Goal: Information Seeking & Learning: Learn about a topic

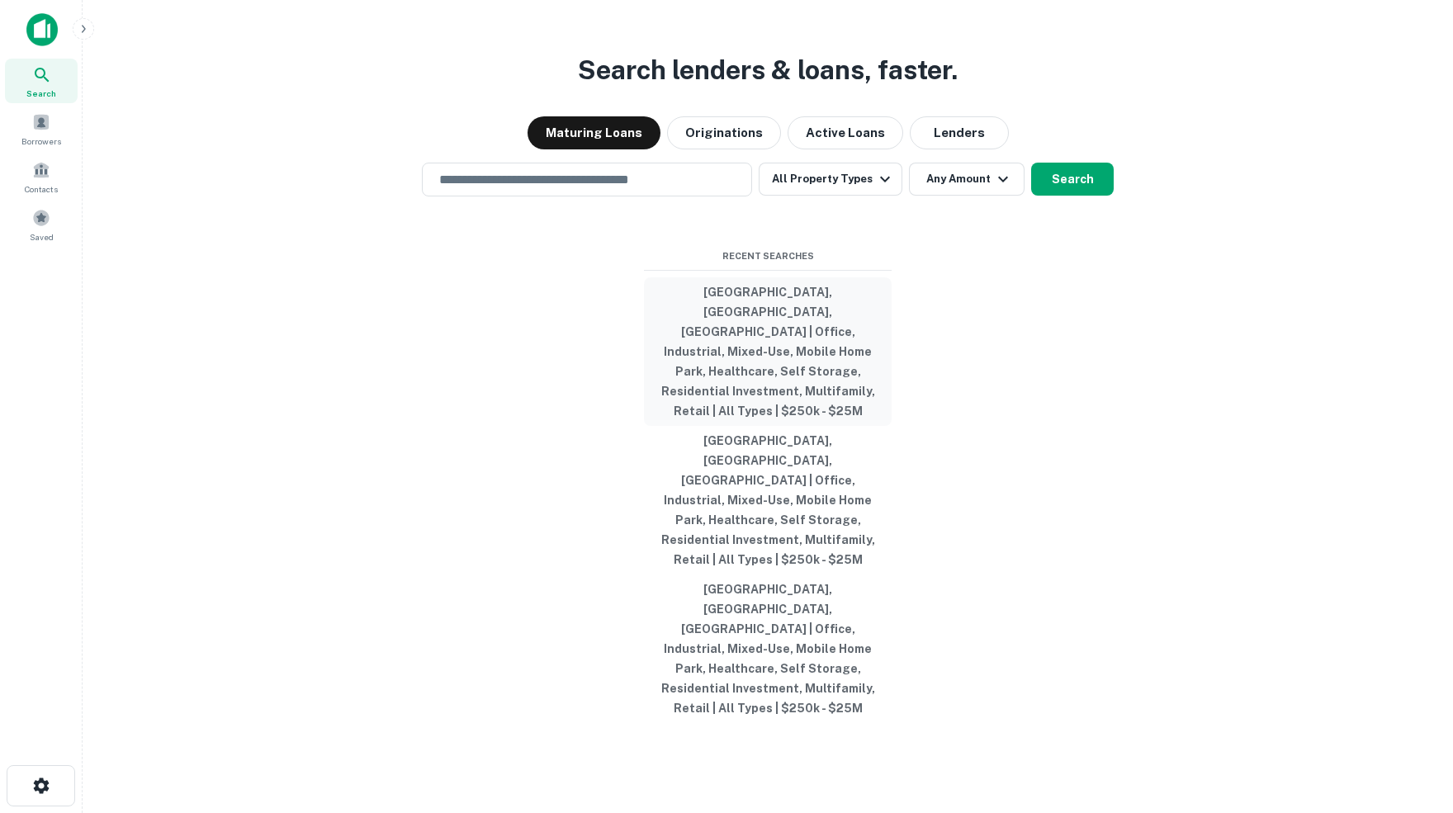
click at [759, 357] on button "[GEOGRAPHIC_DATA], [GEOGRAPHIC_DATA], [GEOGRAPHIC_DATA] | Office, Industrial, M…" at bounding box center [768, 351] width 248 height 149
type input "**********"
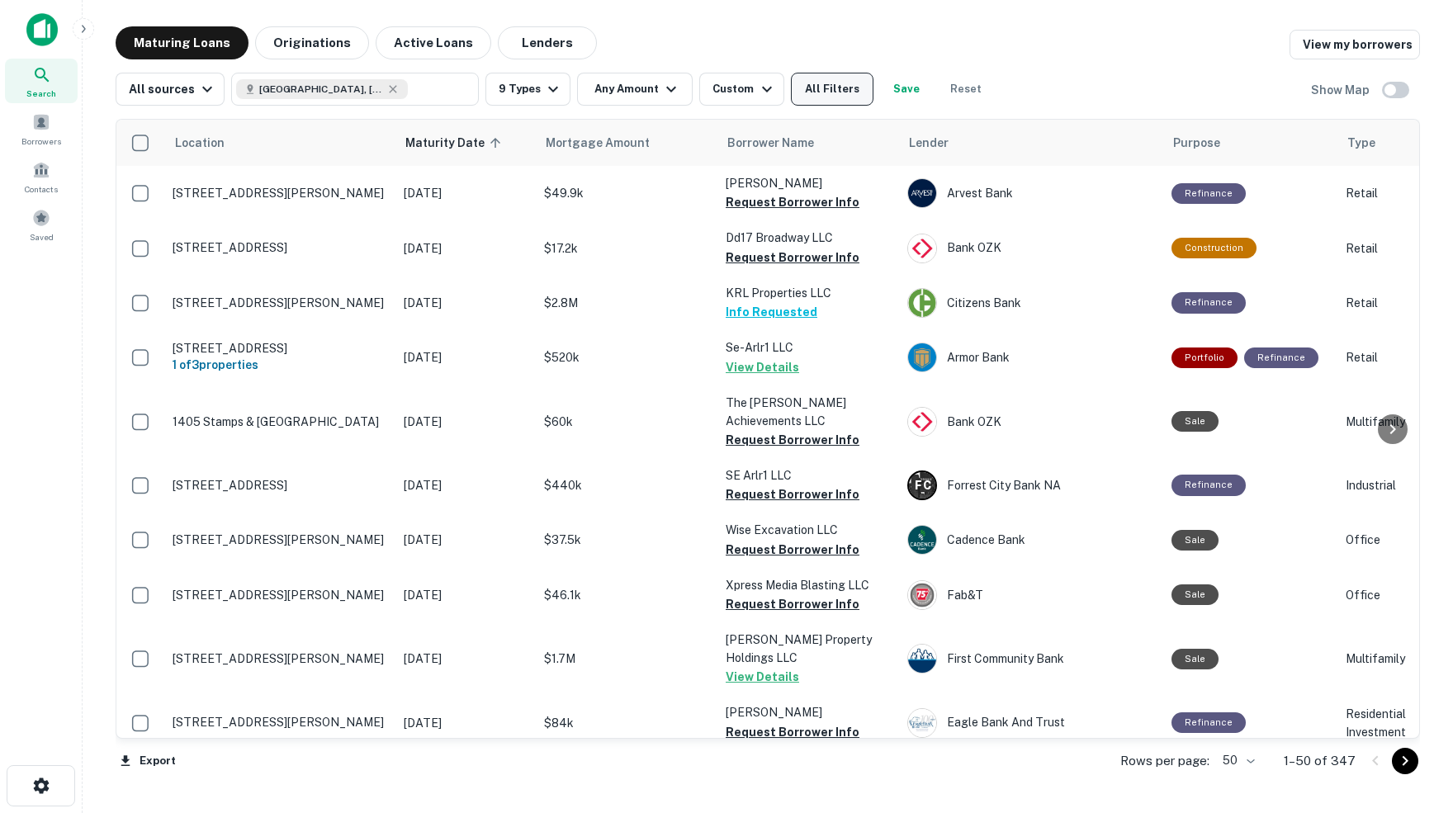
click at [854, 92] on button "All Filters" at bounding box center [832, 89] width 83 height 33
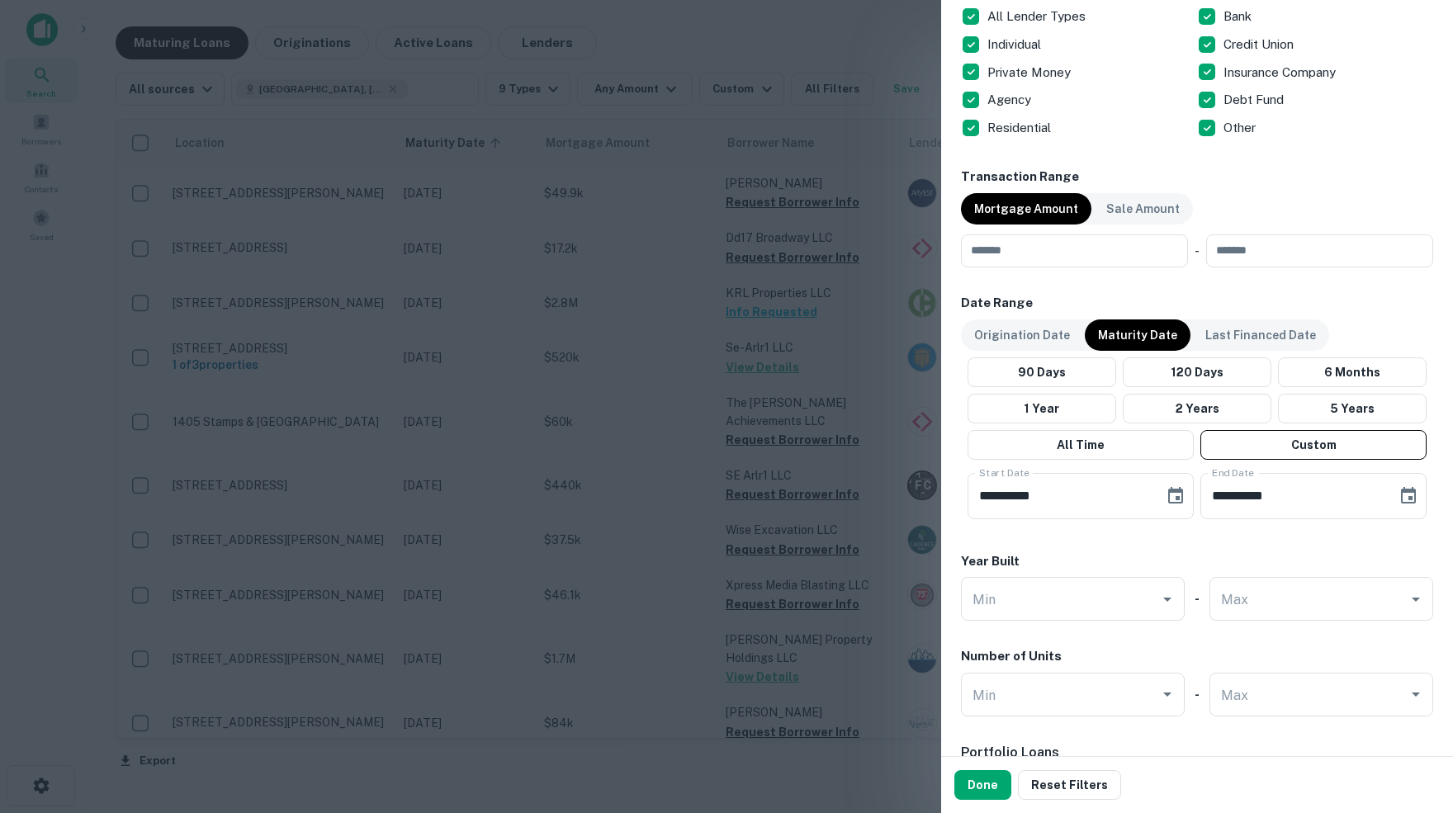
scroll to position [701, 0]
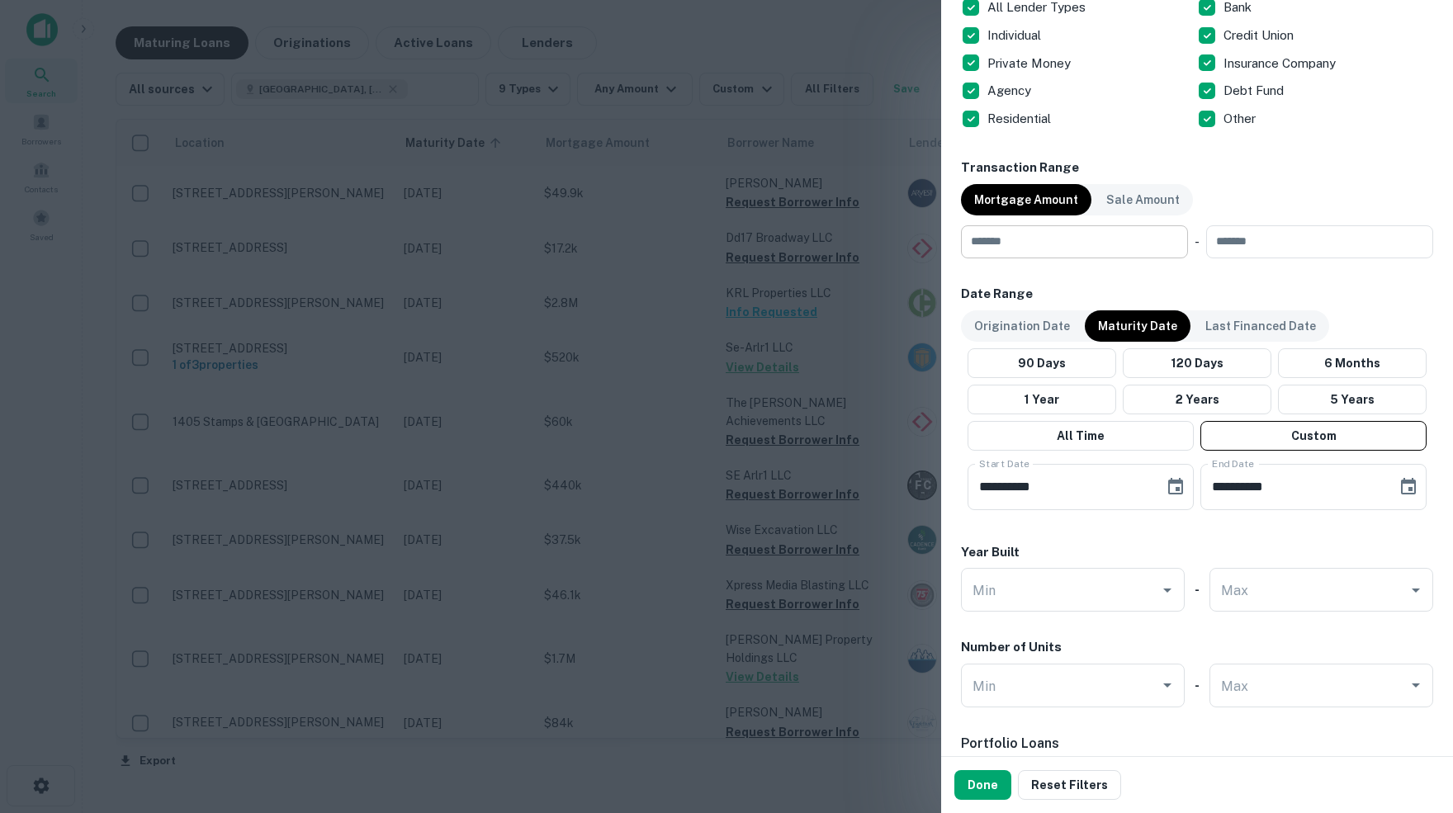
click at [1066, 241] on input "number" at bounding box center [1068, 241] width 215 height 33
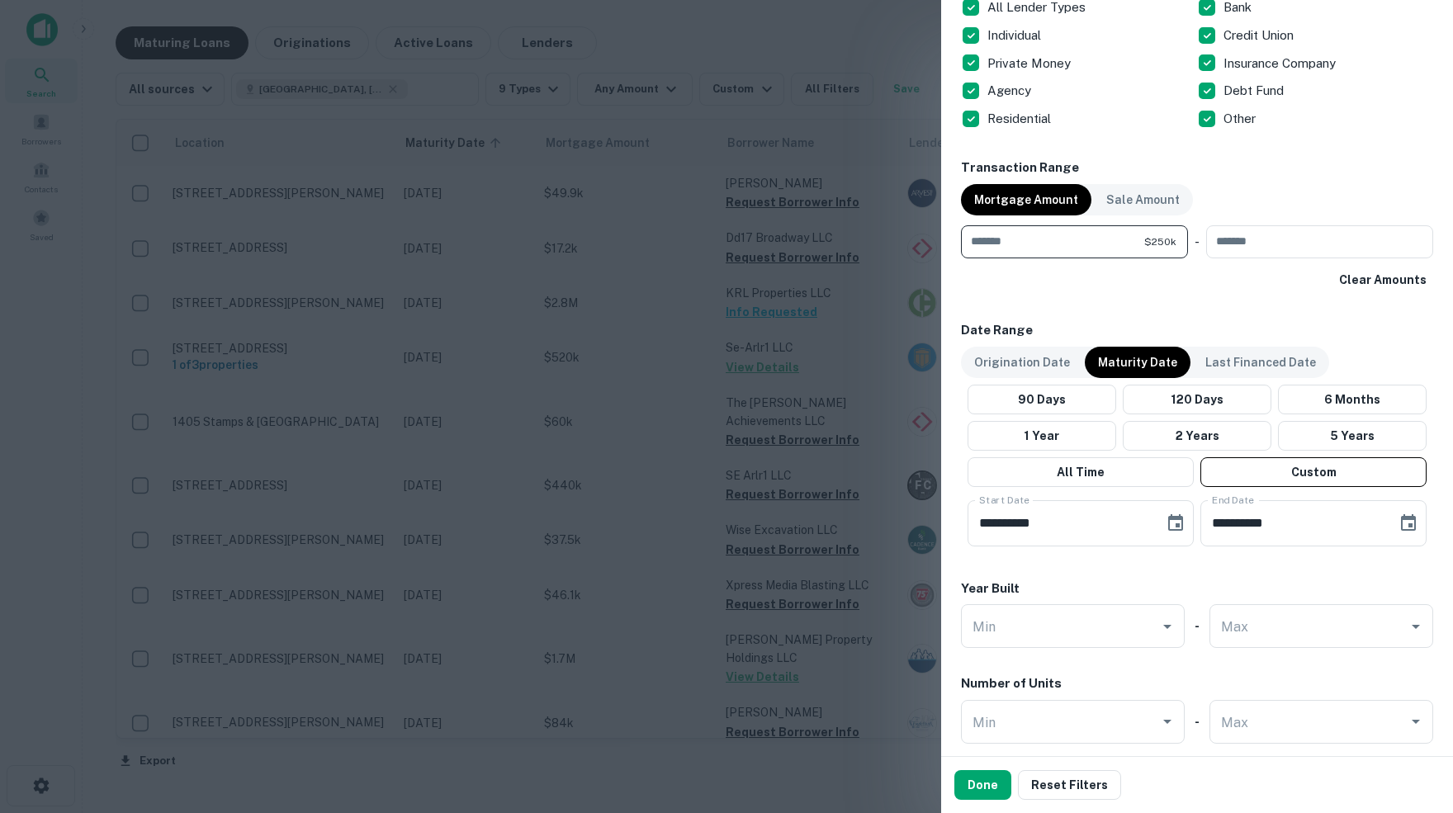
type input "******"
type input "********"
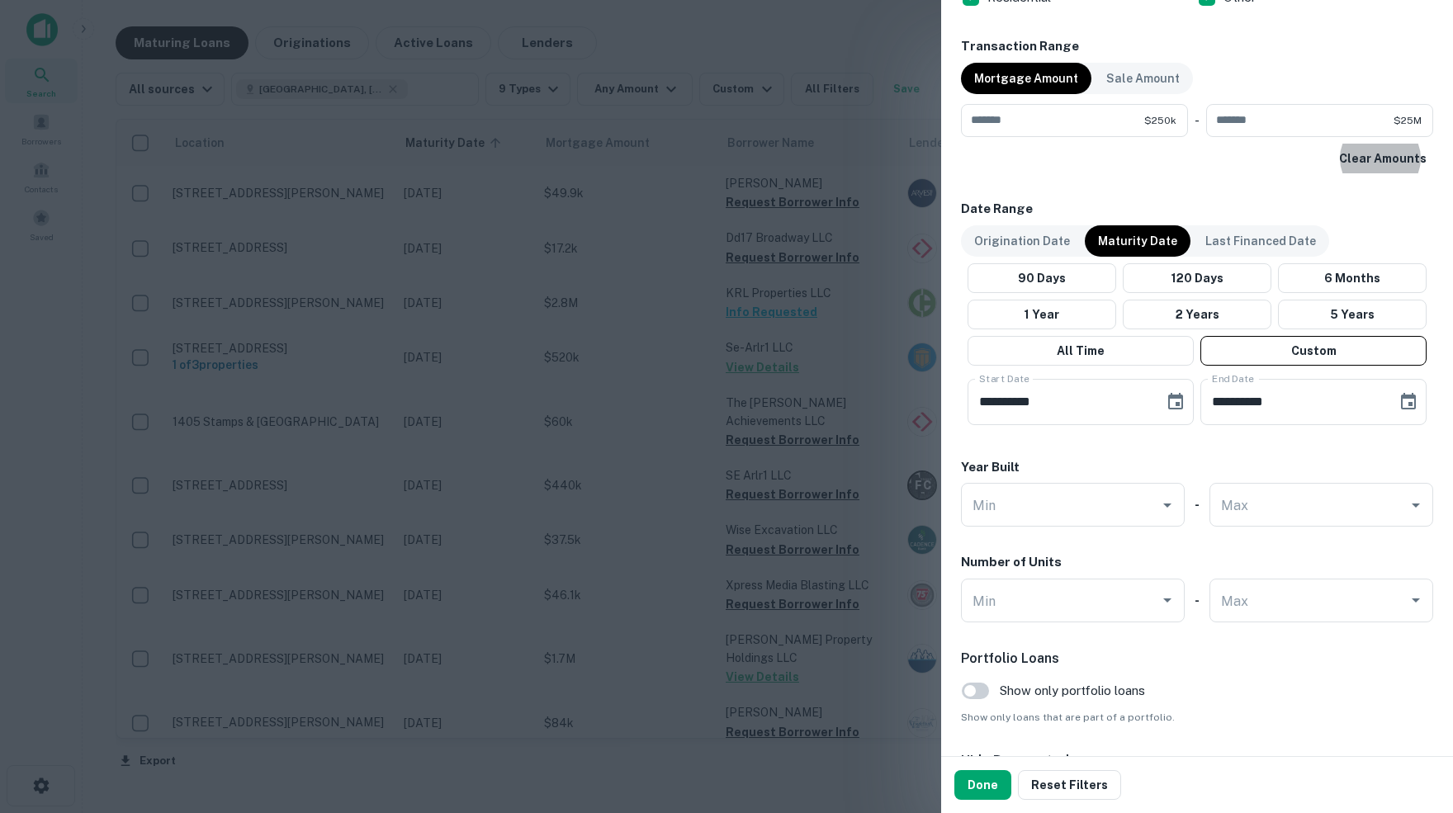
scroll to position [824, 0]
click at [988, 790] on button "Done" at bounding box center [982, 785] width 57 height 30
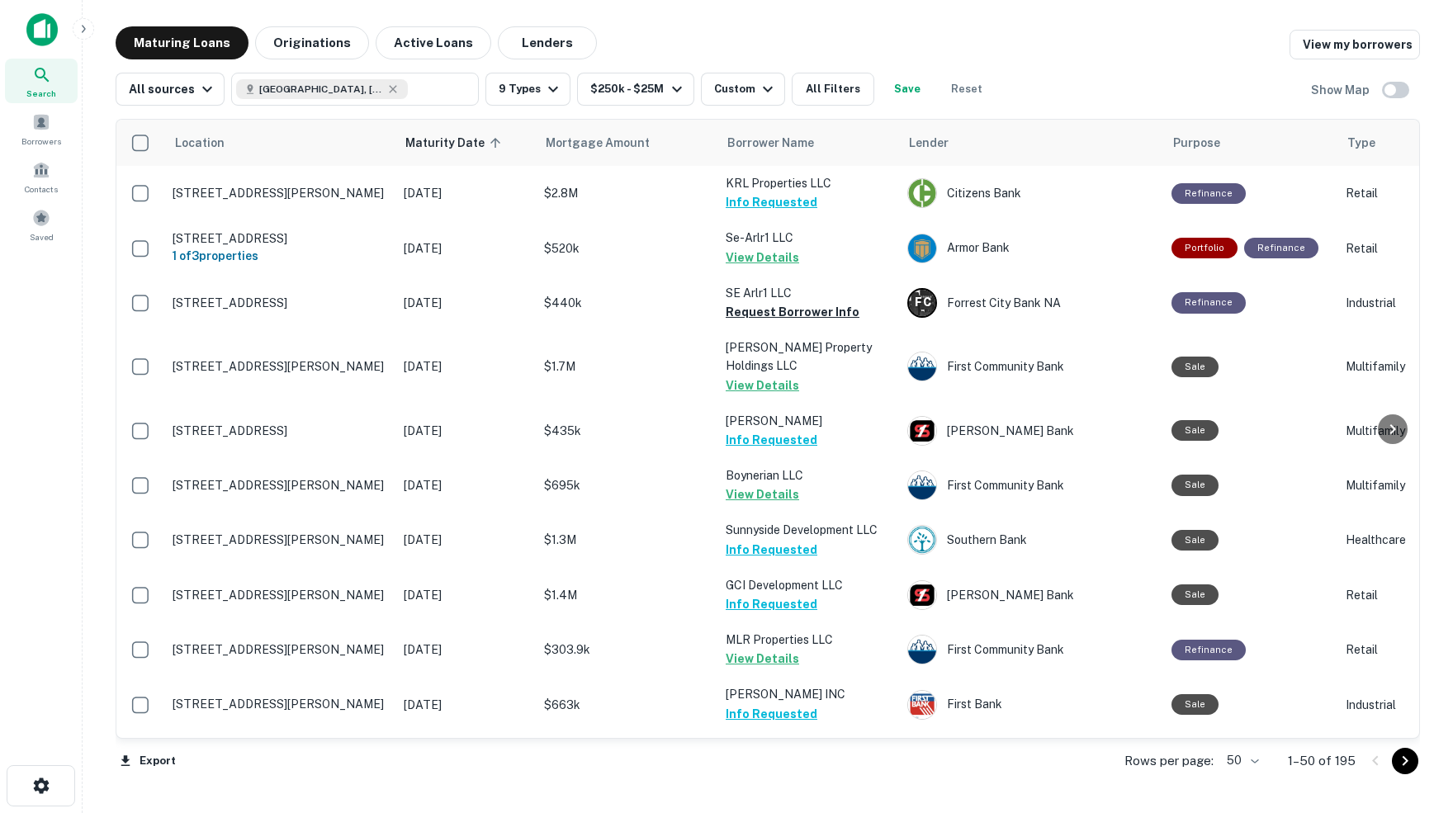
click at [1250, 762] on body "Search Borrowers Contacts Saved Maturing Loans Originations Active Loans Lender…" at bounding box center [726, 406] width 1453 height 813
click at [1237, 778] on li "100" at bounding box center [1236, 780] width 48 height 30
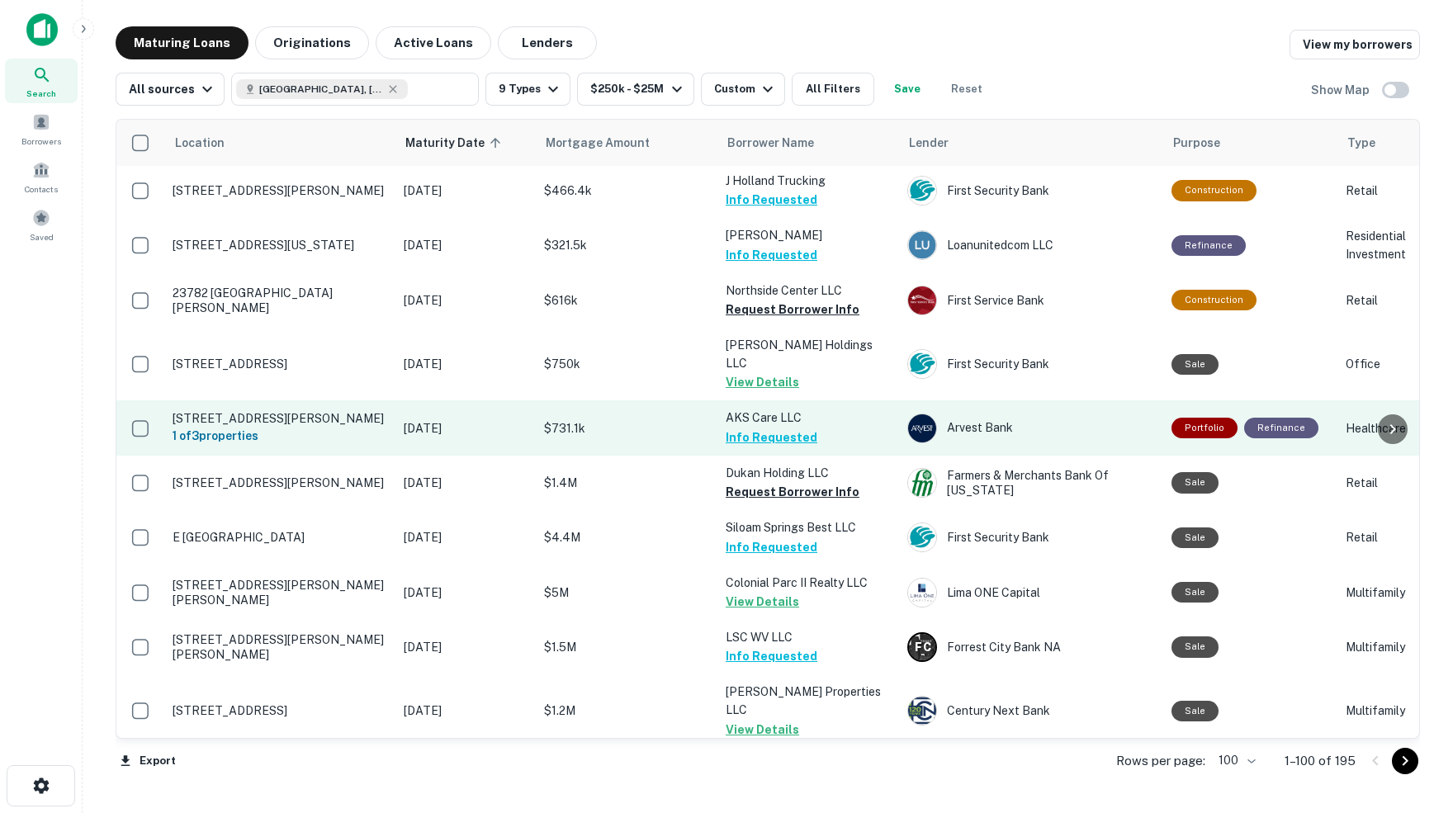
scroll to position [759, 0]
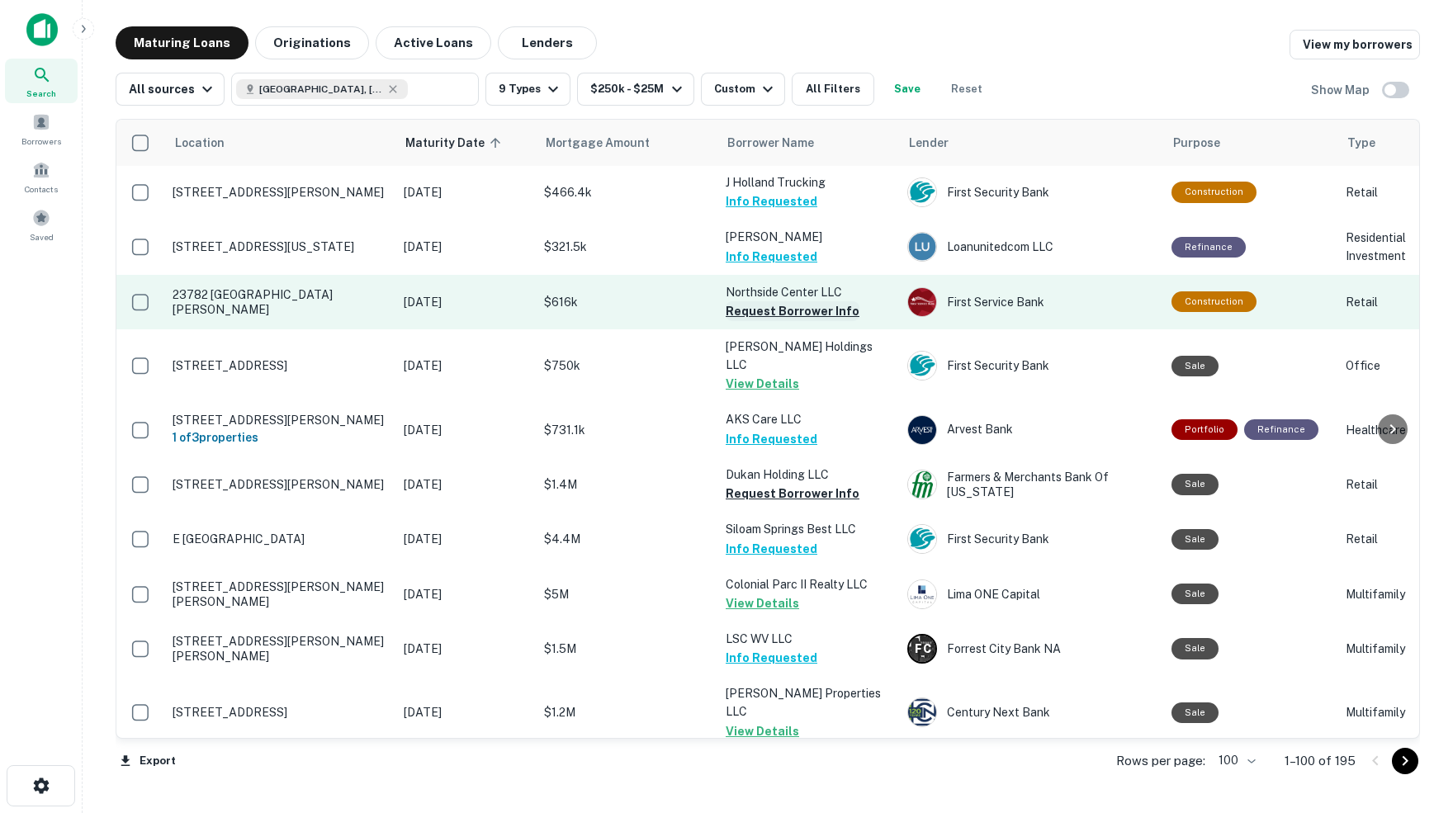
click at [750, 301] on button "Request Borrower Info" at bounding box center [793, 311] width 134 height 20
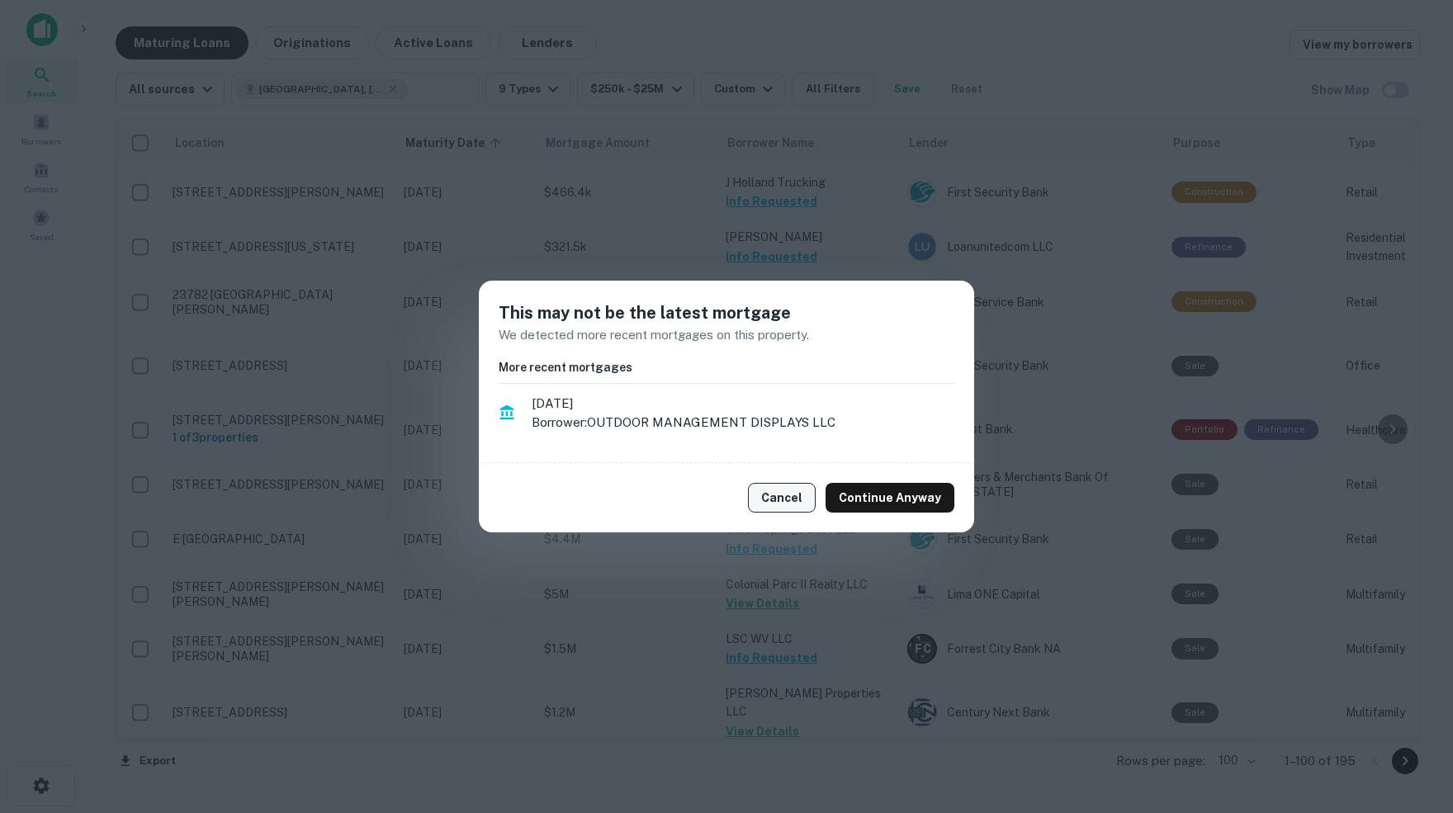
click at [792, 498] on button "Cancel" at bounding box center [782, 498] width 68 height 30
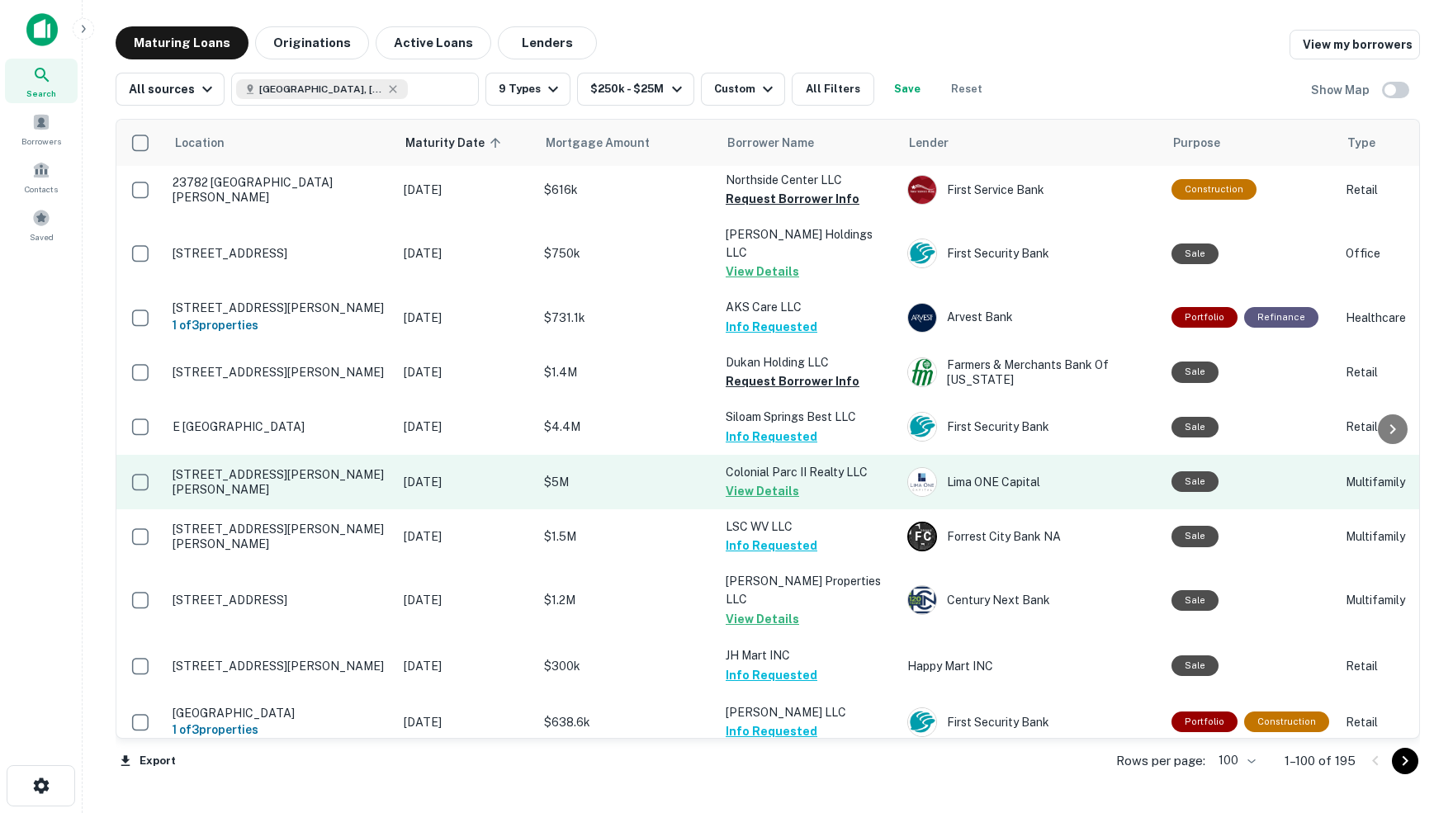
scroll to position [877, 0]
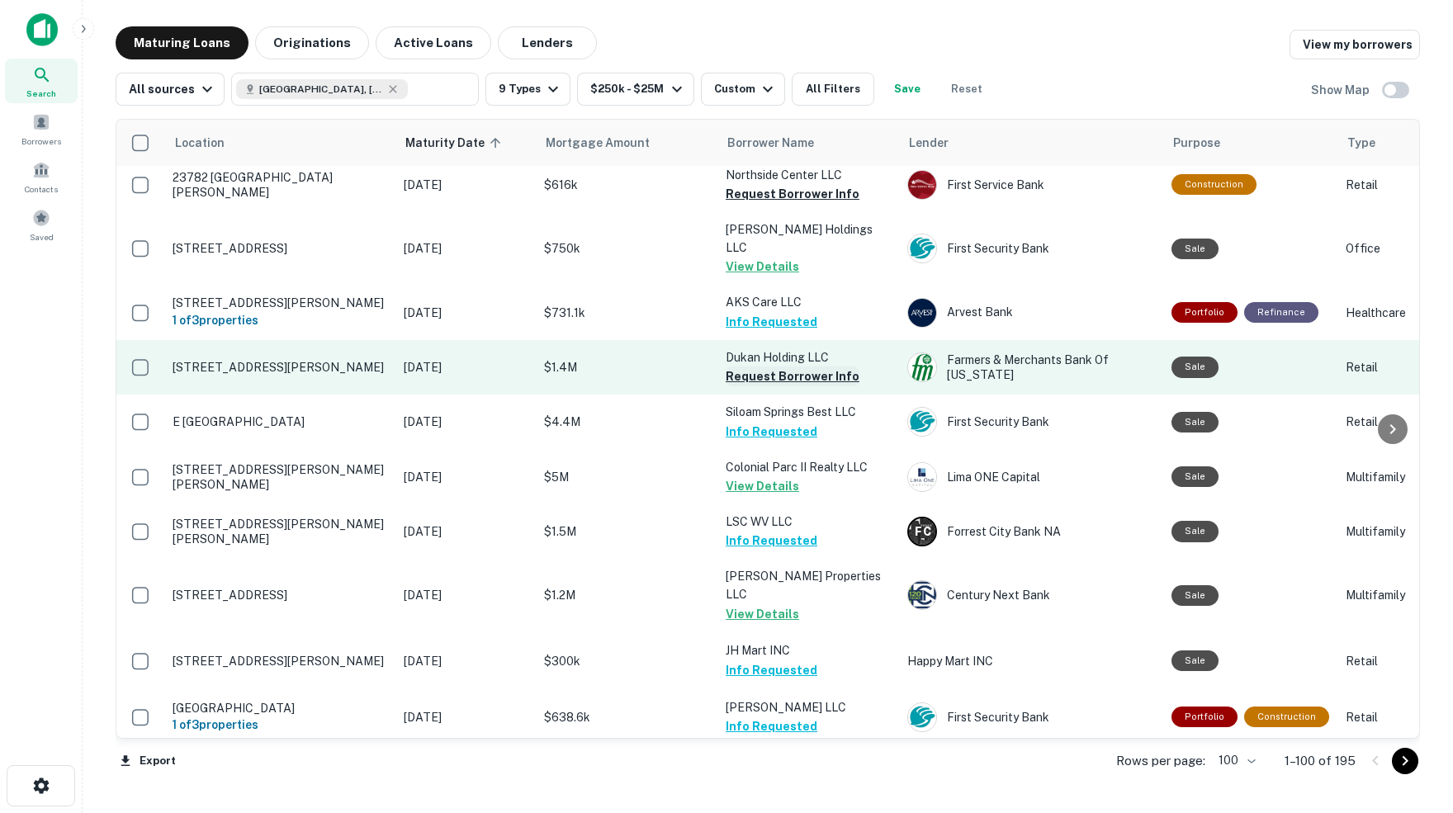
click at [751, 367] on button "Request Borrower Info" at bounding box center [793, 377] width 134 height 20
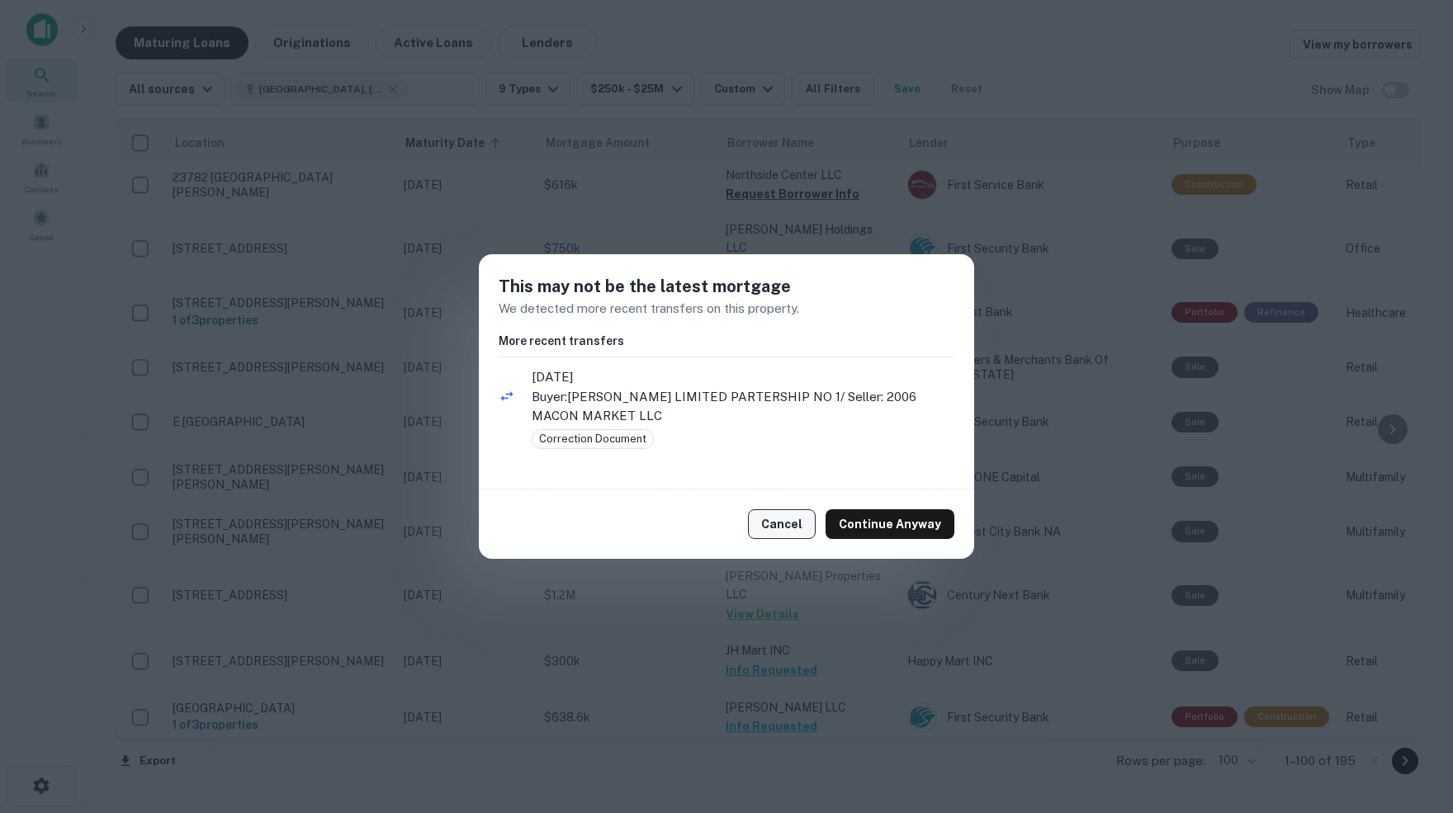
click at [789, 525] on button "Cancel" at bounding box center [782, 524] width 68 height 30
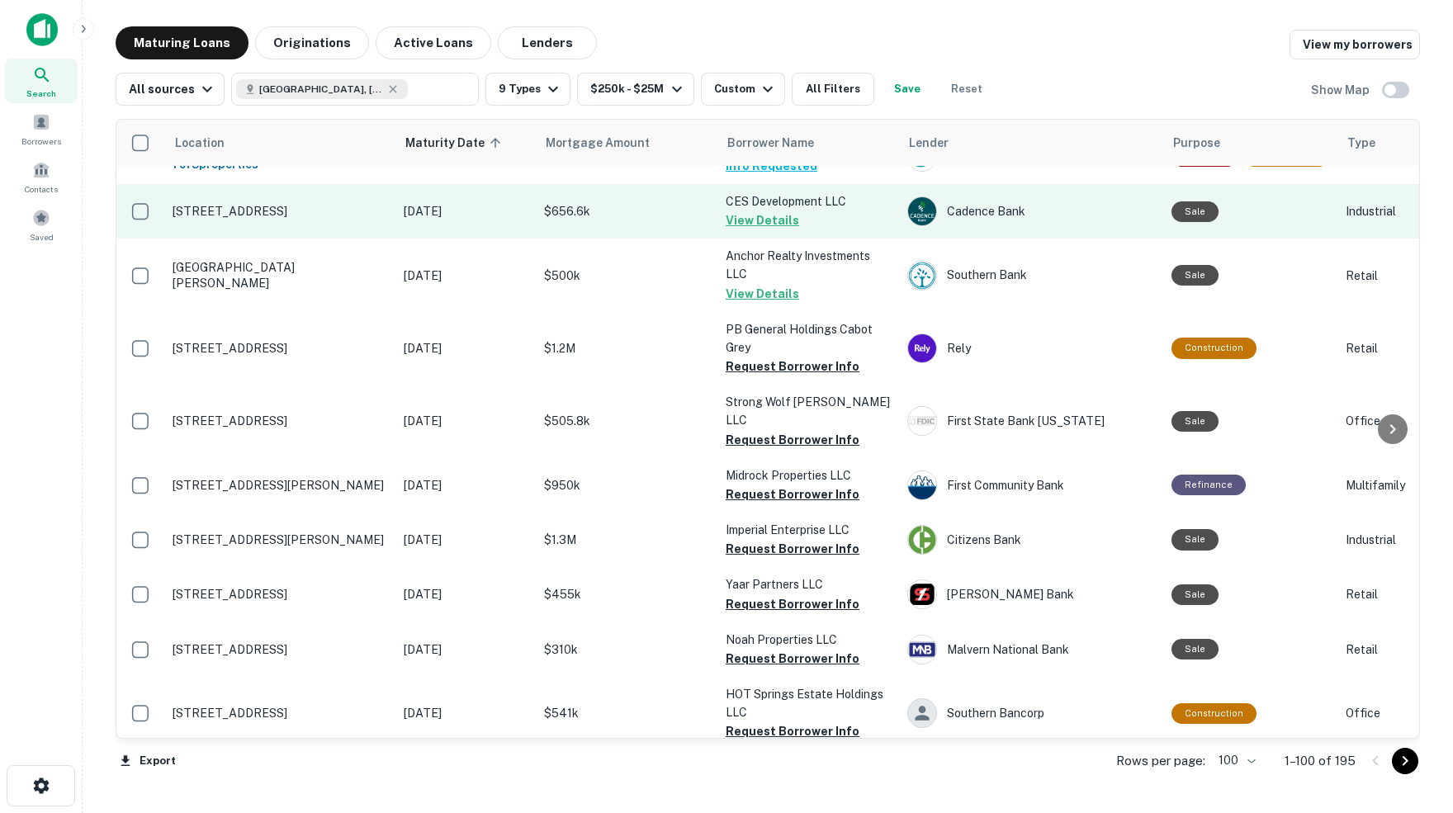
scroll to position [1436, 0]
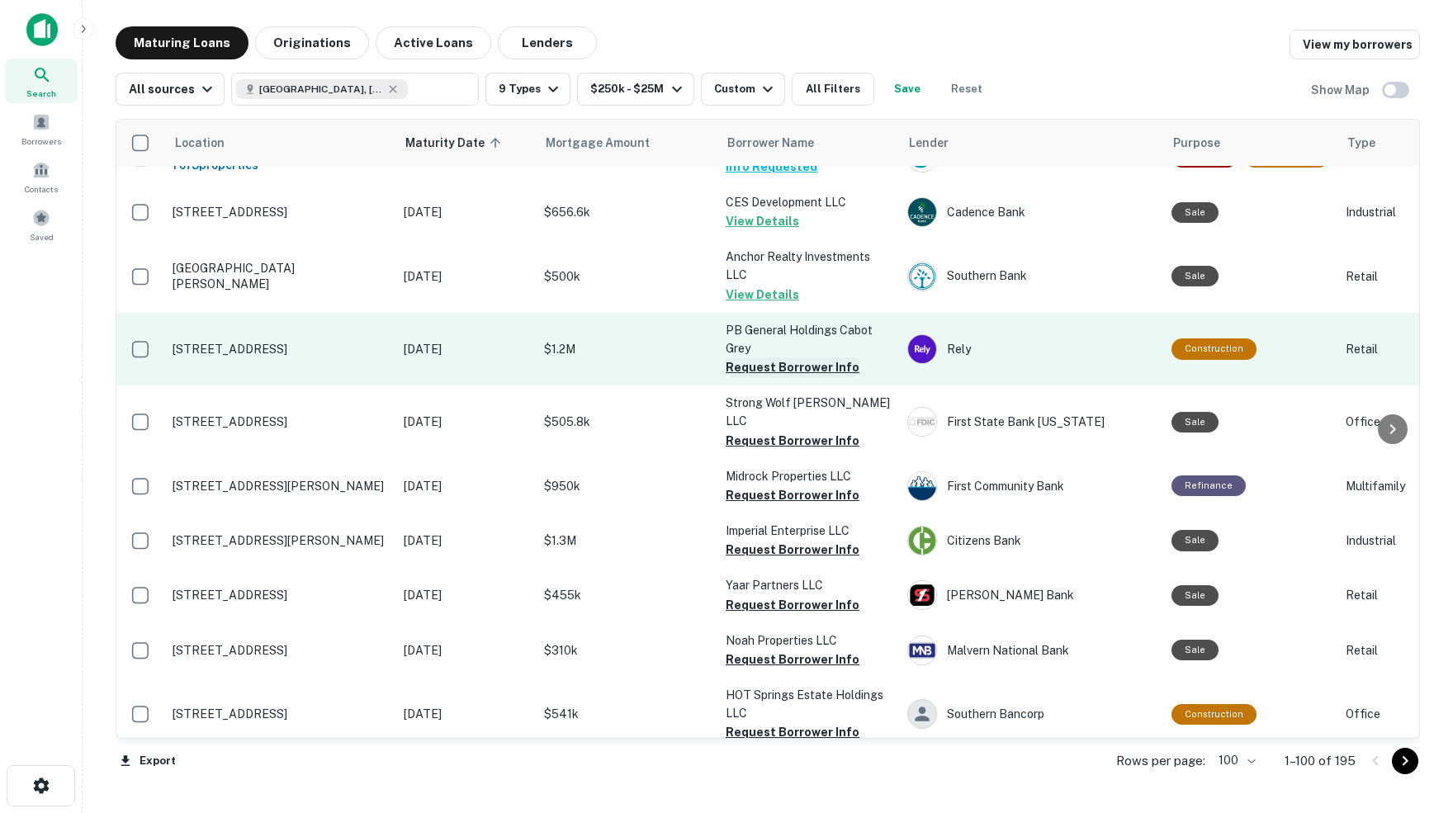
click at [749, 357] on button "Request Borrower Info" at bounding box center [793, 367] width 134 height 20
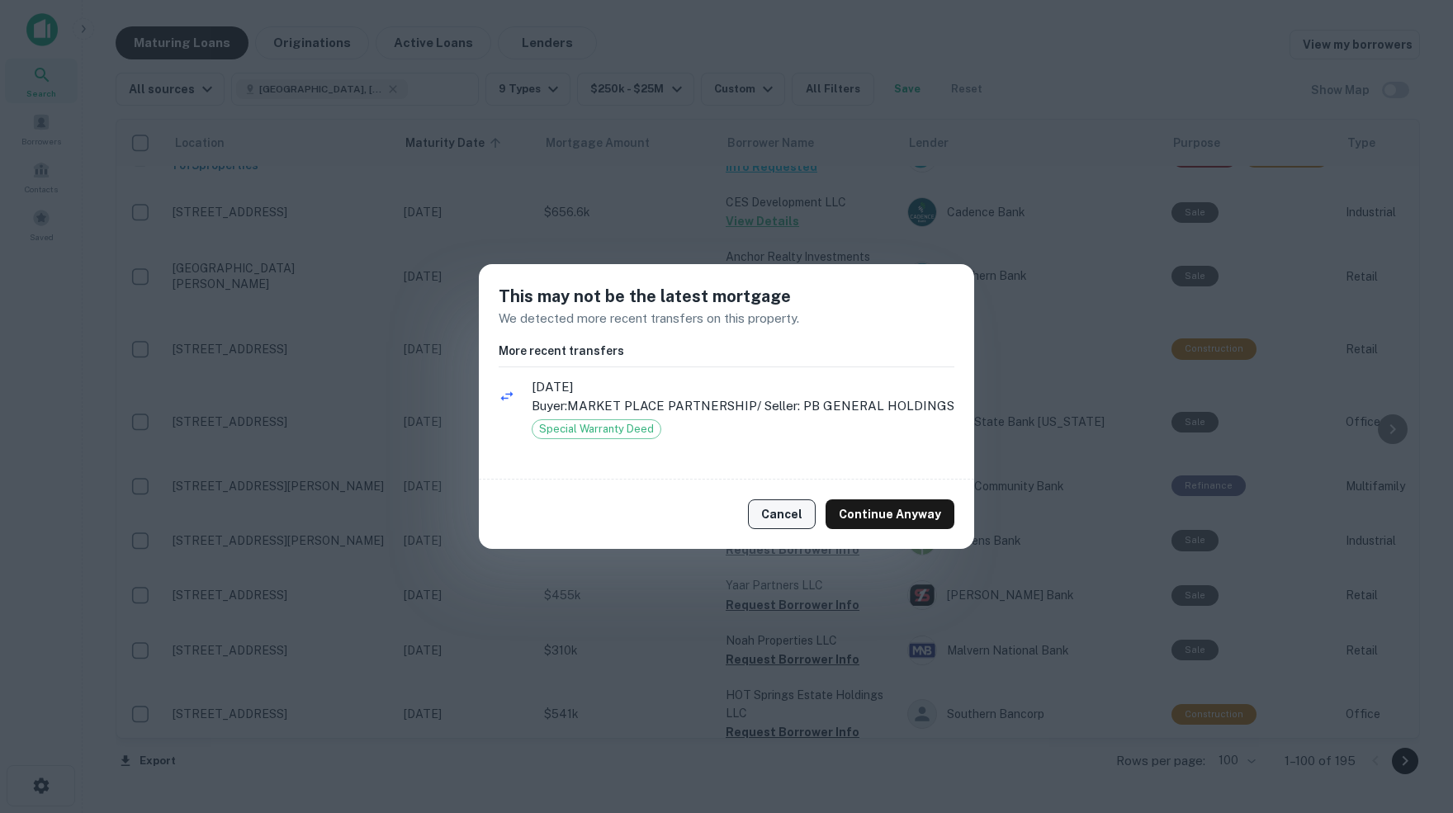
click at [783, 514] on button "Cancel" at bounding box center [782, 514] width 68 height 30
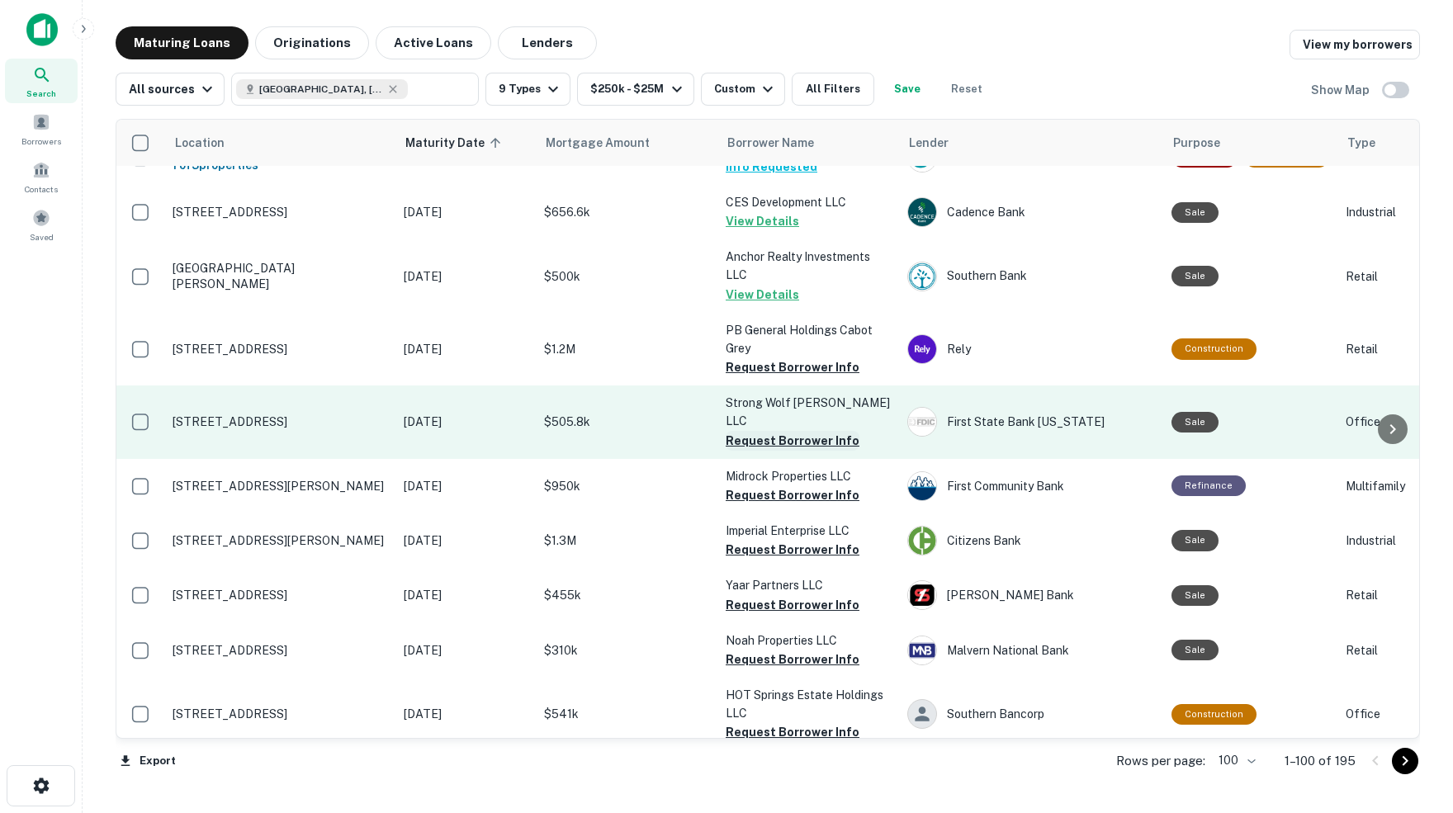
click at [745, 431] on button "Request Borrower Info" at bounding box center [793, 441] width 134 height 20
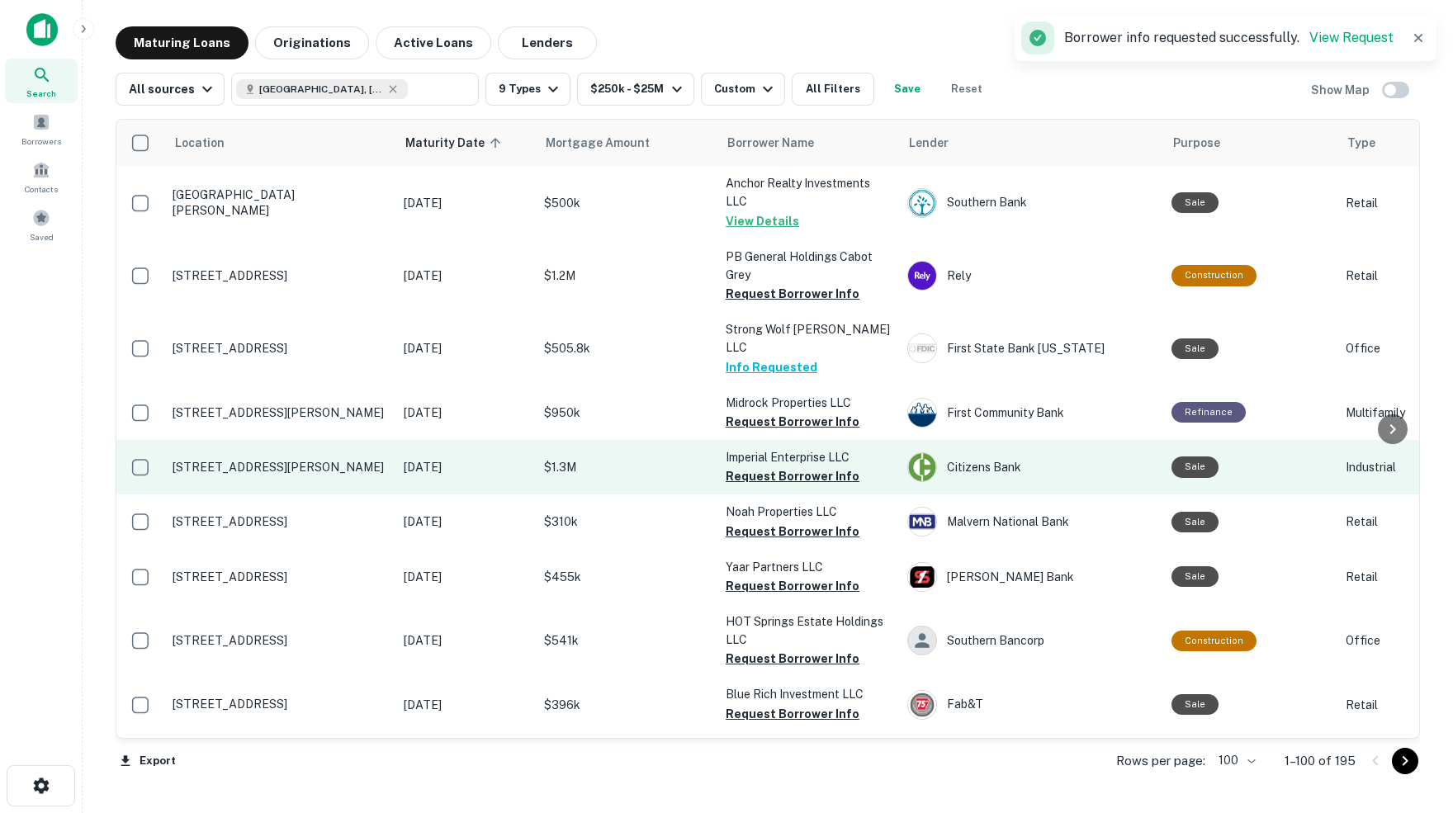
scroll to position [1511, 0]
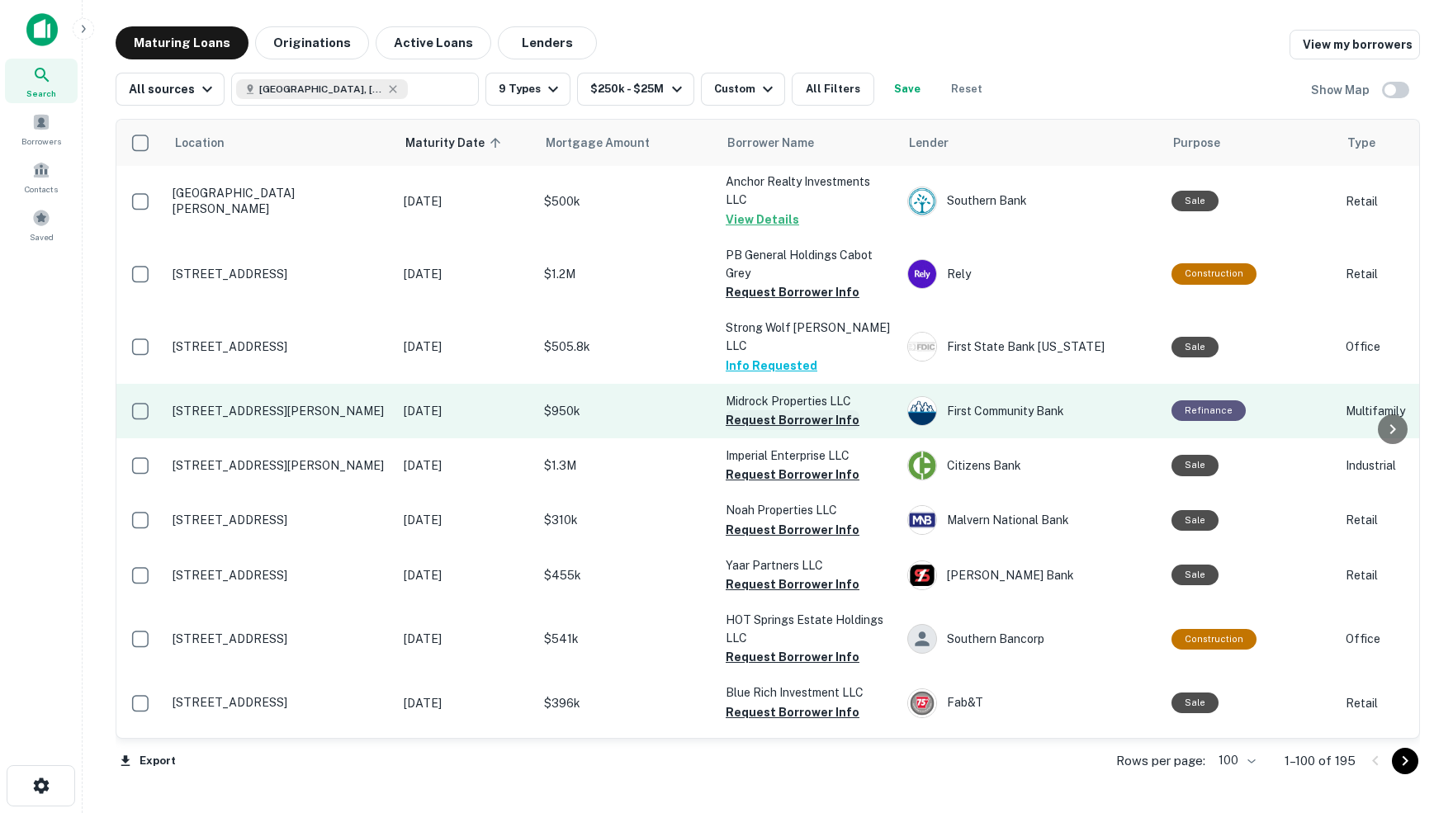
click at [751, 410] on button "Request Borrower Info" at bounding box center [793, 420] width 134 height 20
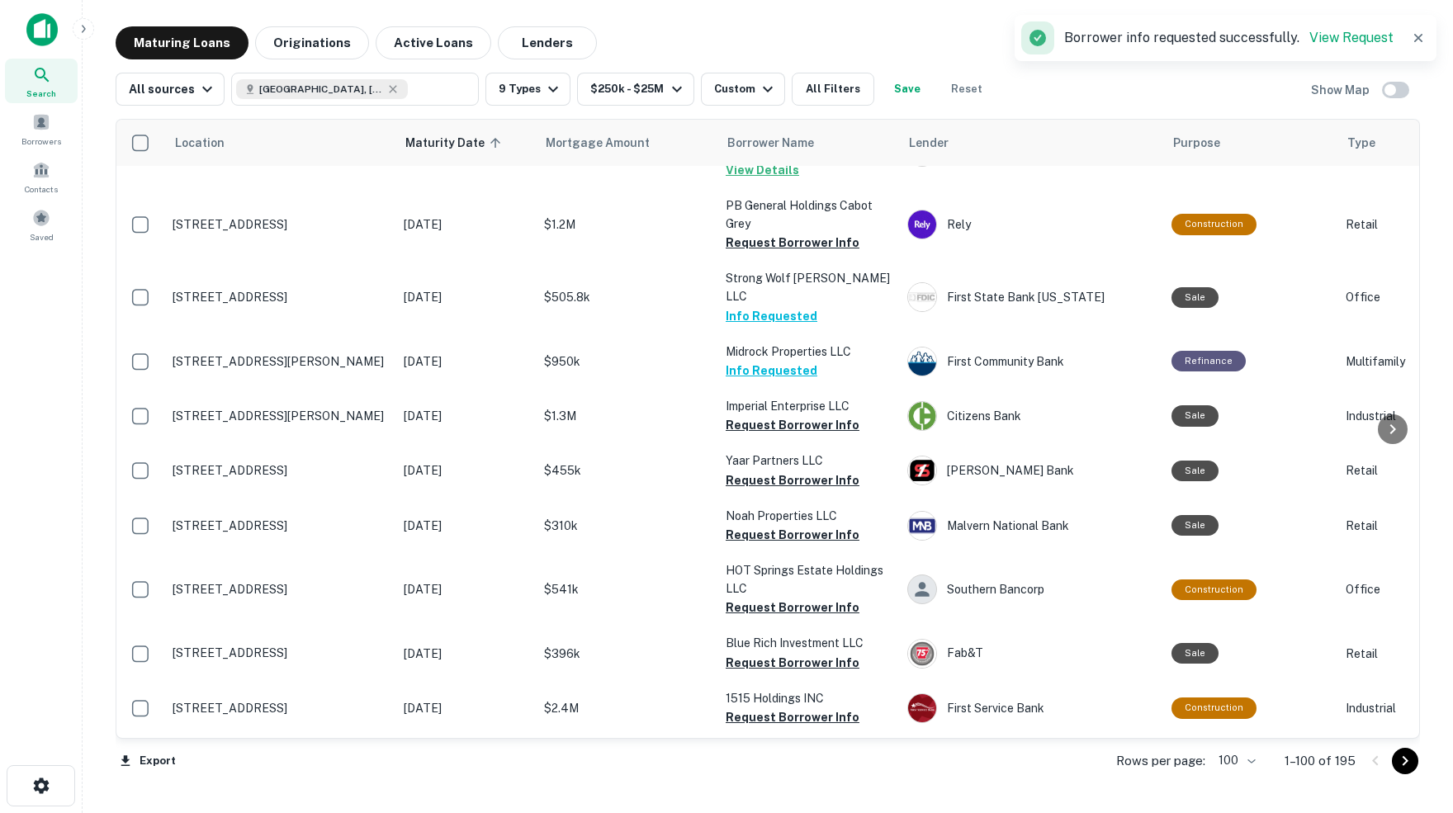
scroll to position [1564, 0]
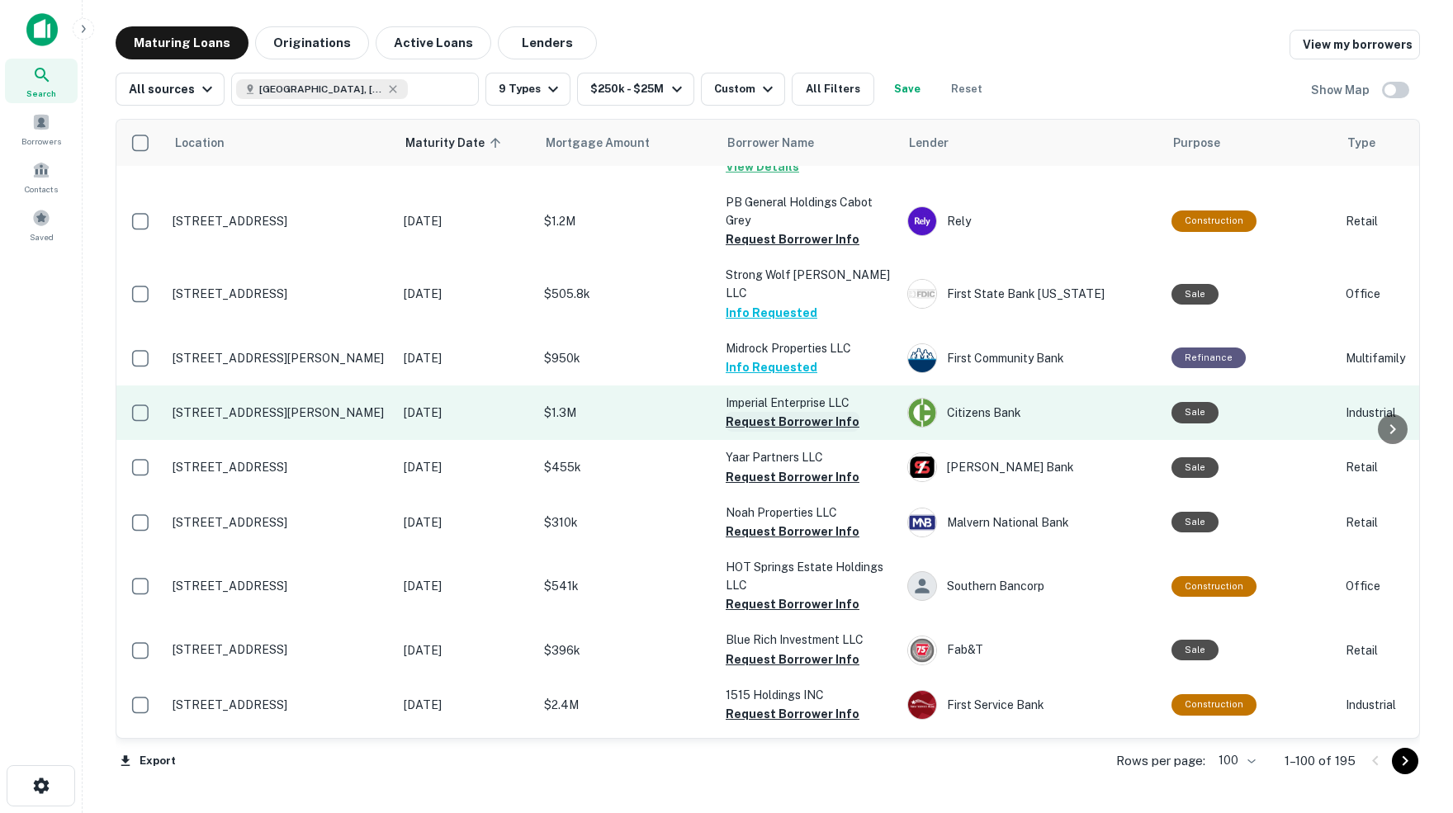
click at [757, 412] on button "Request Borrower Info" at bounding box center [793, 422] width 134 height 20
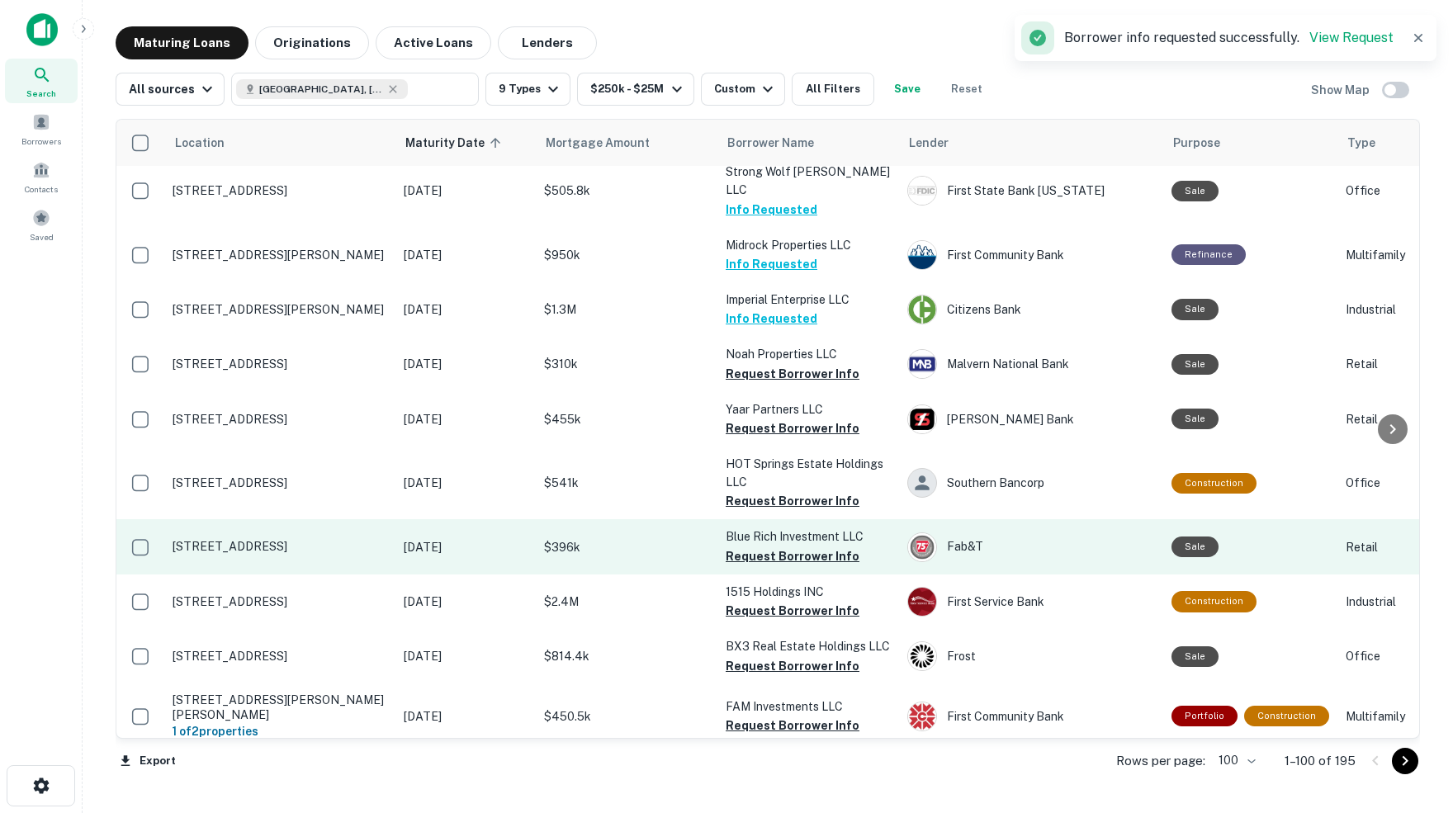
scroll to position [1677, 0]
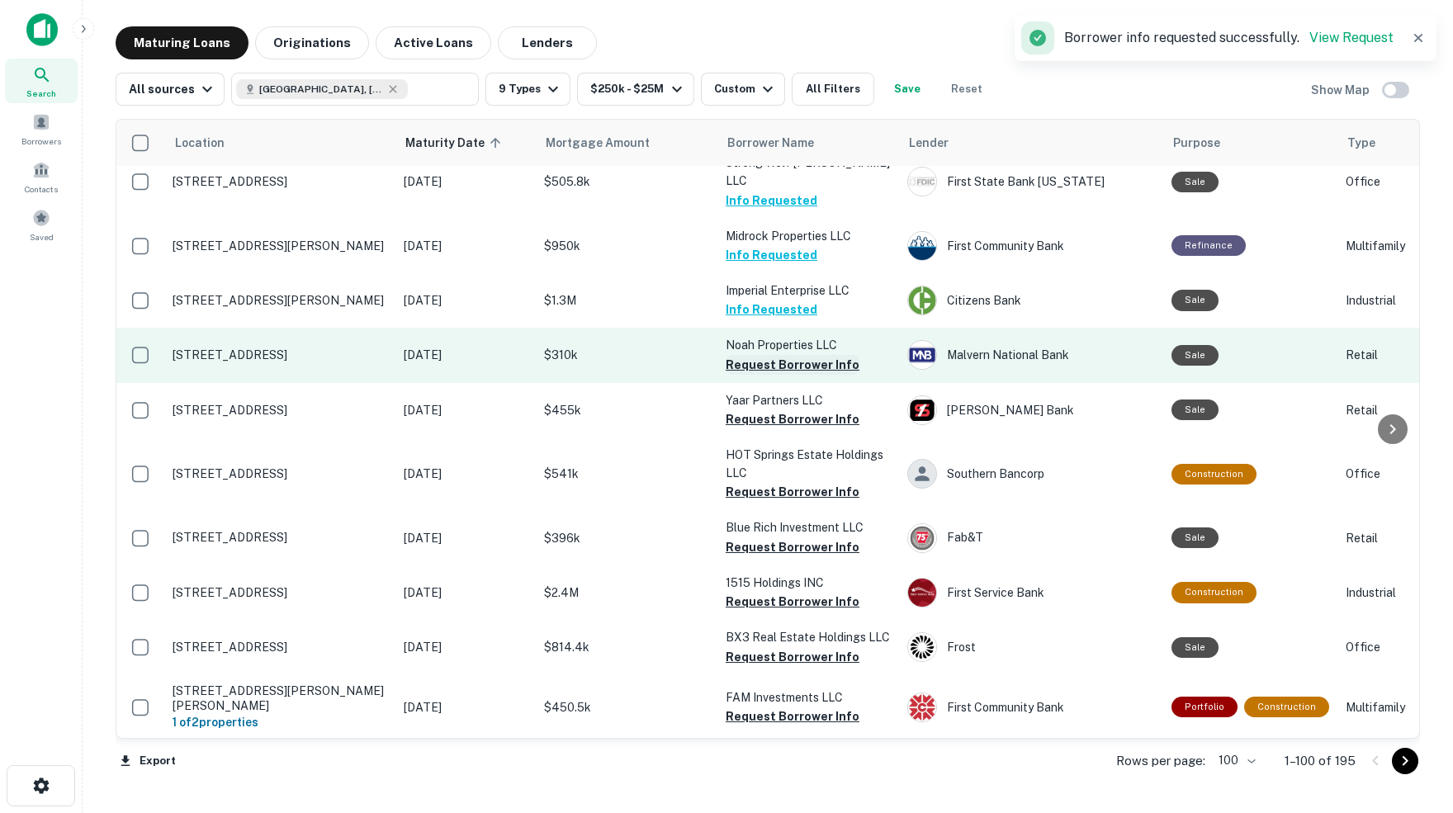
click at [794, 355] on button "Request Borrower Info" at bounding box center [793, 365] width 134 height 20
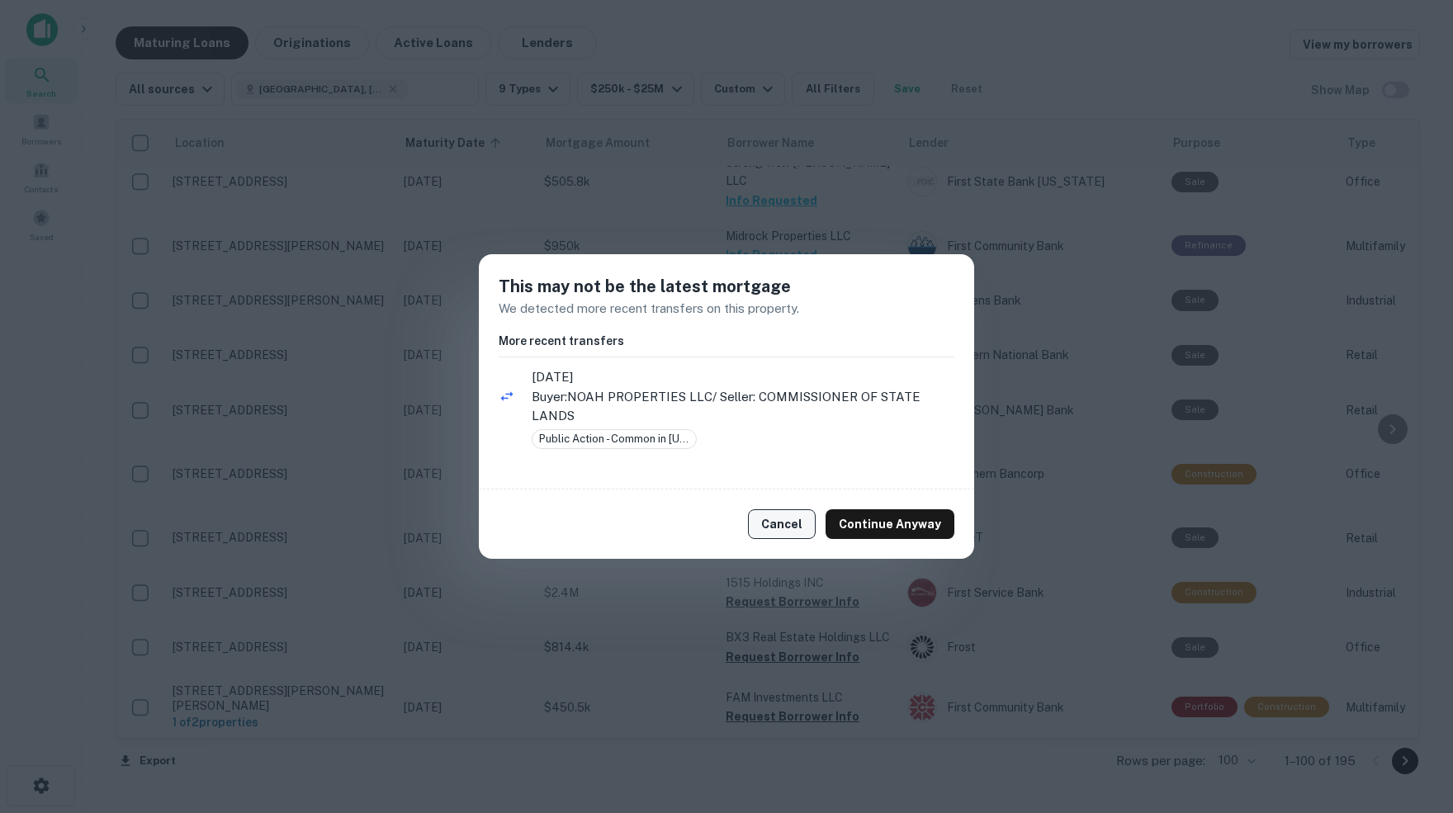
click at [780, 521] on button "Cancel" at bounding box center [782, 524] width 68 height 30
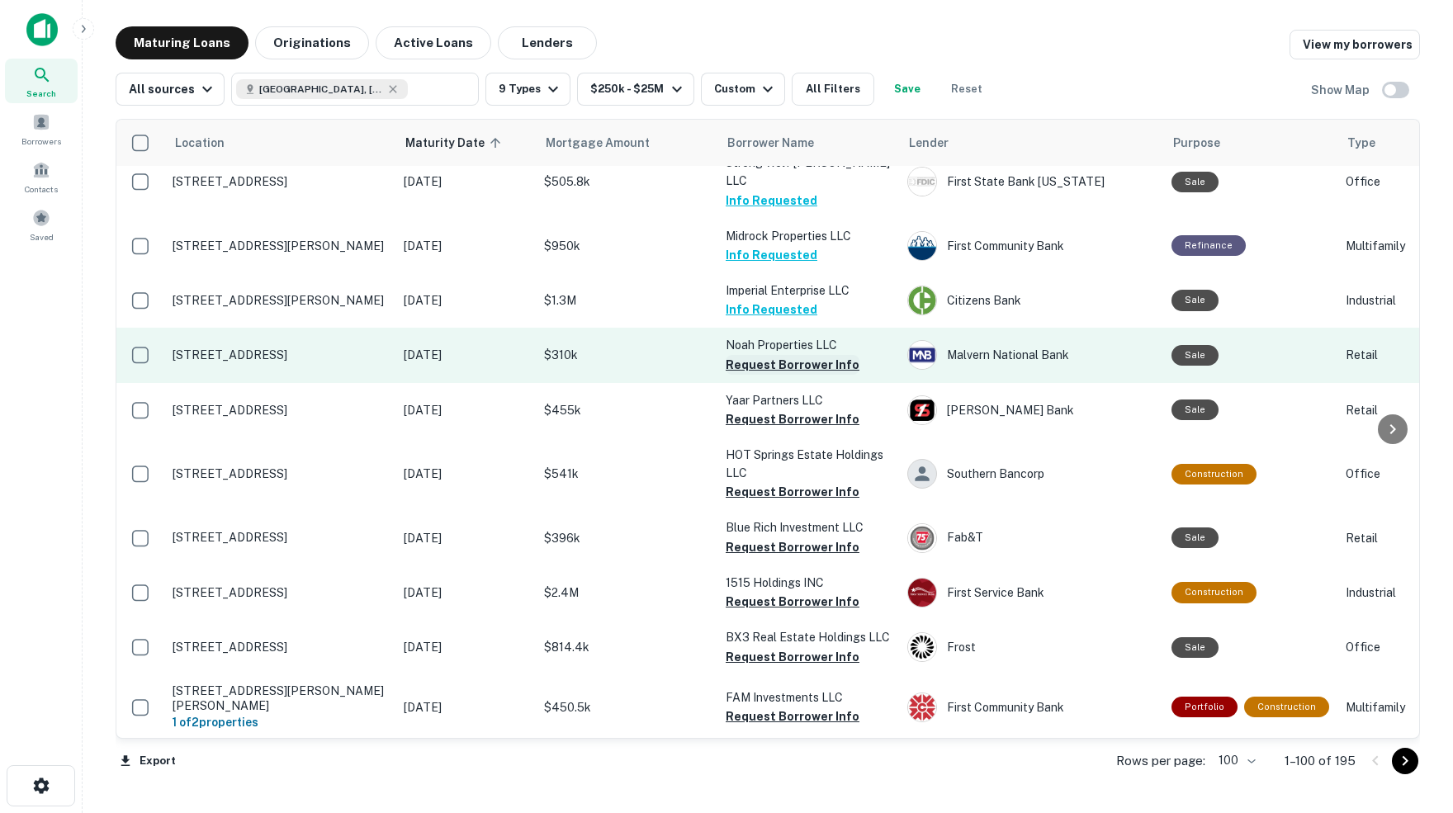
click at [812, 355] on button "Request Borrower Info" at bounding box center [793, 365] width 134 height 20
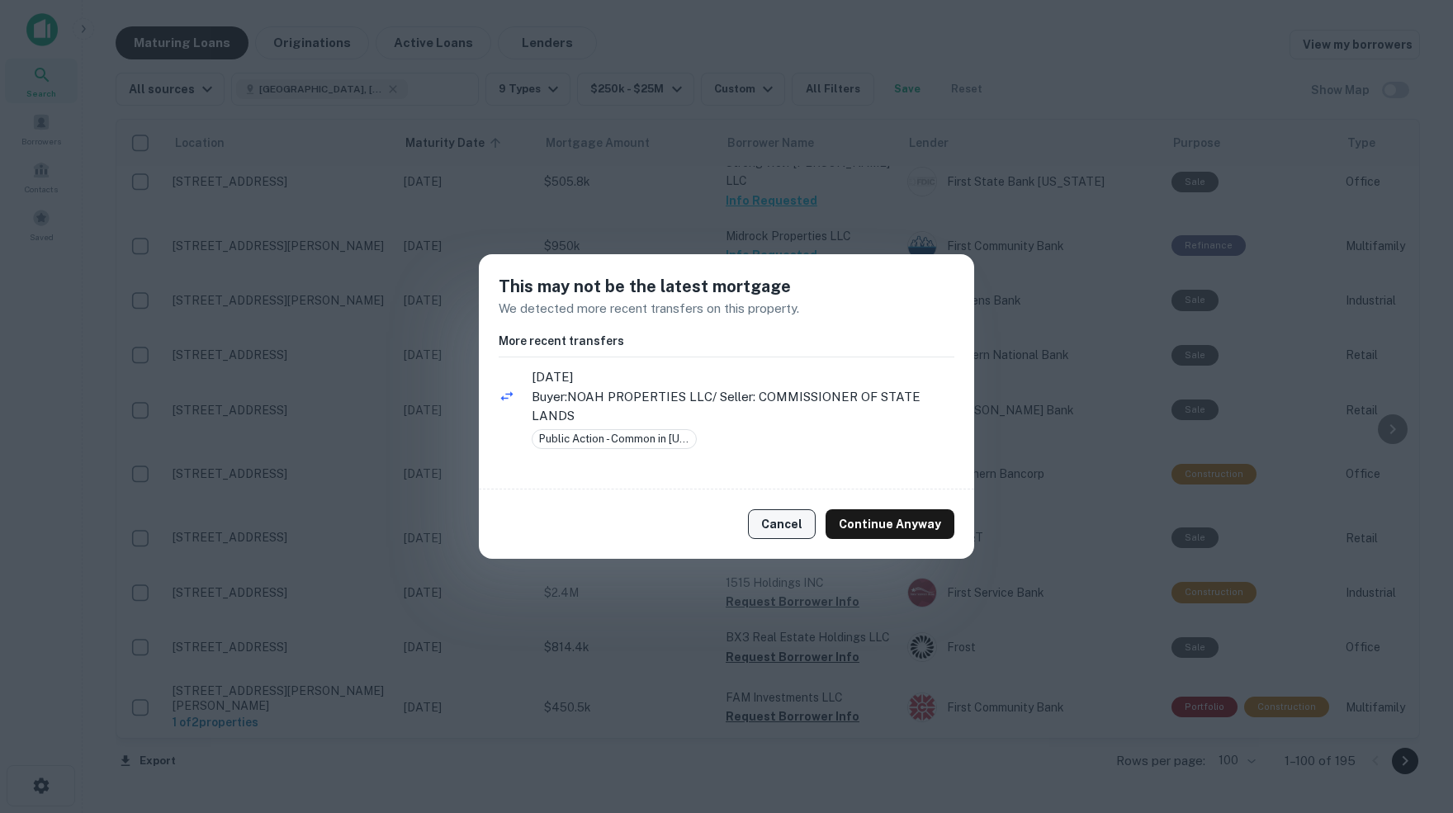
click at [797, 527] on button "Cancel" at bounding box center [782, 524] width 68 height 30
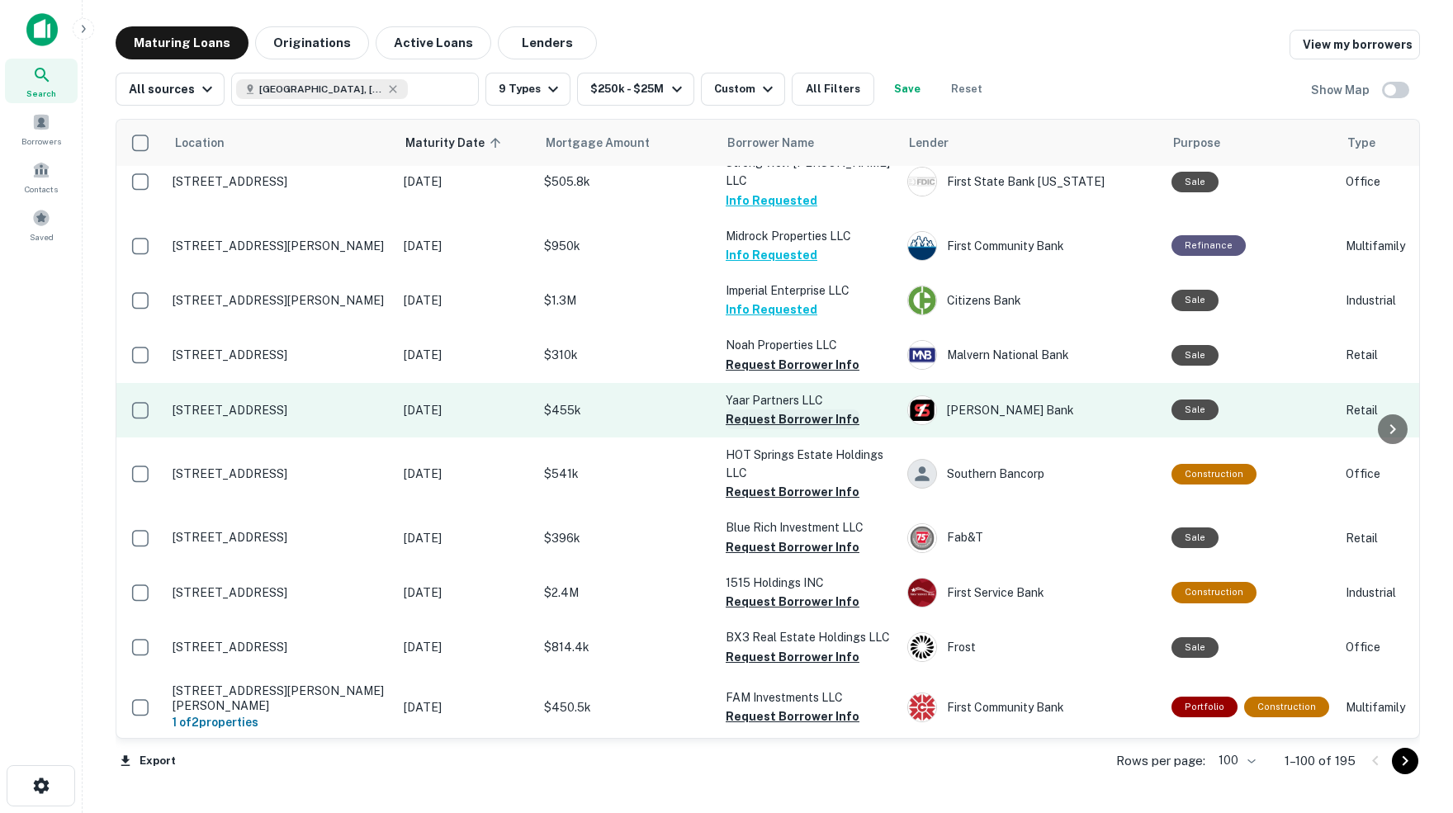
click at [783, 409] on button "Request Borrower Info" at bounding box center [793, 419] width 134 height 20
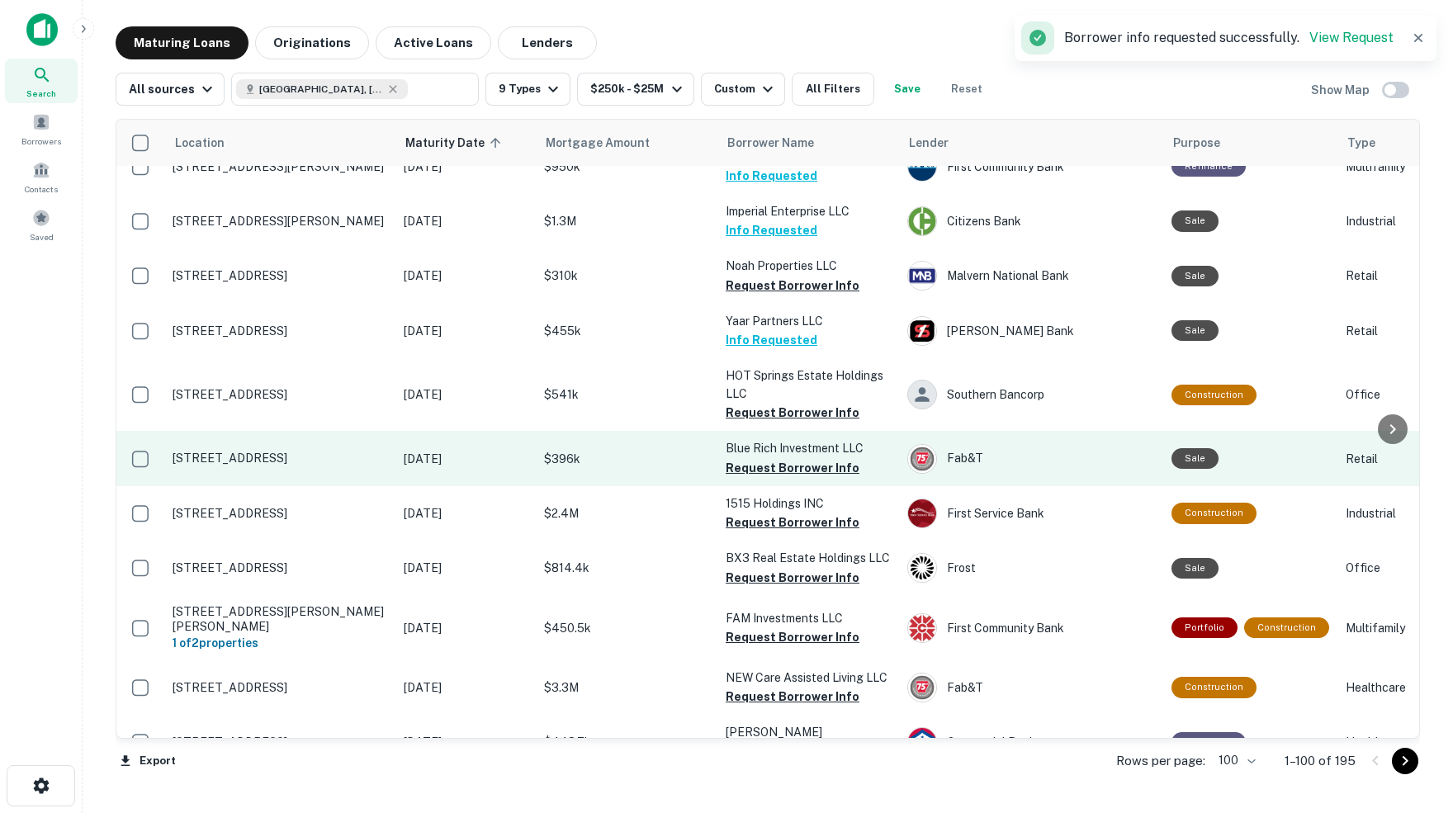
scroll to position [1757, 0]
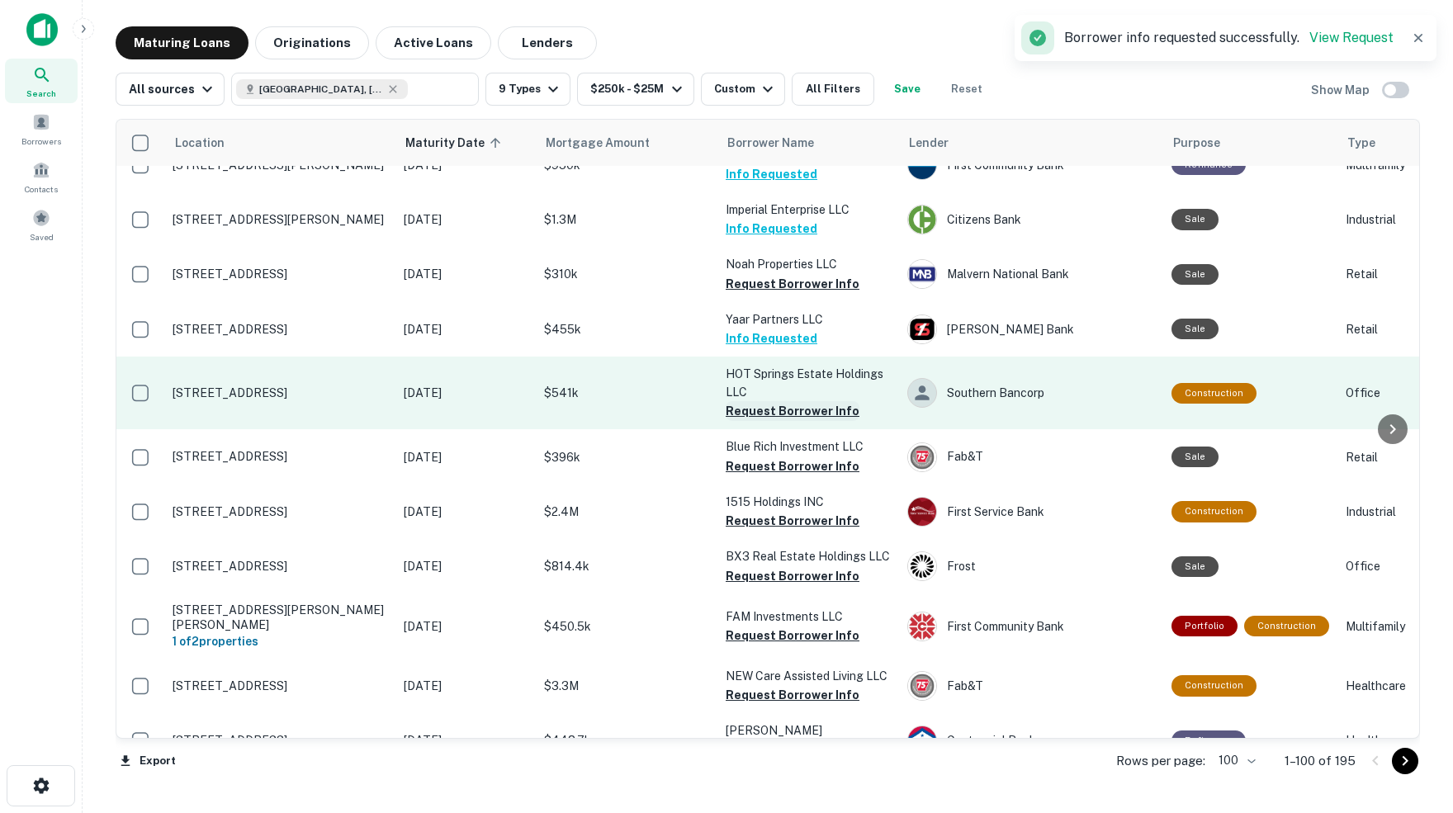
click at [788, 401] on button "Request Borrower Info" at bounding box center [793, 411] width 134 height 20
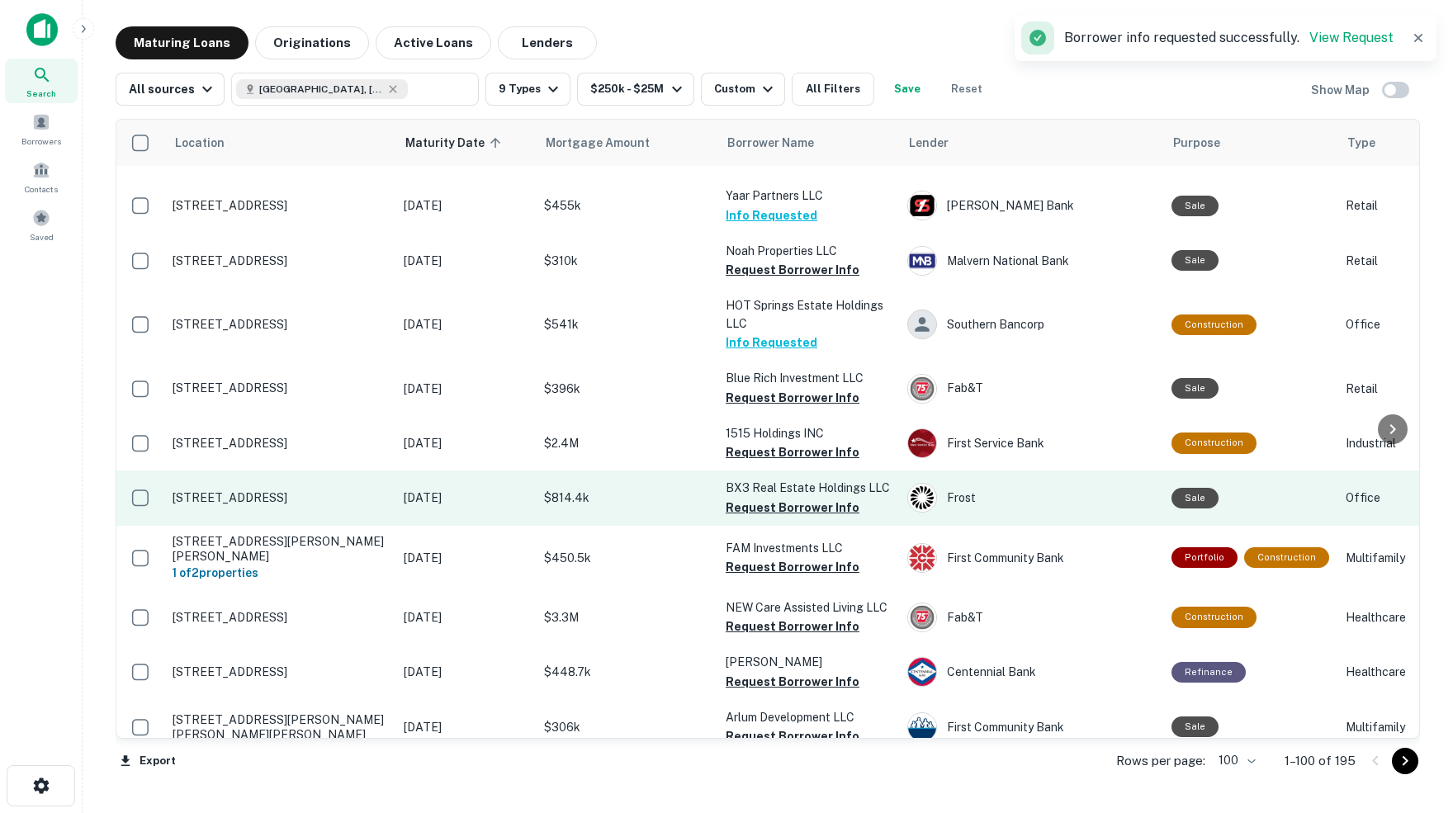
scroll to position [1831, 0]
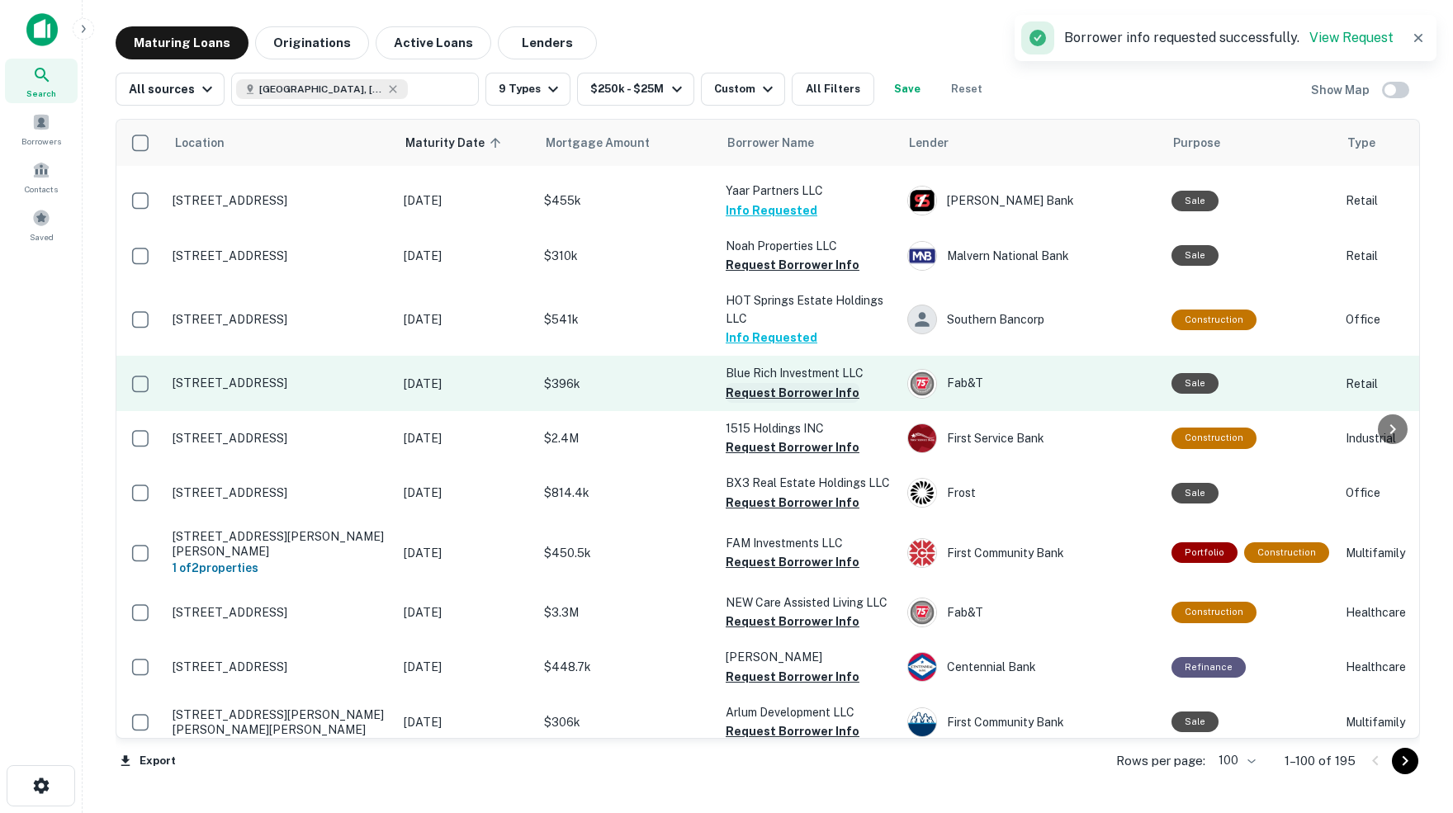
click at [806, 383] on button "Request Borrower Info" at bounding box center [793, 393] width 134 height 20
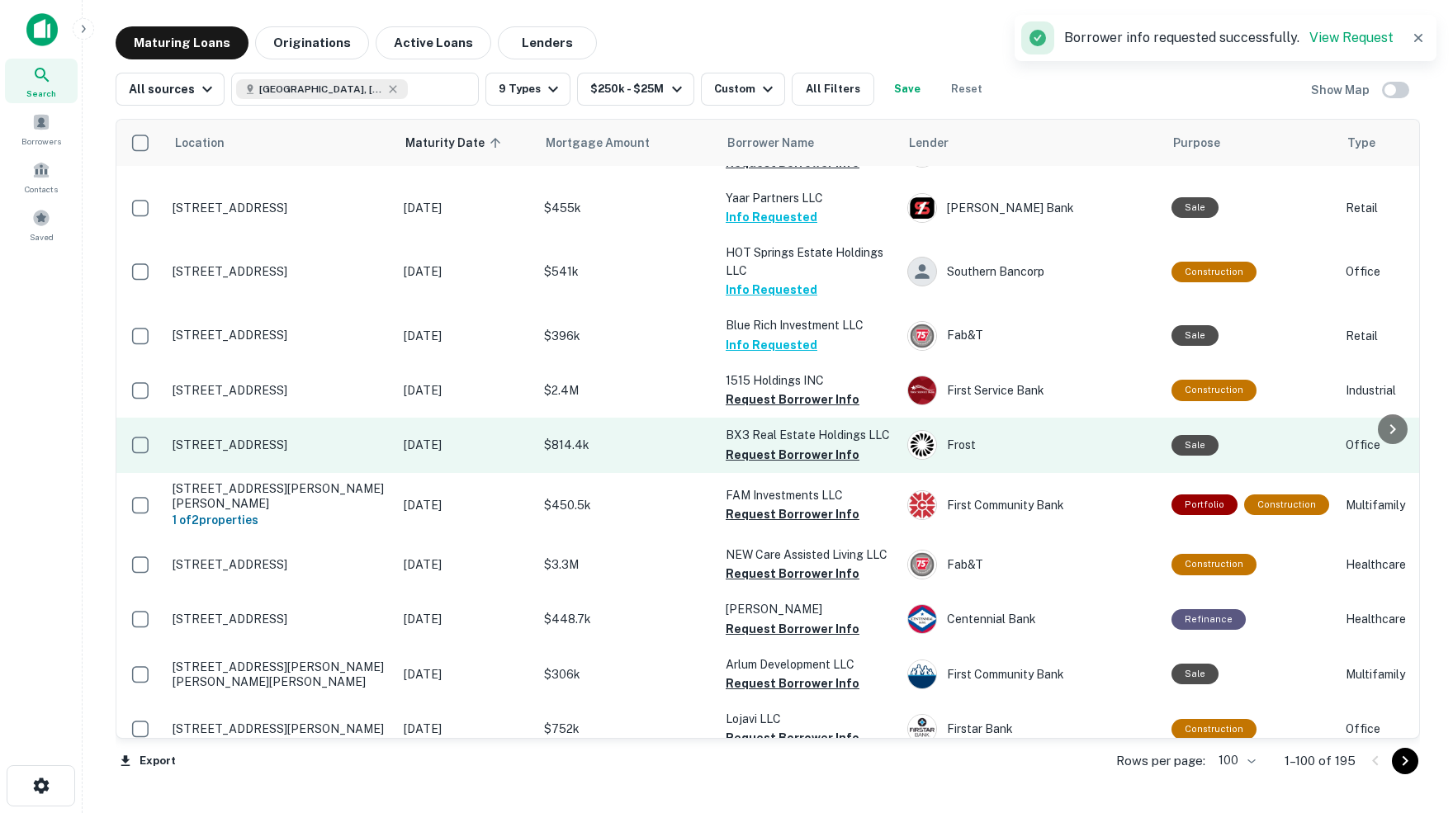
scroll to position [1880, 0]
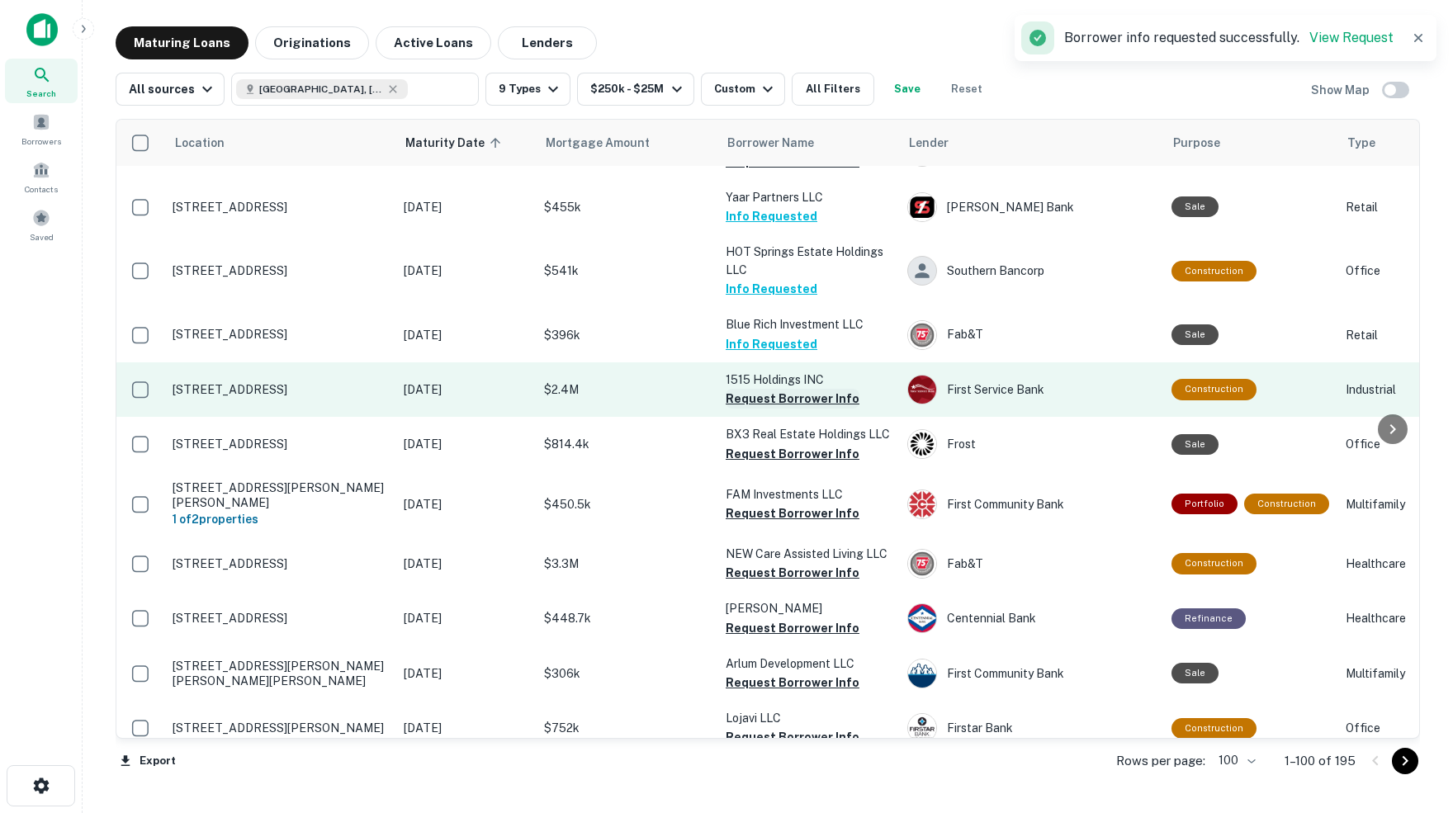
click at [801, 389] on button "Request Borrower Info" at bounding box center [793, 399] width 134 height 20
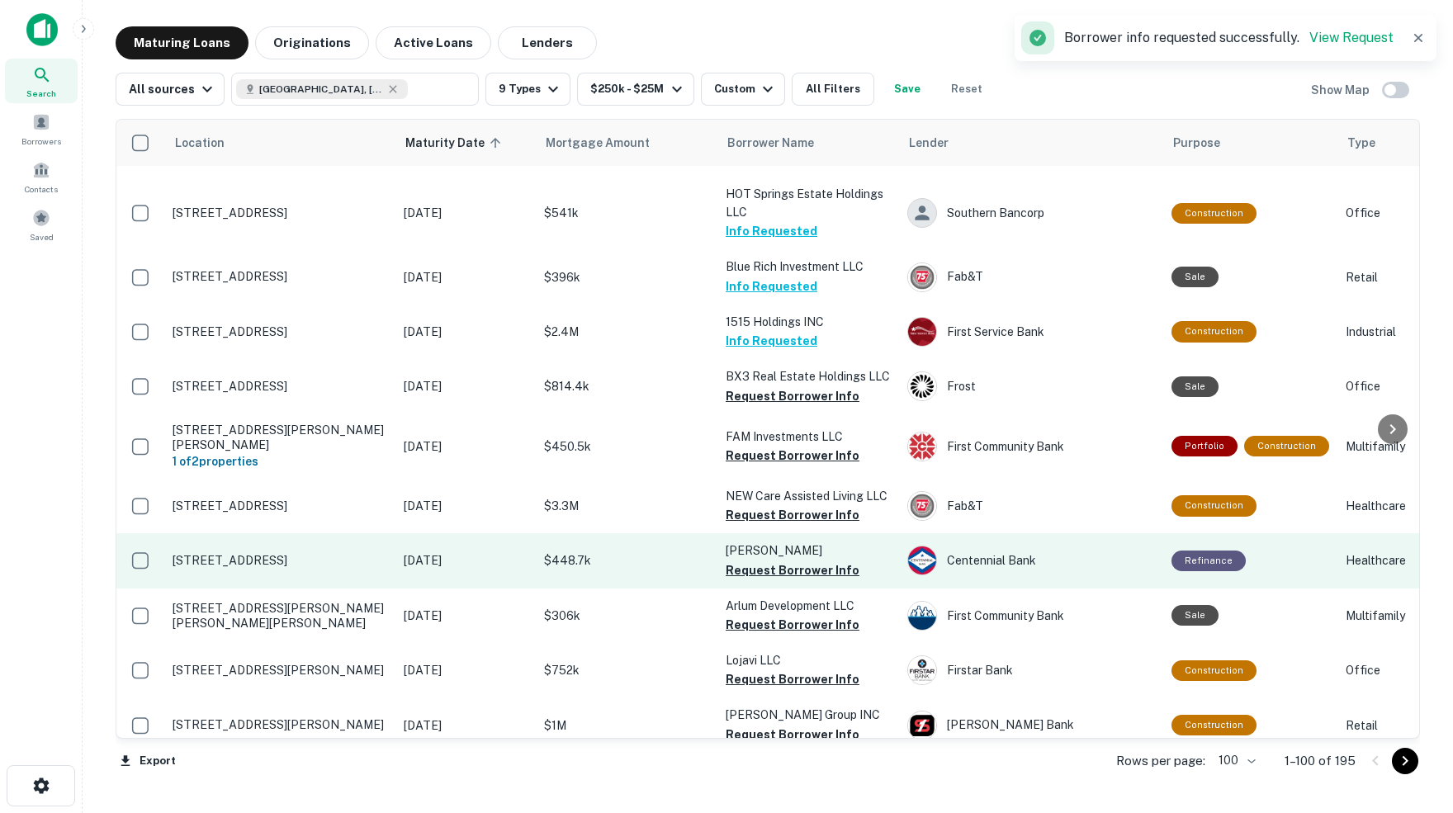
scroll to position [1937, 2]
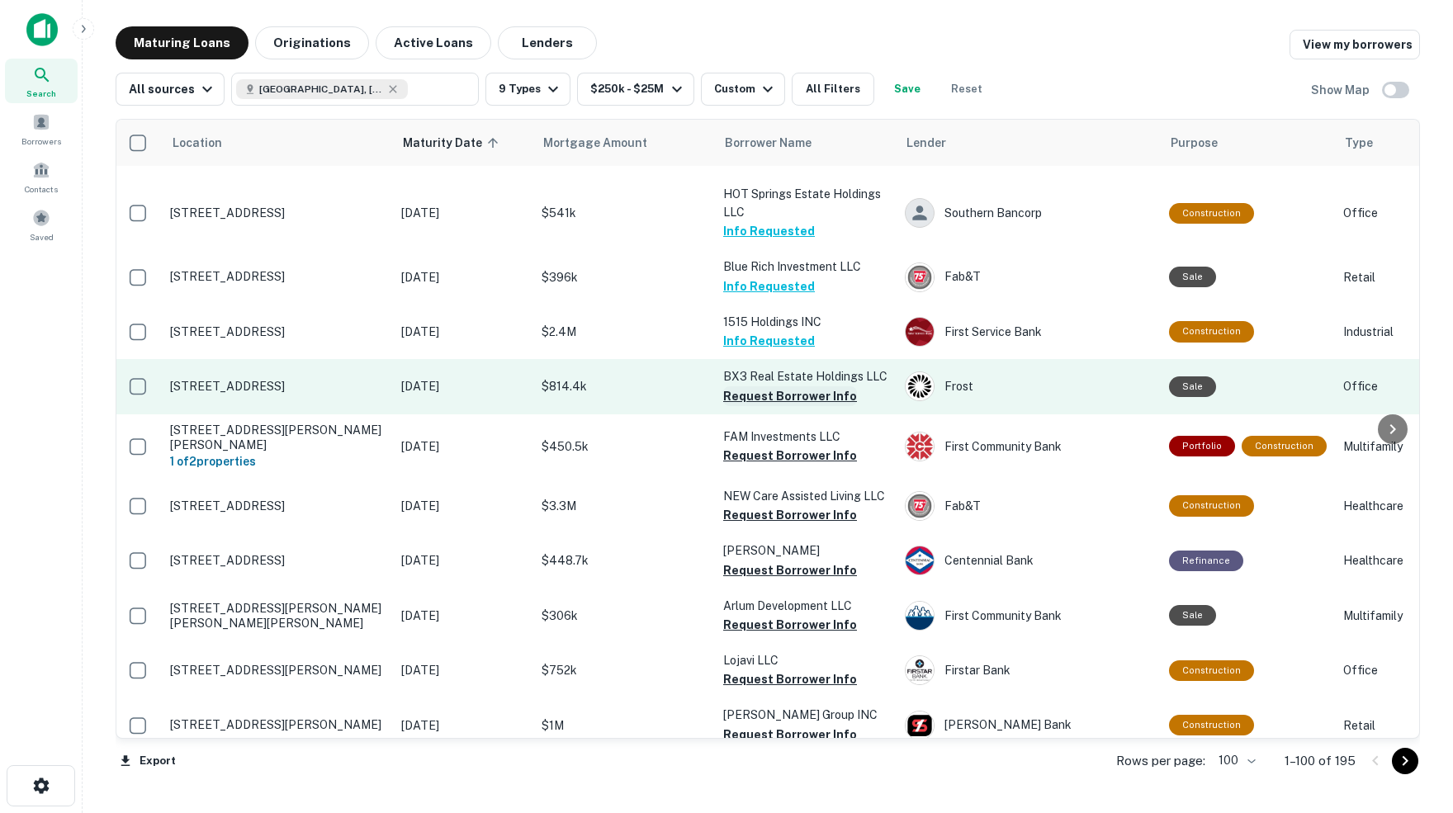
click at [769, 386] on button "Request Borrower Info" at bounding box center [790, 396] width 134 height 20
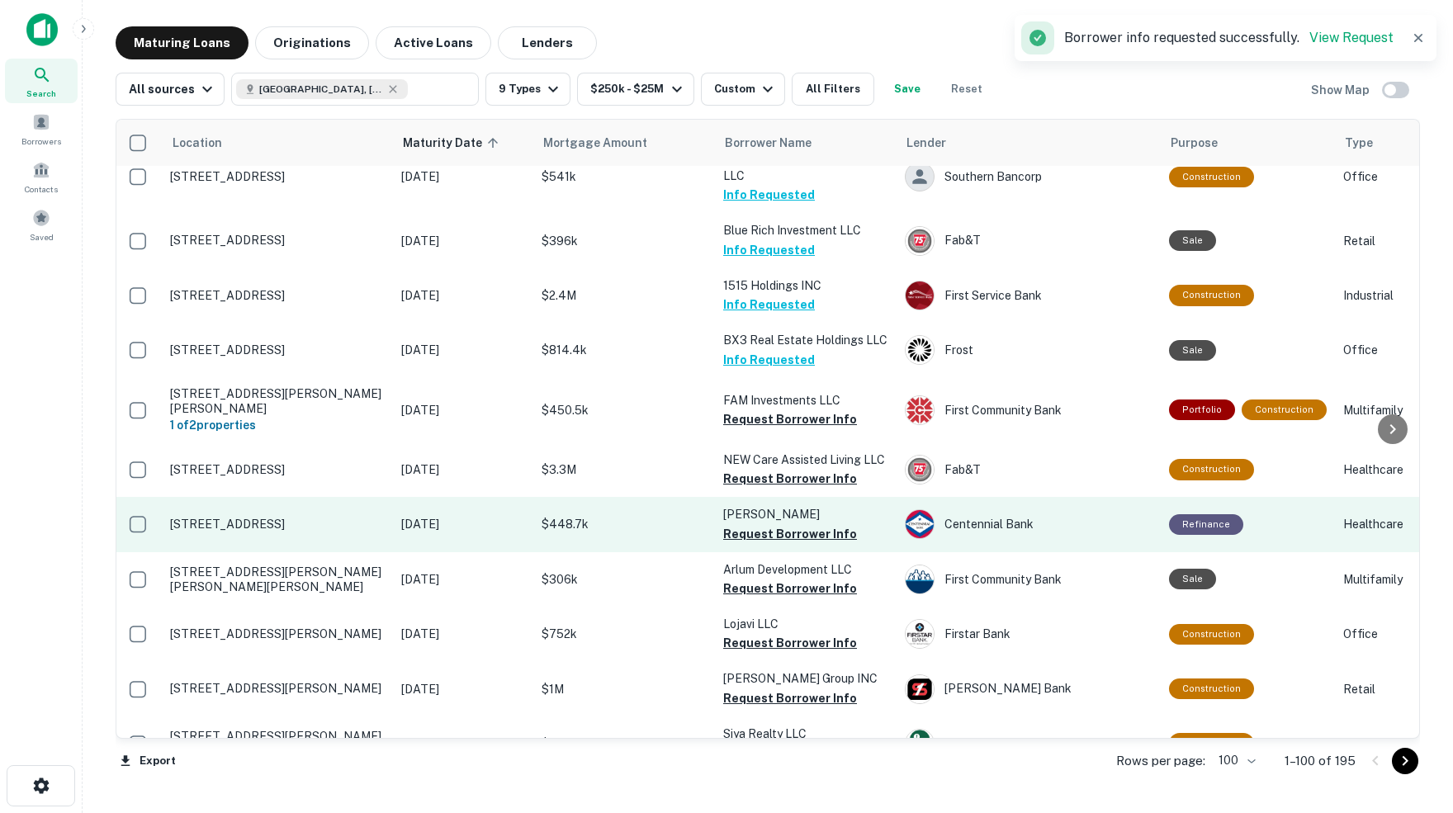
scroll to position [1978, 2]
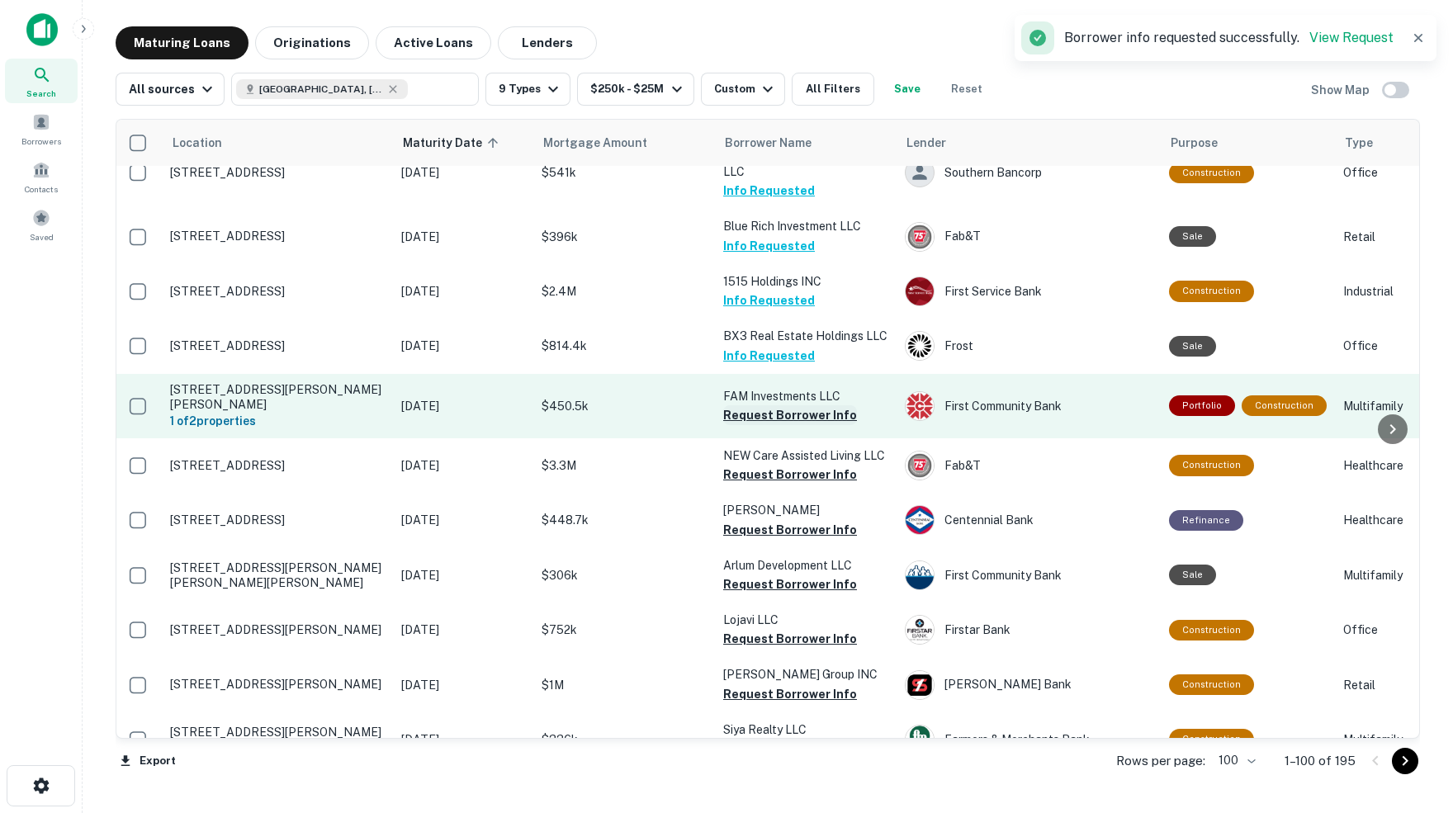
click at [782, 405] on button "Request Borrower Info" at bounding box center [790, 415] width 134 height 20
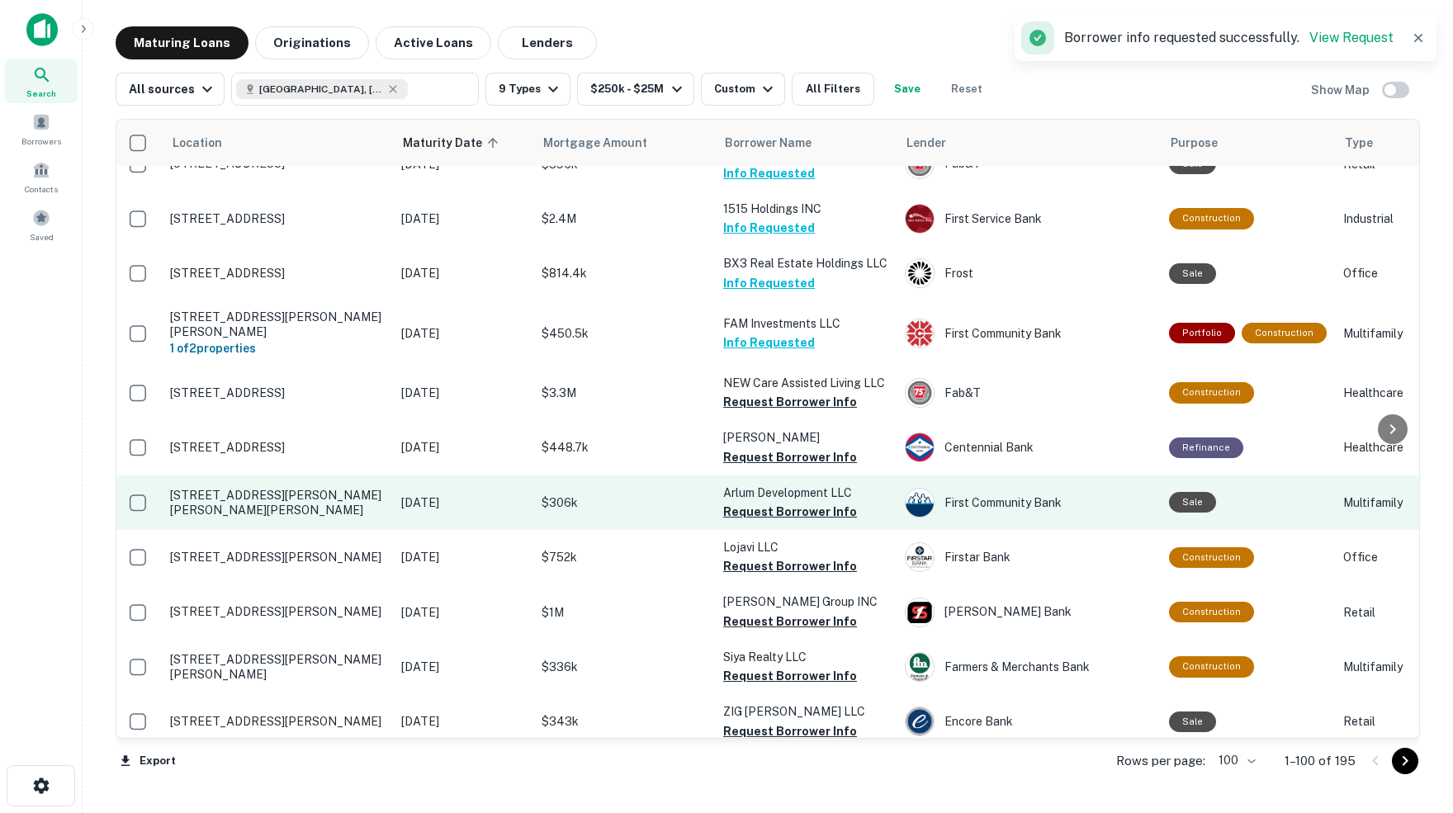
scroll to position [2059, 3]
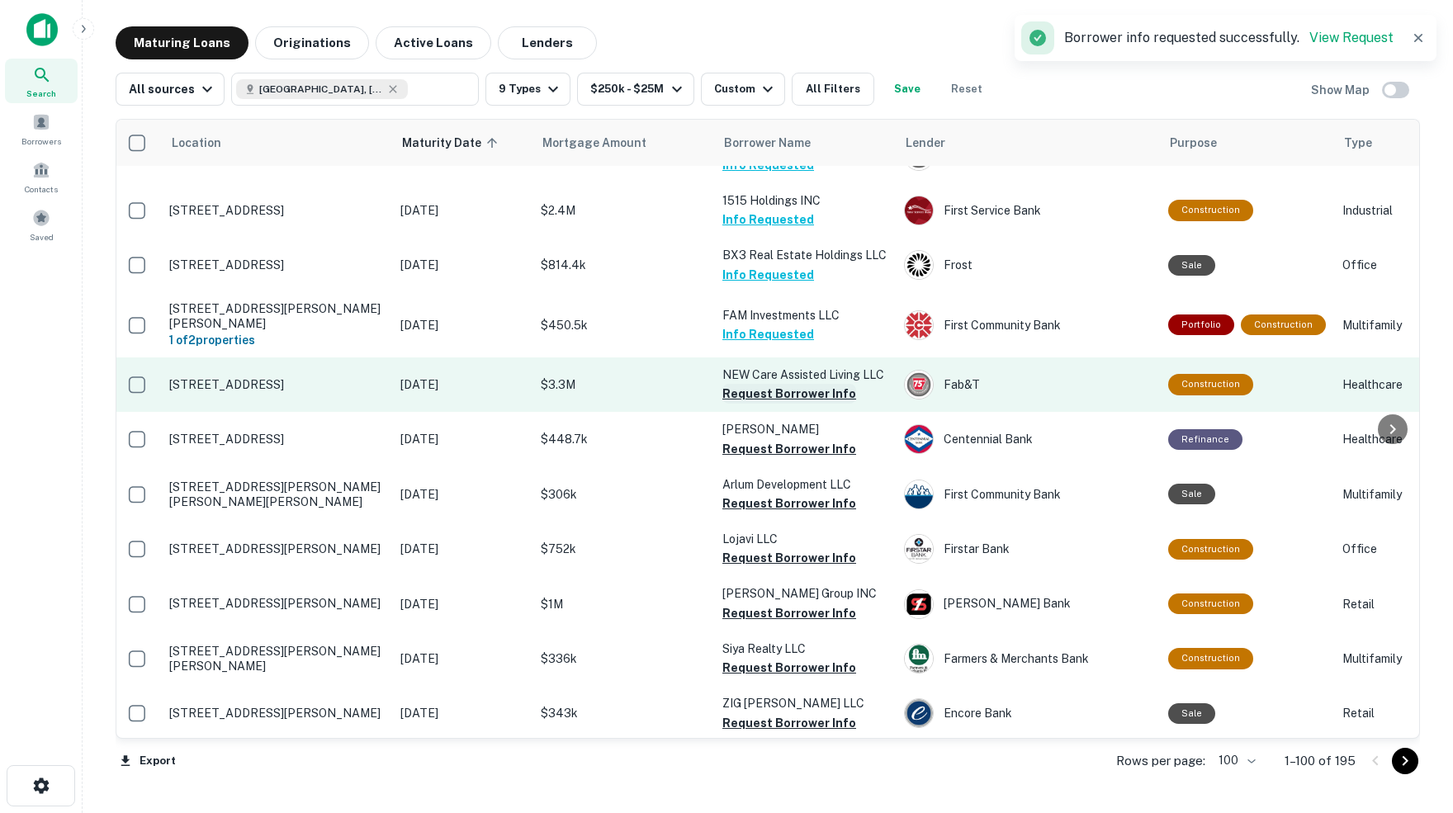
click at [805, 384] on button "Request Borrower Info" at bounding box center [789, 394] width 134 height 20
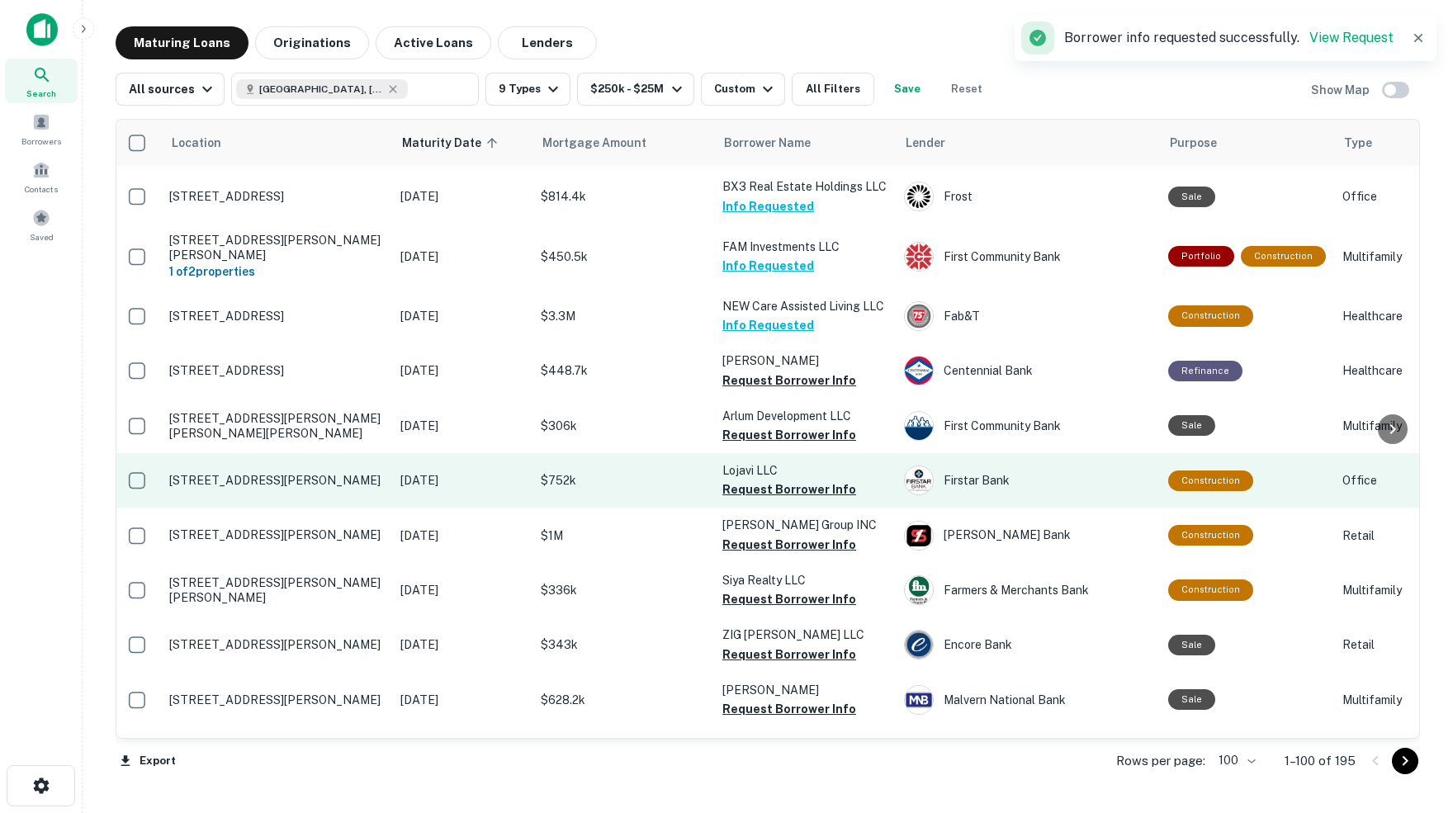
scroll to position [2131, 3]
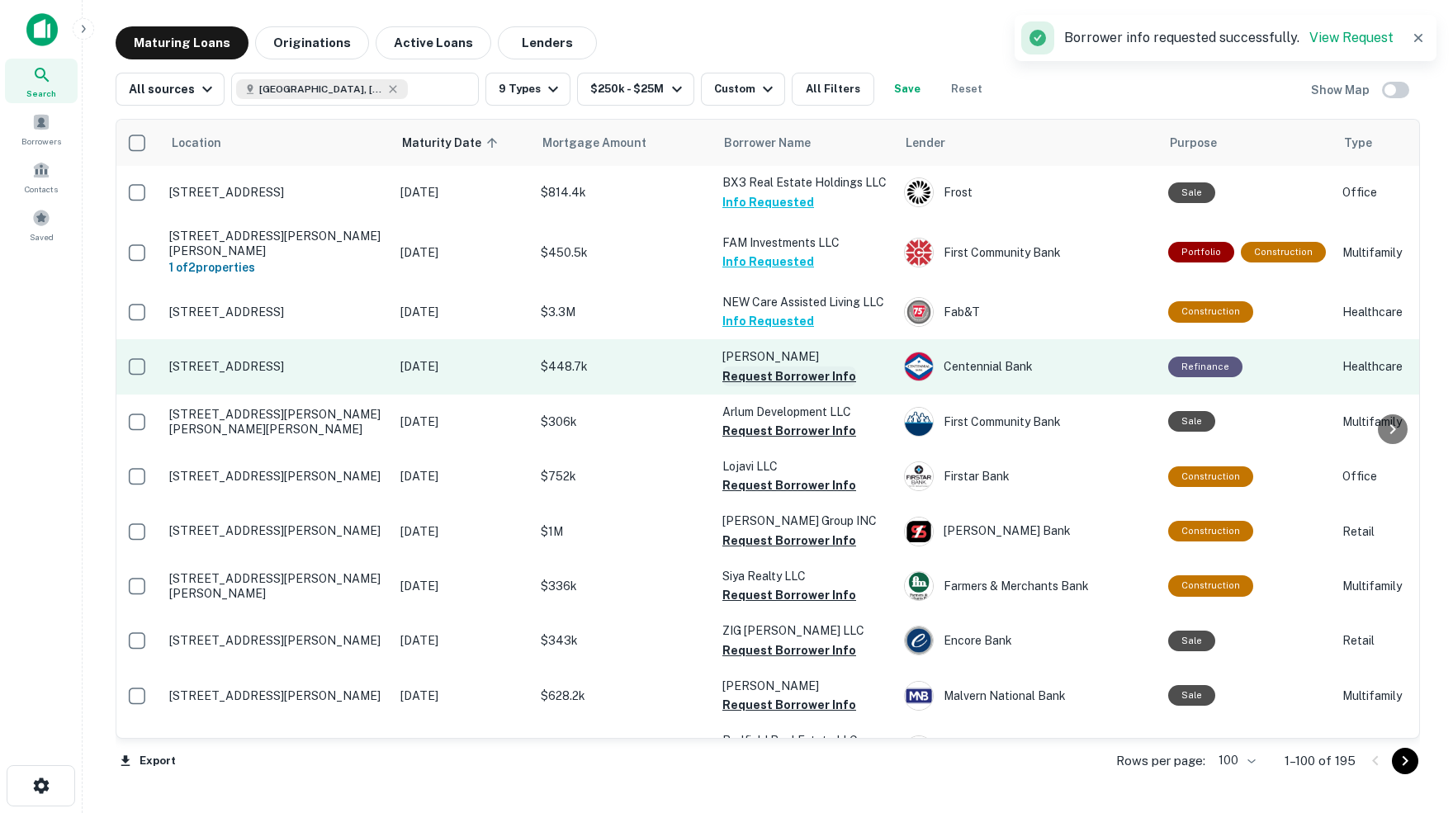
click at [785, 367] on button "Request Borrower Info" at bounding box center [789, 377] width 134 height 20
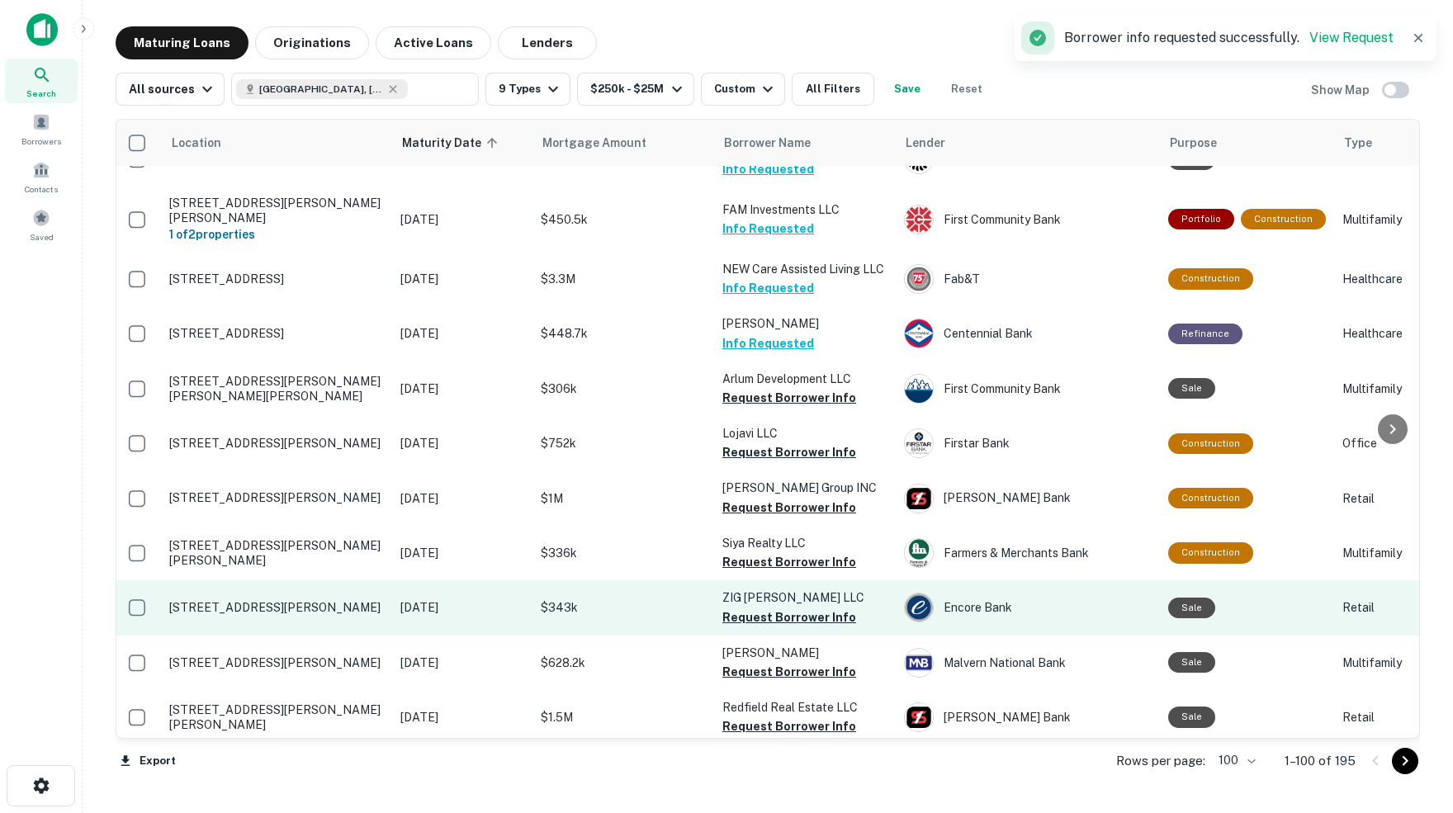
scroll to position [2175, 3]
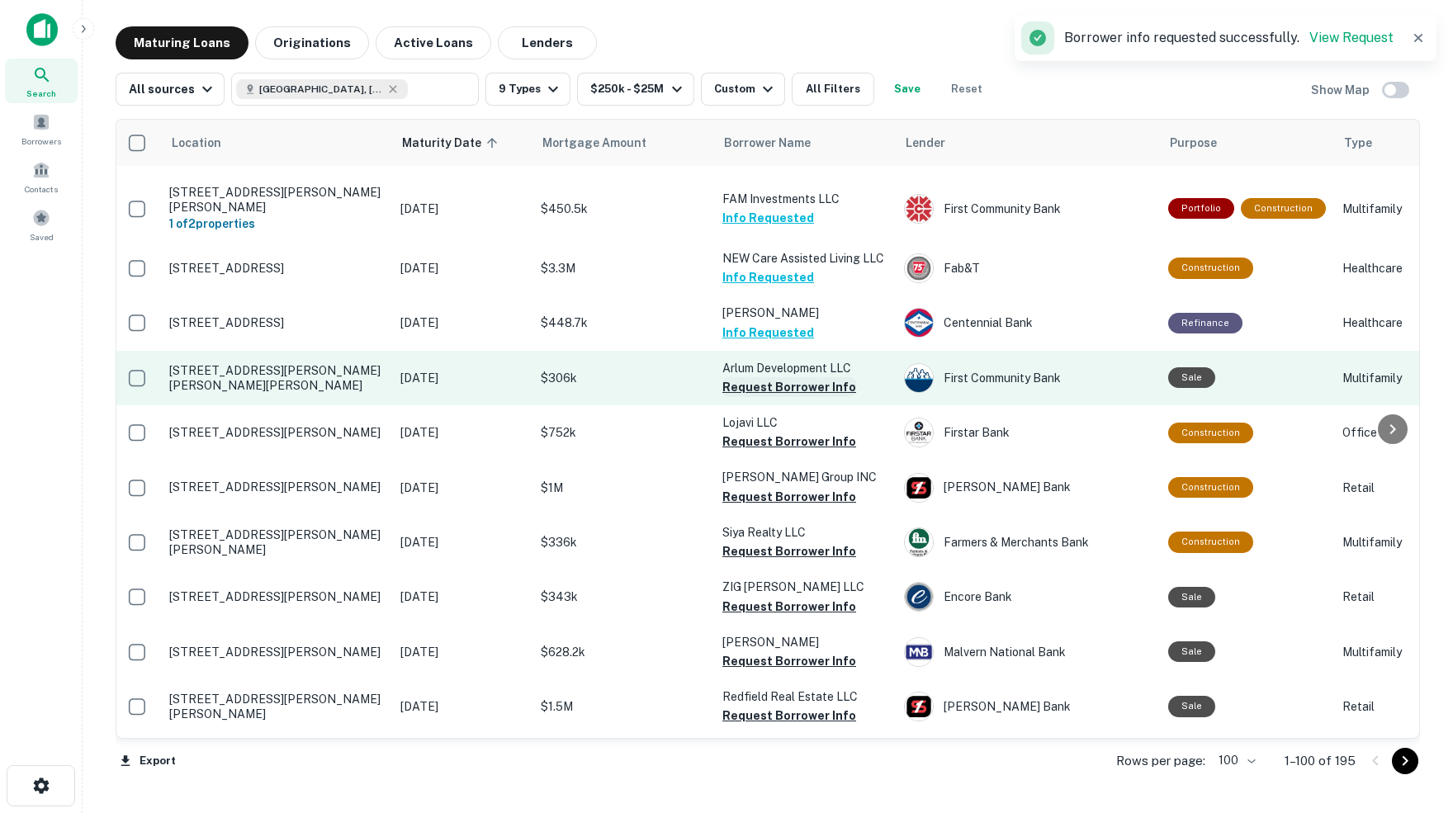
click at [794, 377] on button "Request Borrower Info" at bounding box center [789, 387] width 134 height 20
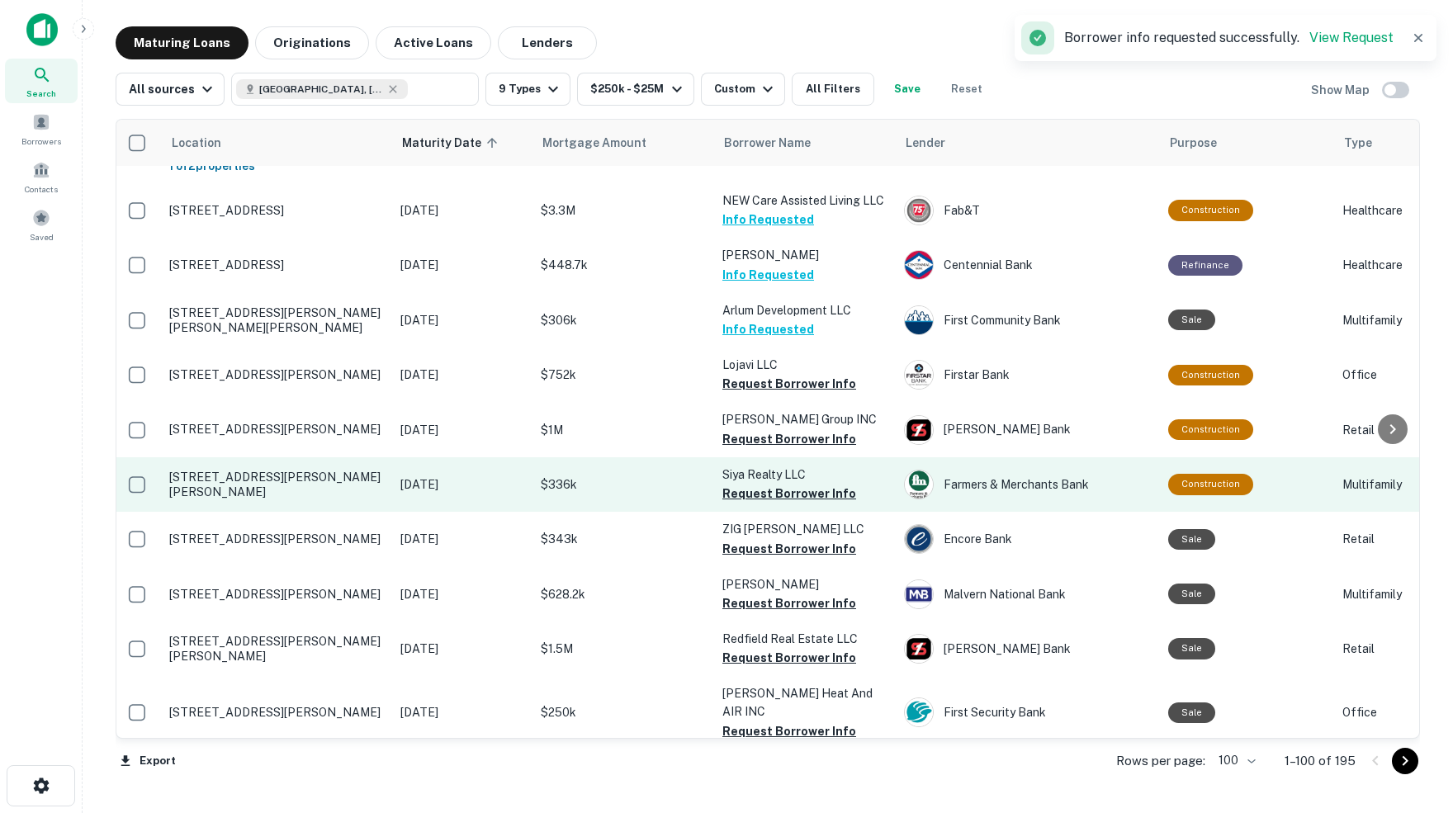
scroll to position [2243, 4]
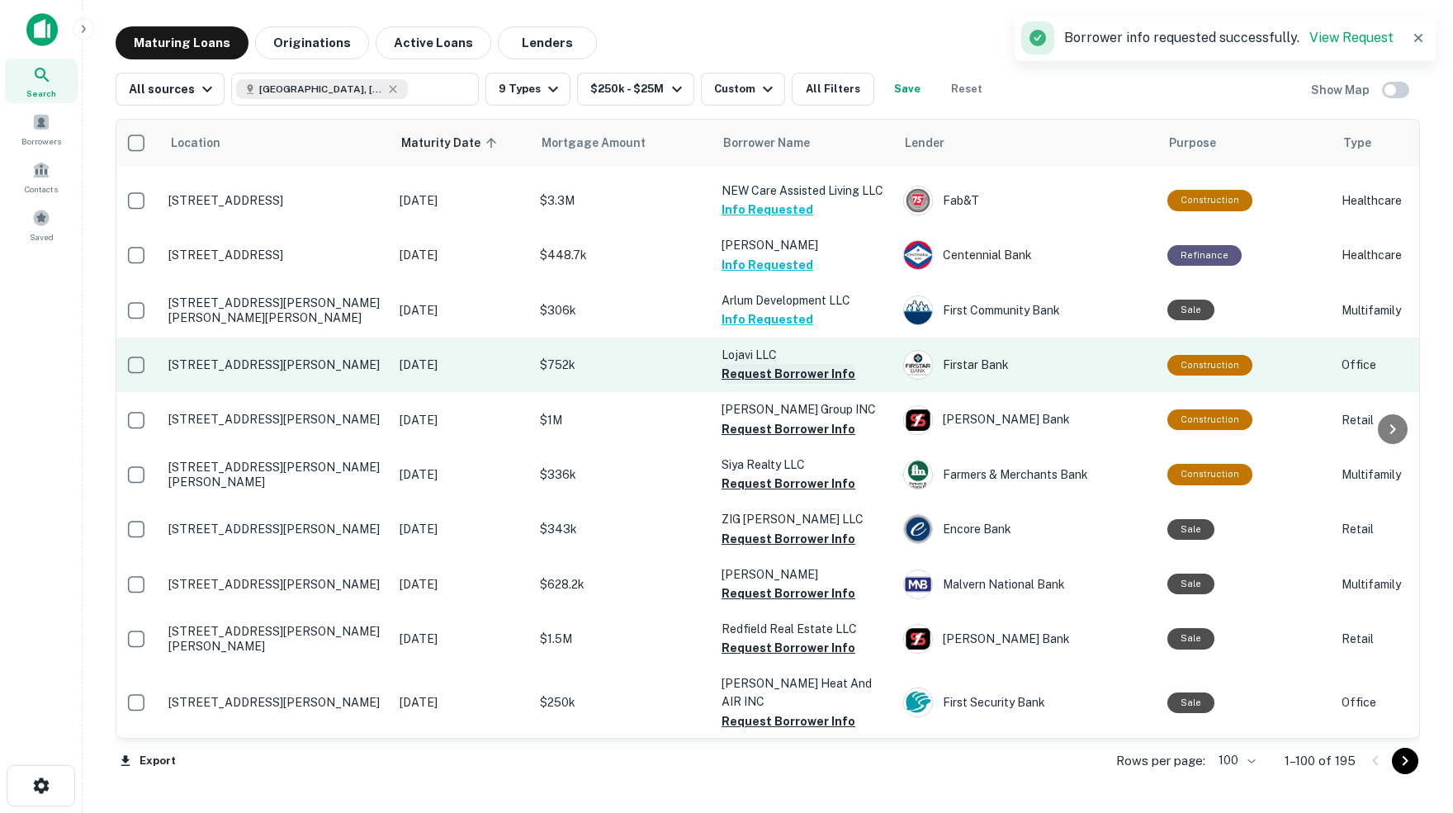
click at [807, 364] on button "Request Borrower Info" at bounding box center [788, 374] width 134 height 20
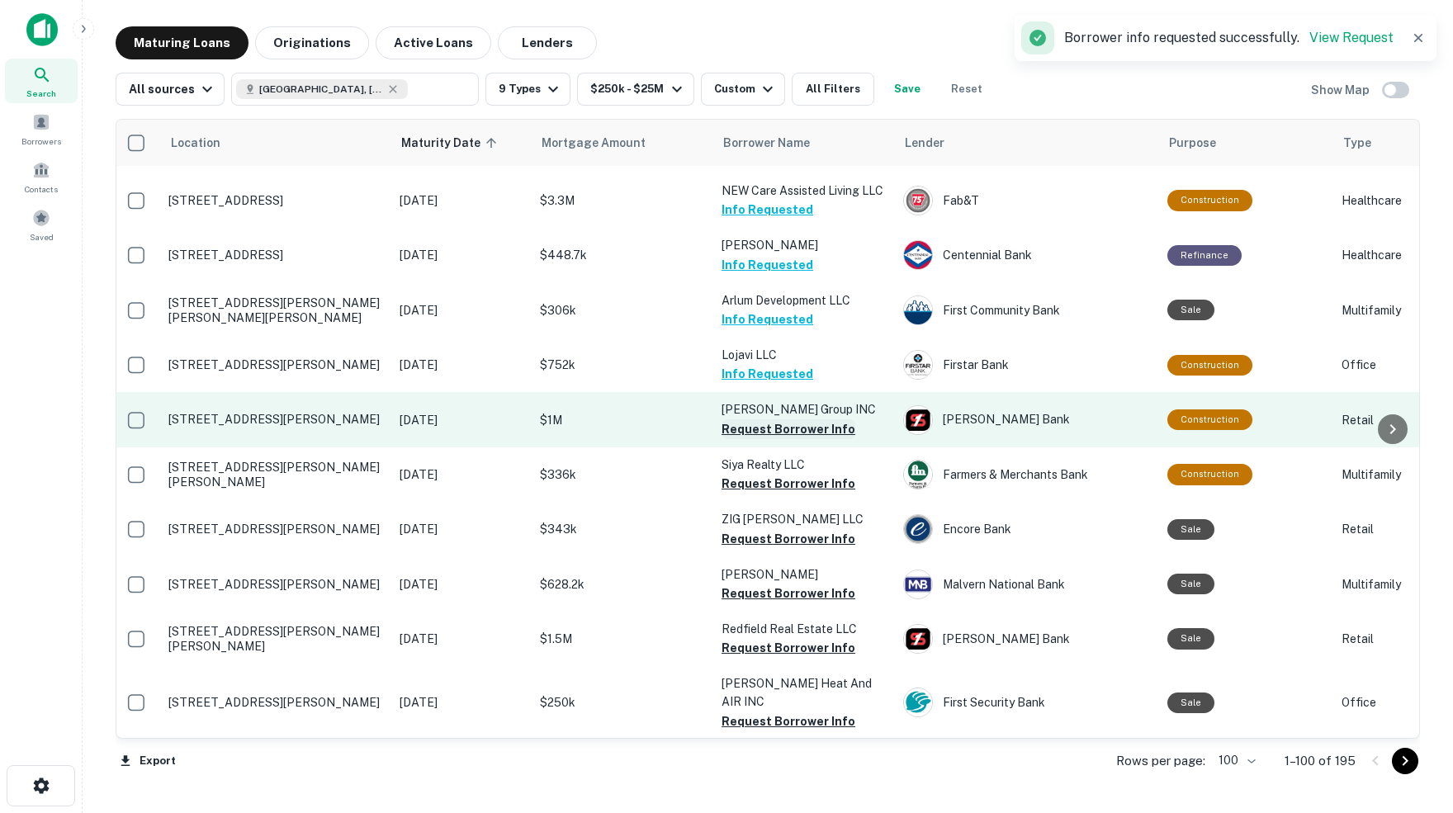
click at [777, 419] on button "Request Borrower Info" at bounding box center [788, 429] width 134 height 20
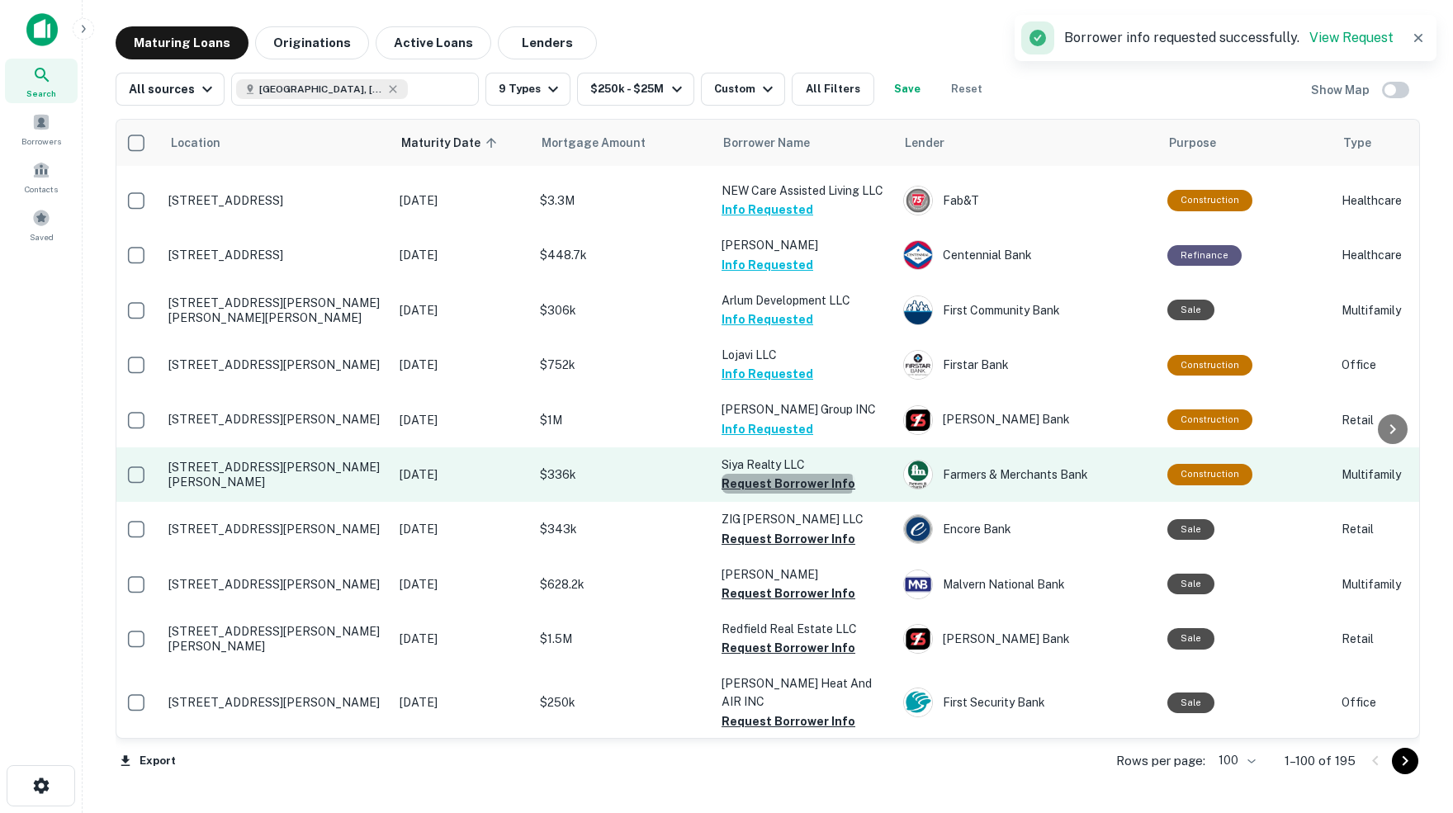
click at [785, 474] on button "Request Borrower Info" at bounding box center [788, 484] width 134 height 20
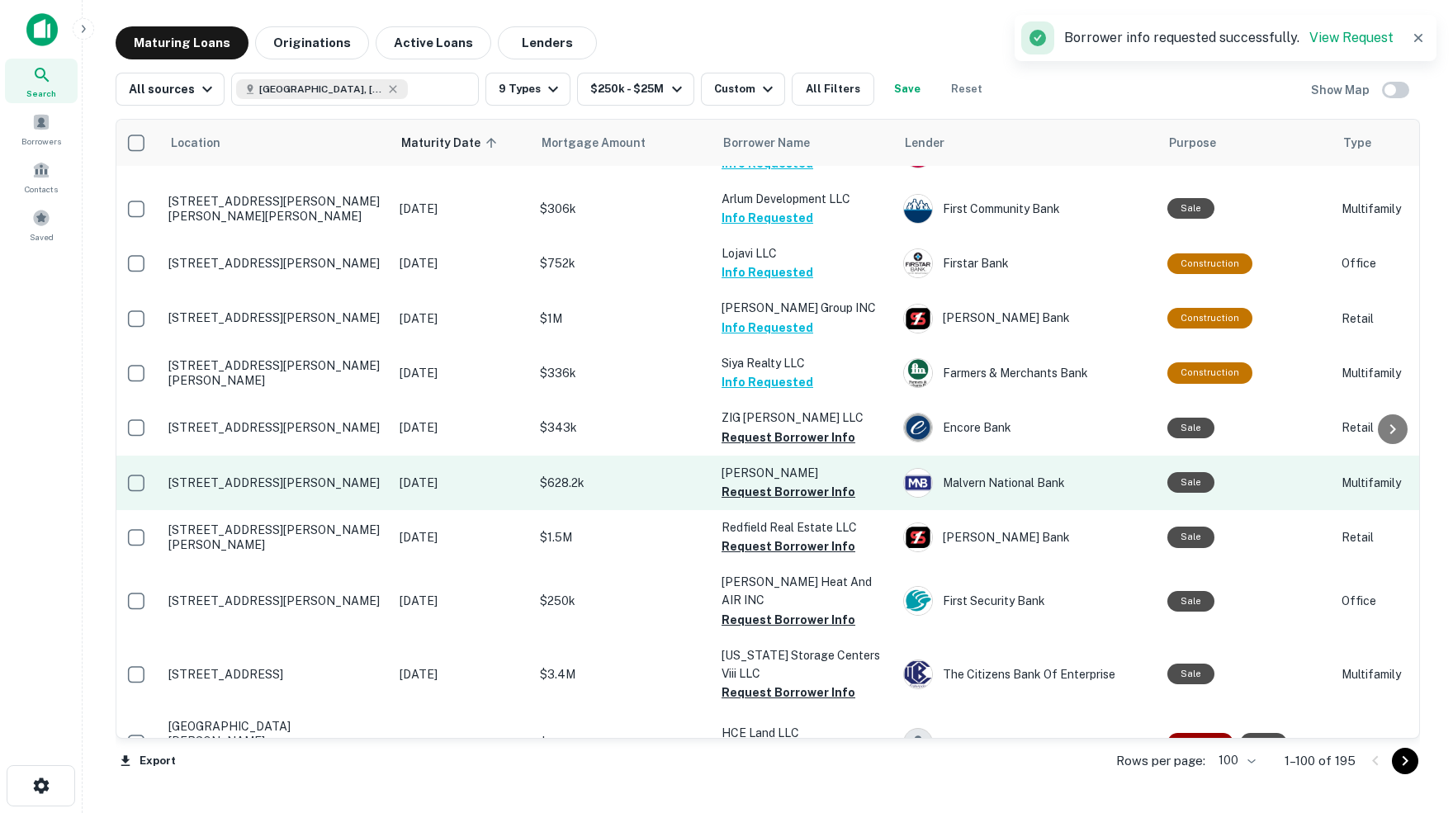
scroll to position [2348, 4]
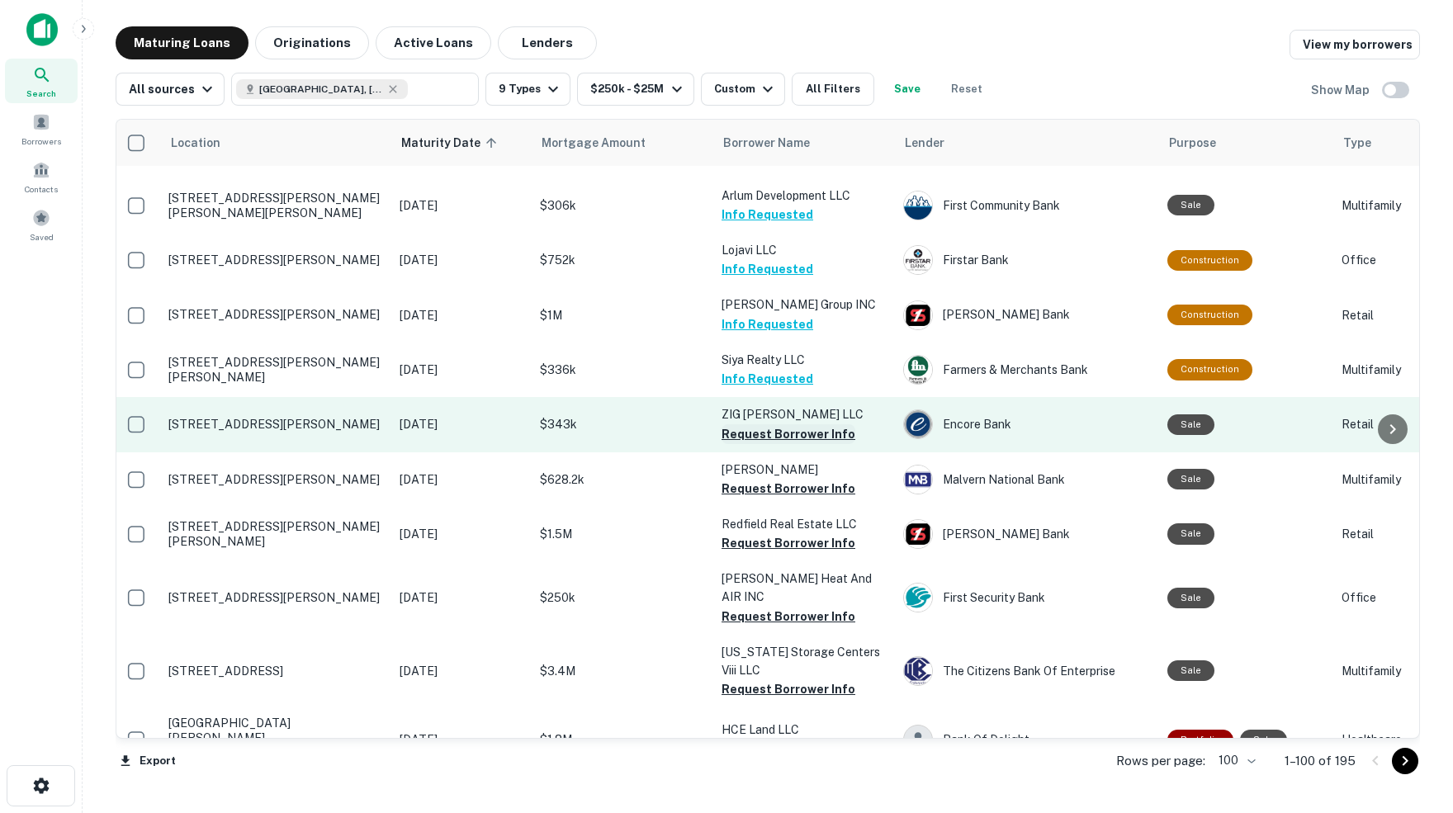
click at [769, 424] on button "Request Borrower Info" at bounding box center [788, 434] width 134 height 20
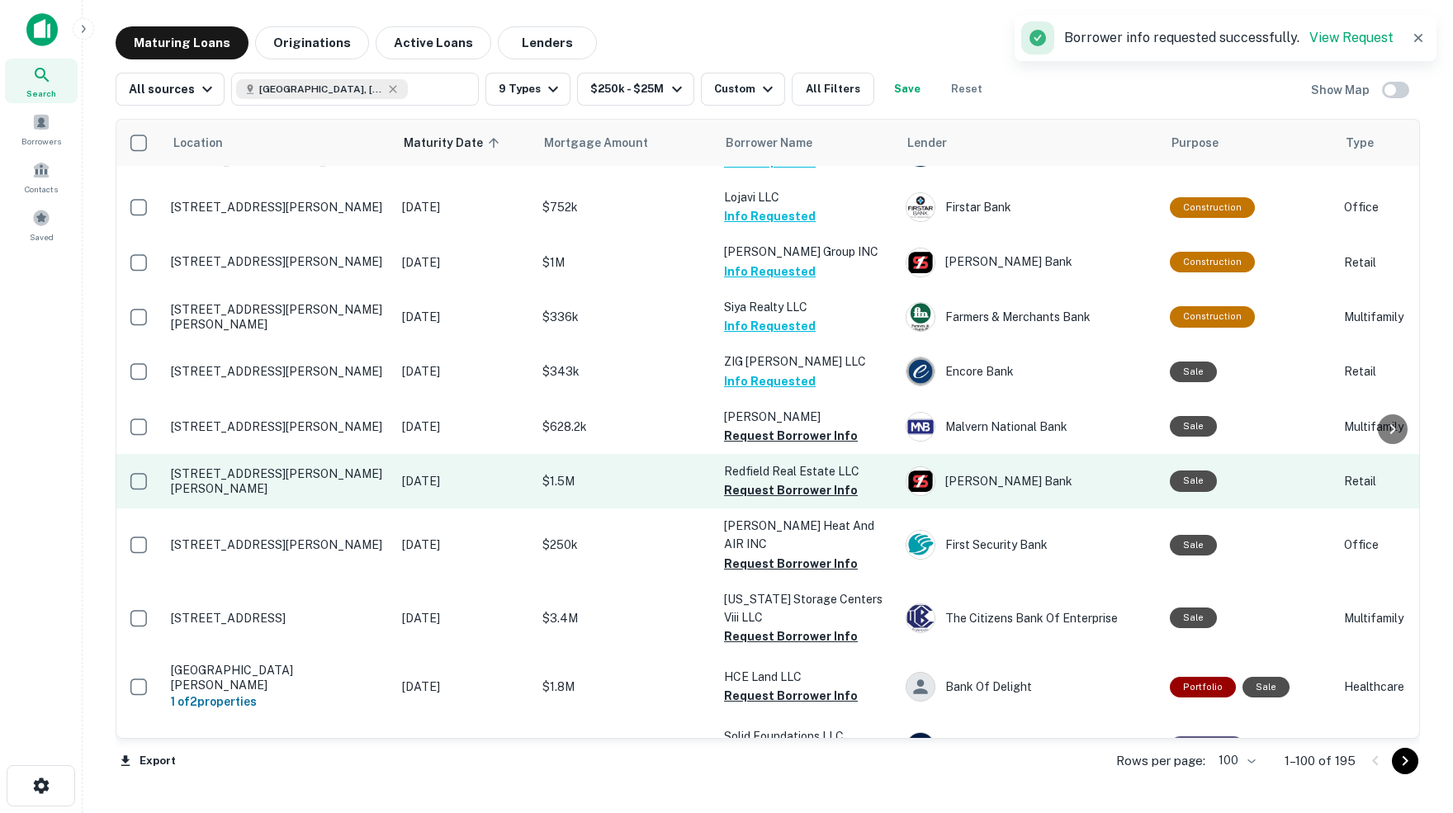
scroll to position [2404, 2]
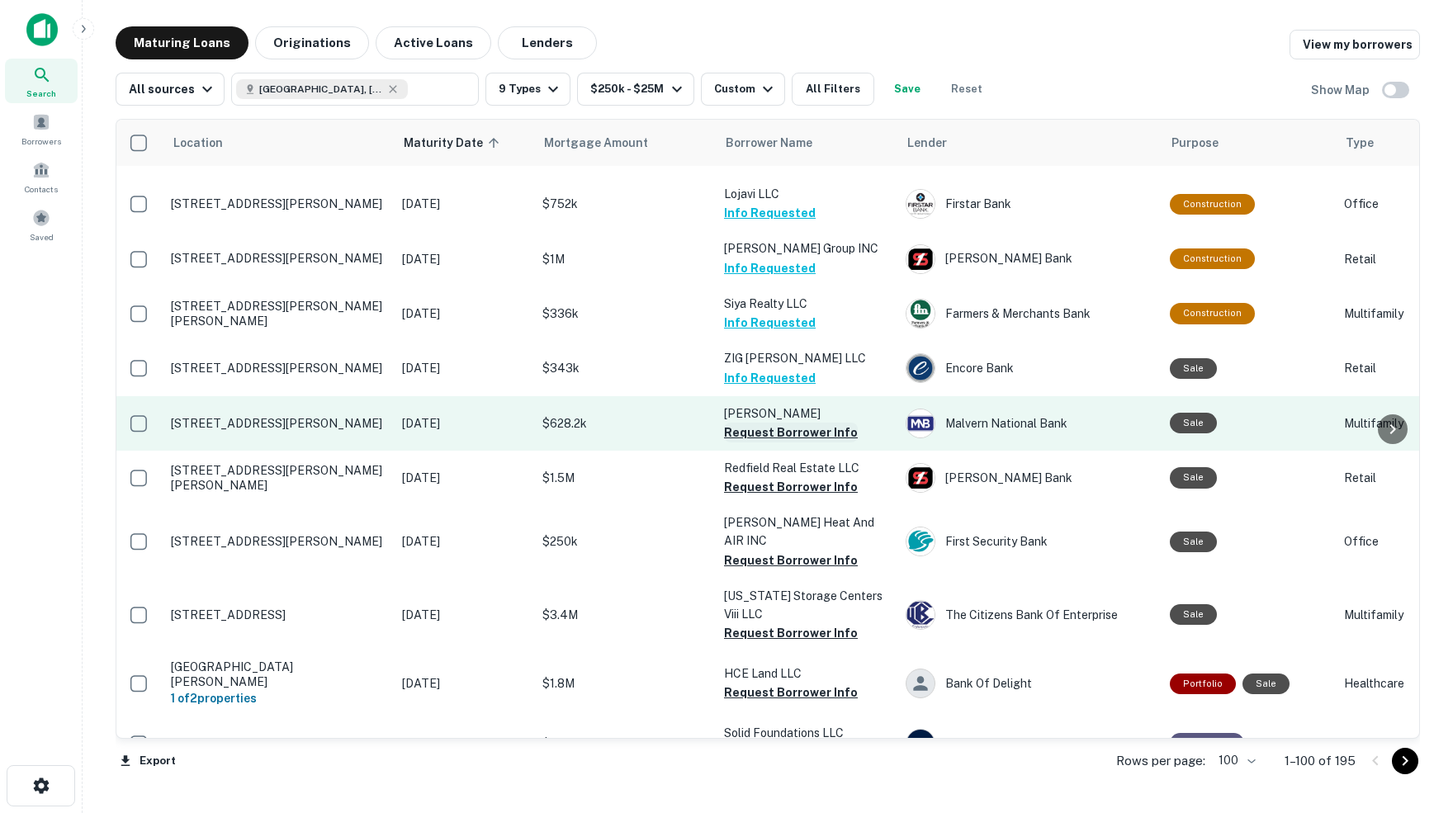
click at [788, 423] on button "Request Borrower Info" at bounding box center [791, 433] width 134 height 20
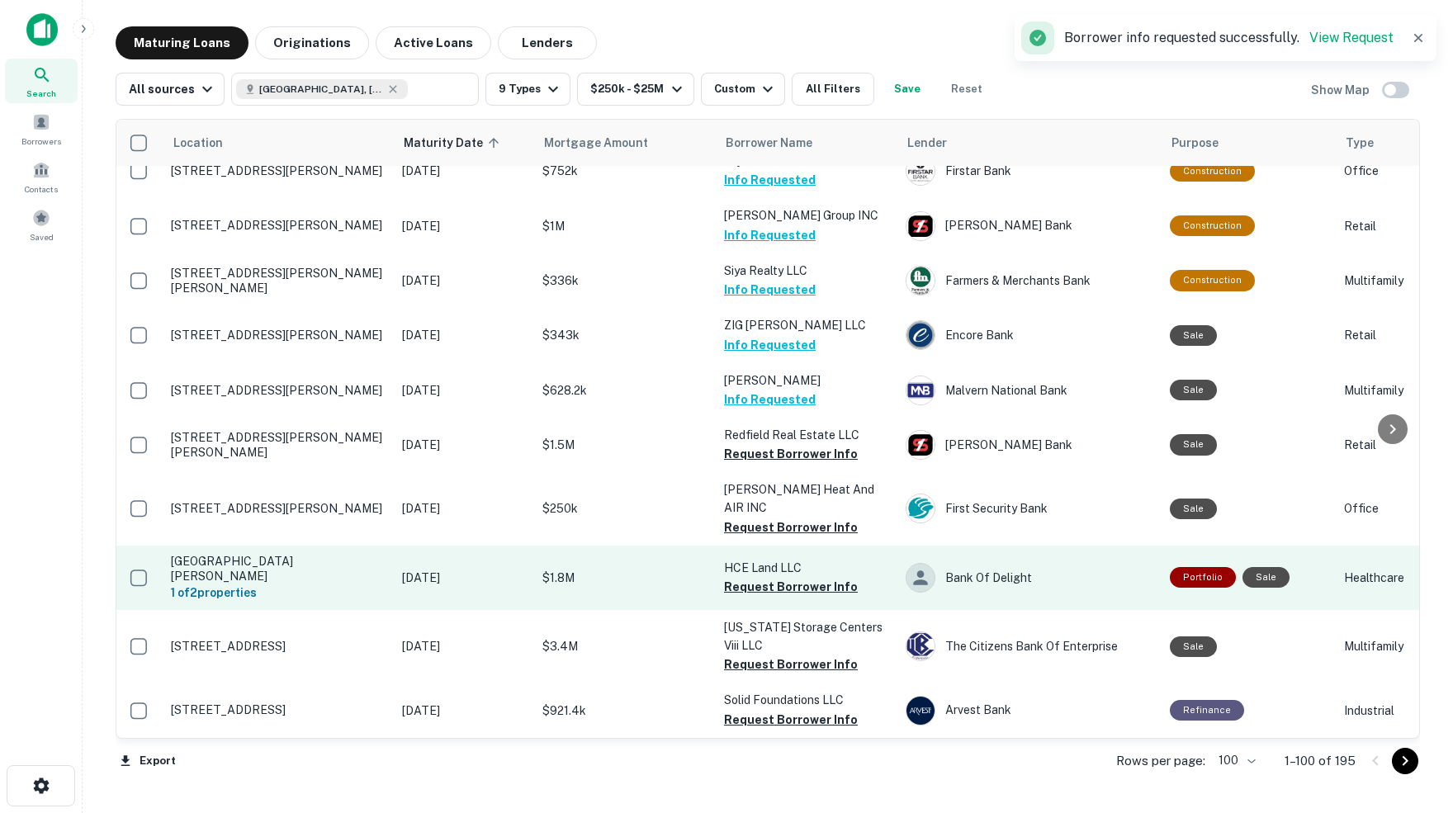
scroll to position [2452, 2]
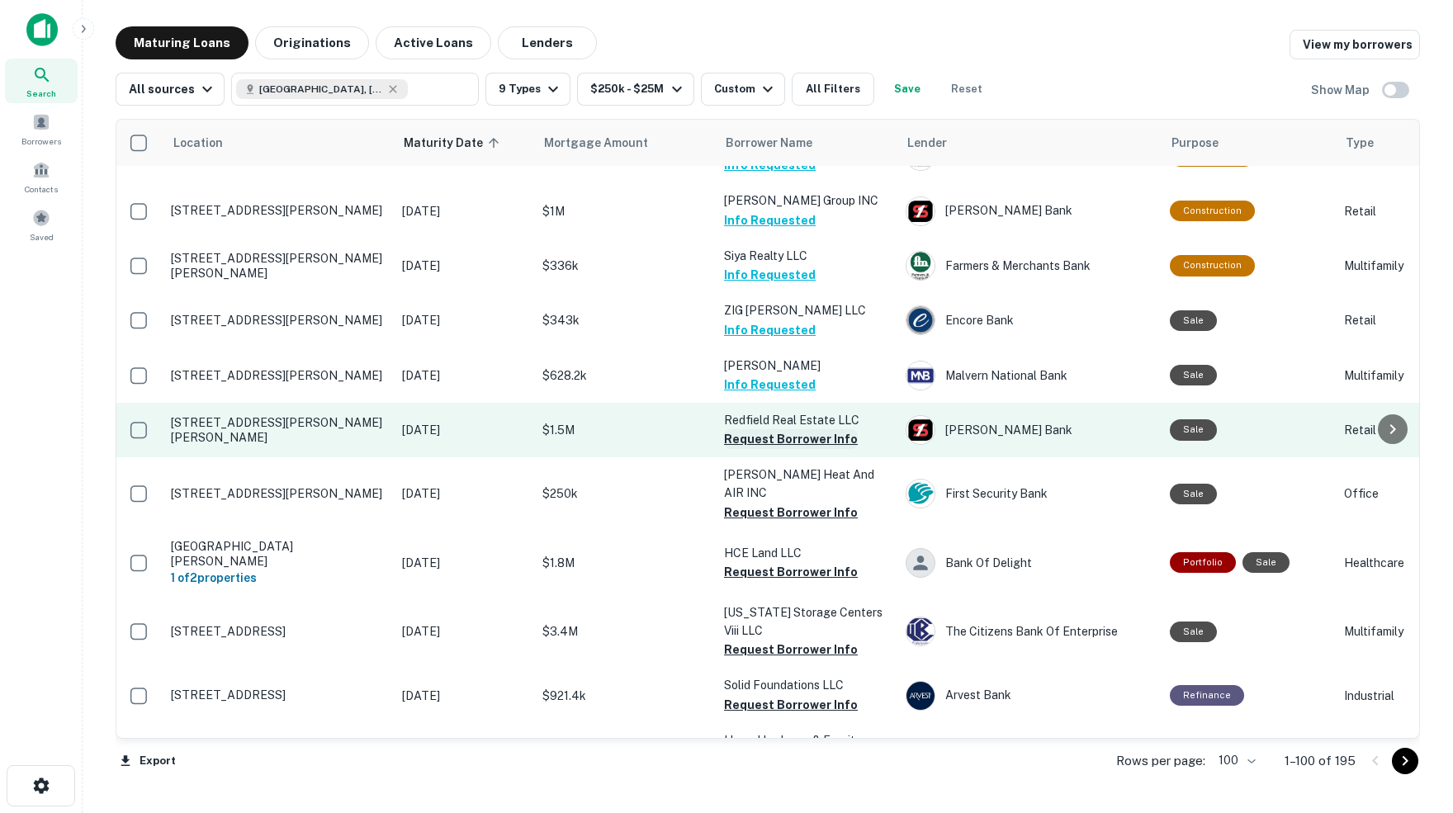
click at [766, 429] on button "Request Borrower Info" at bounding box center [791, 439] width 134 height 20
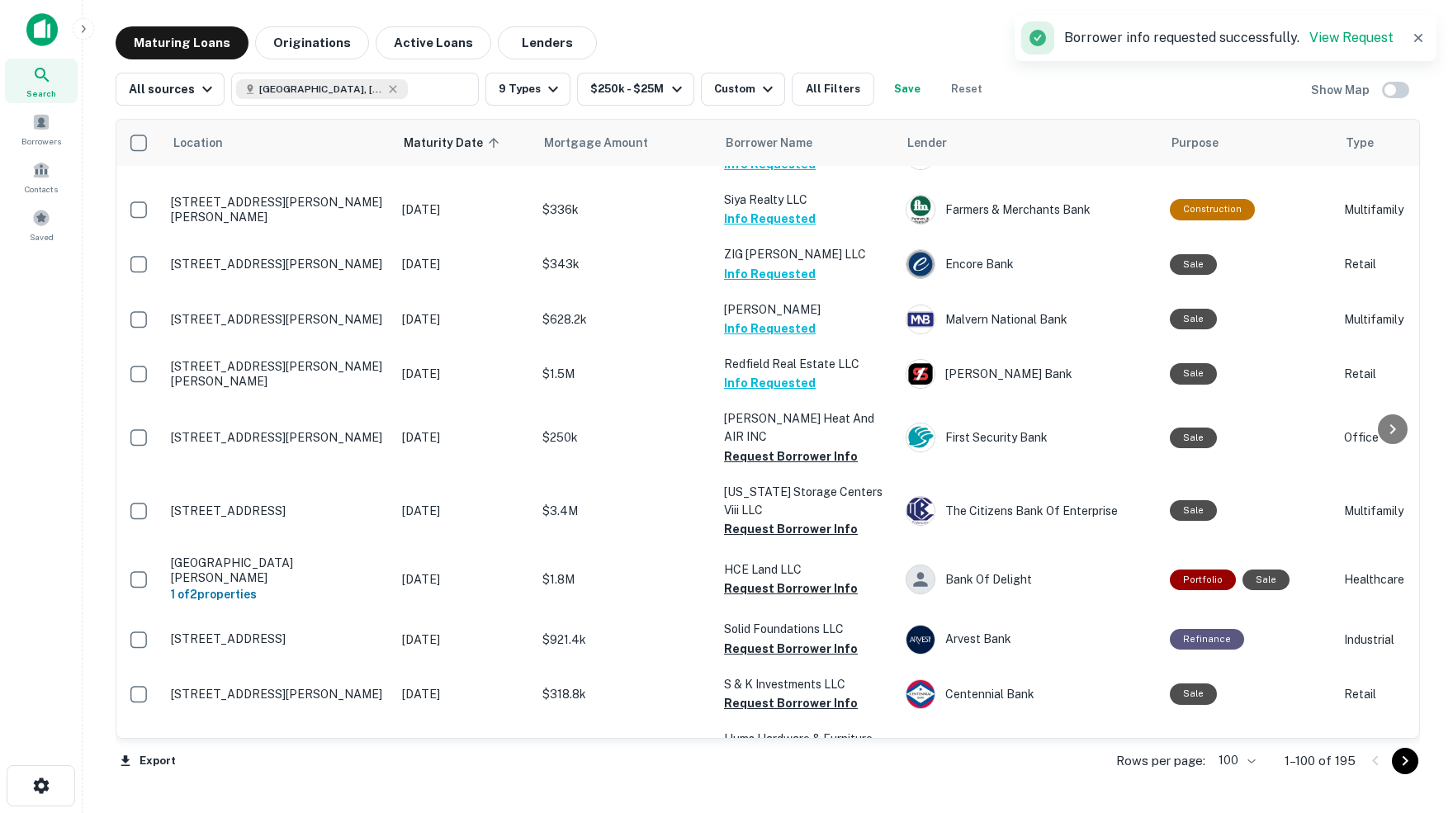
scroll to position [2519, 2]
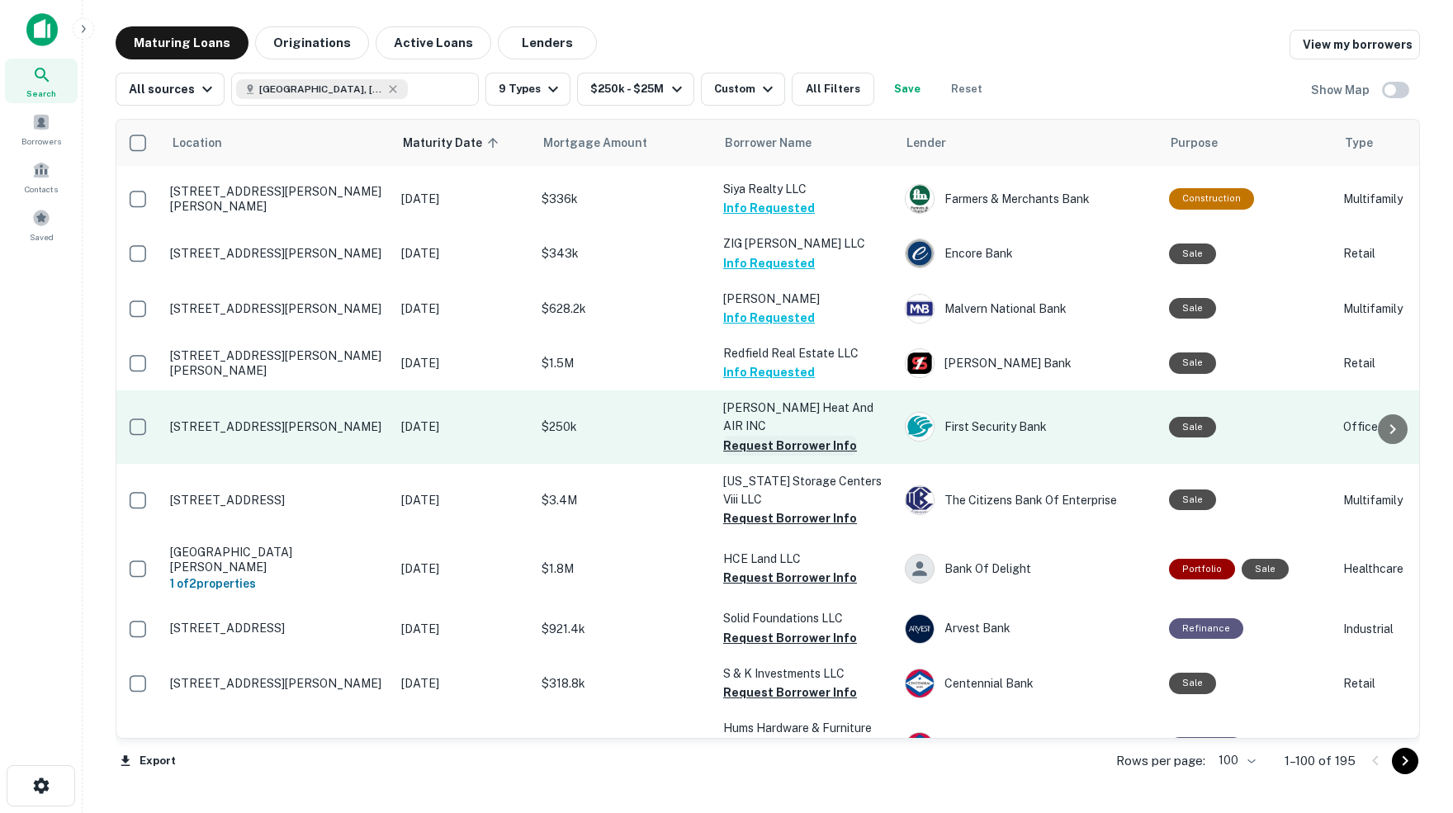
click at [753, 436] on button "Request Borrower Info" at bounding box center [790, 446] width 134 height 20
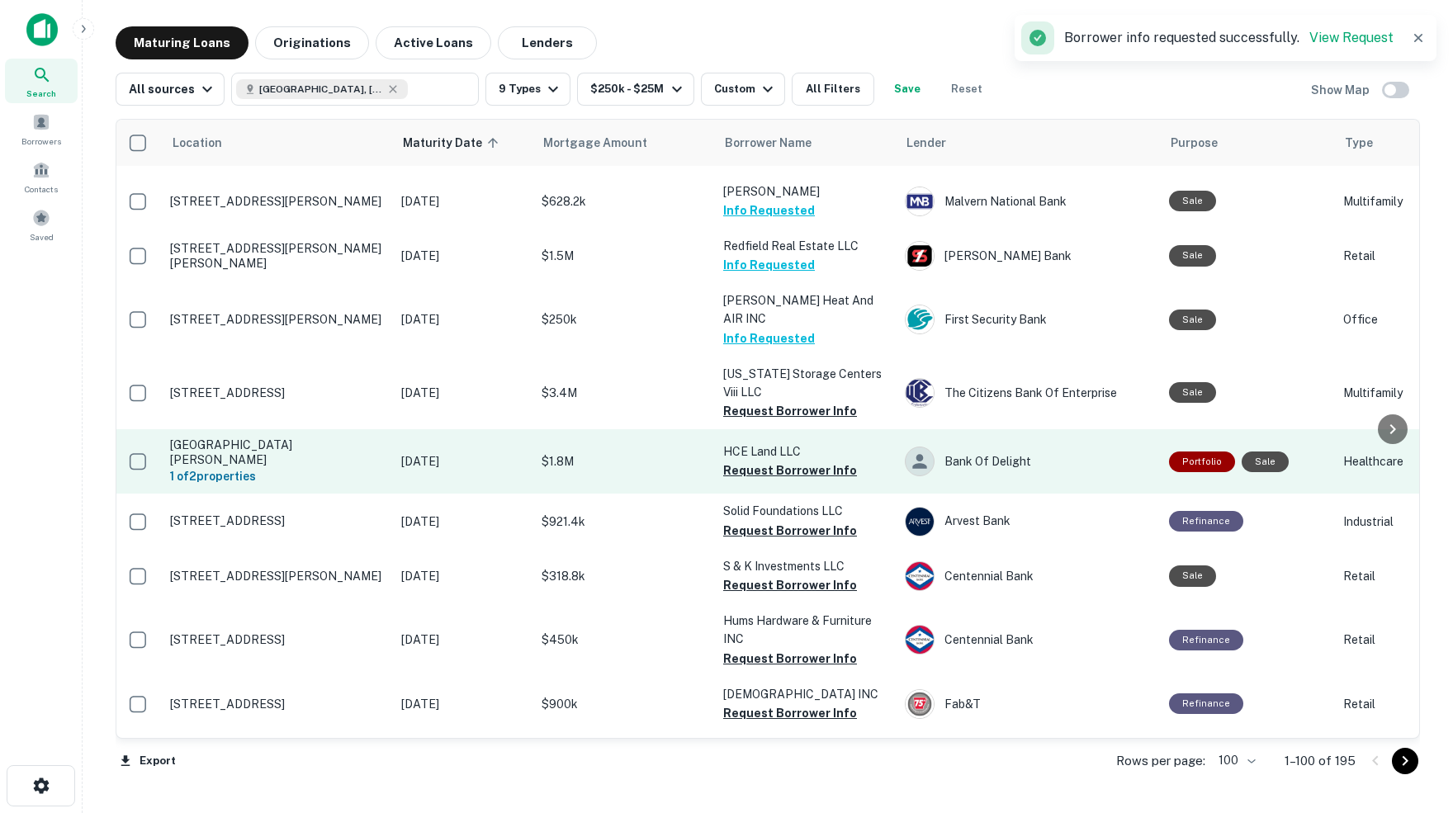
scroll to position [2632, 6]
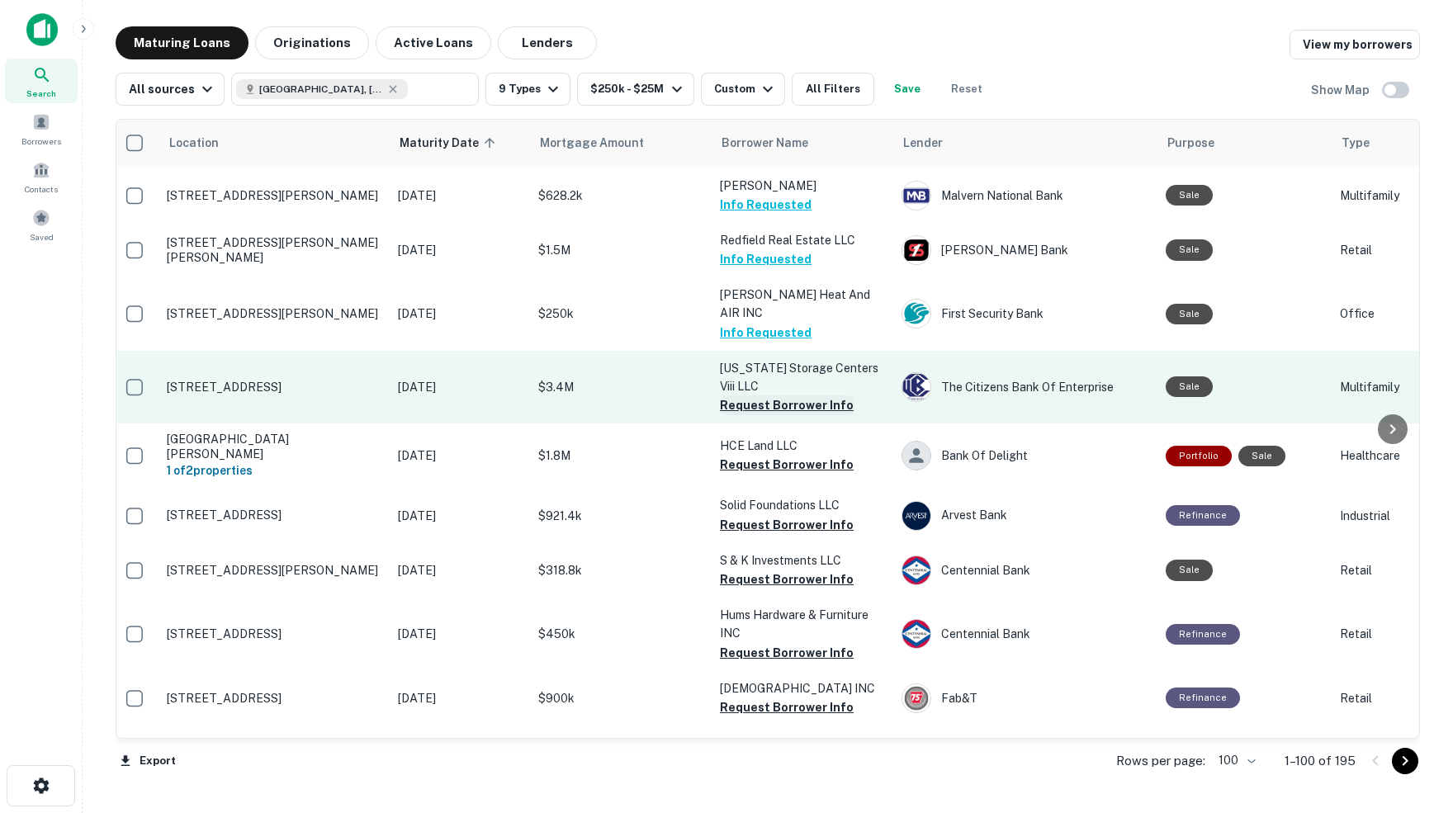
click at [765, 395] on button "Request Borrower Info" at bounding box center [787, 405] width 134 height 20
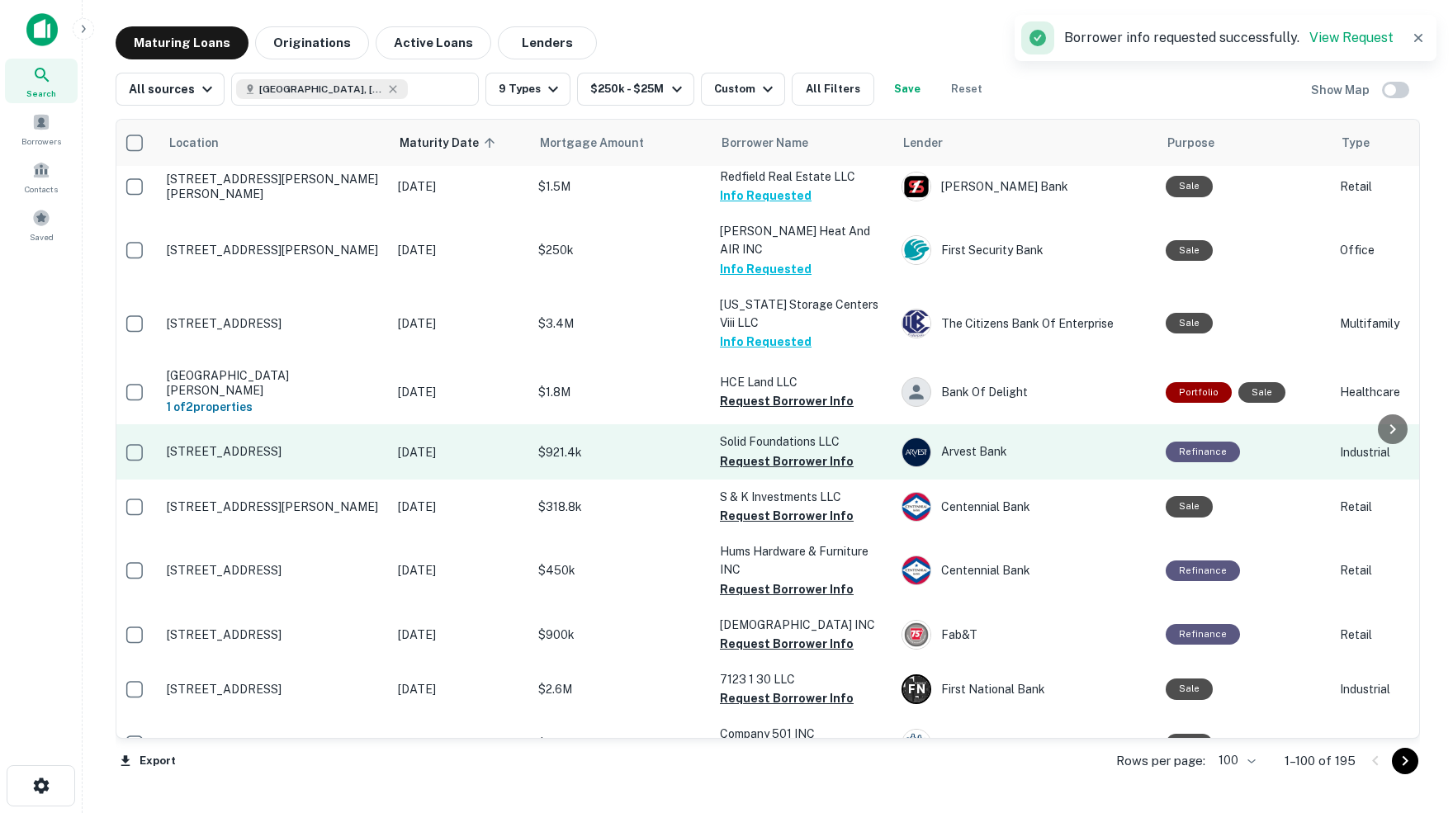
scroll to position [2699, 6]
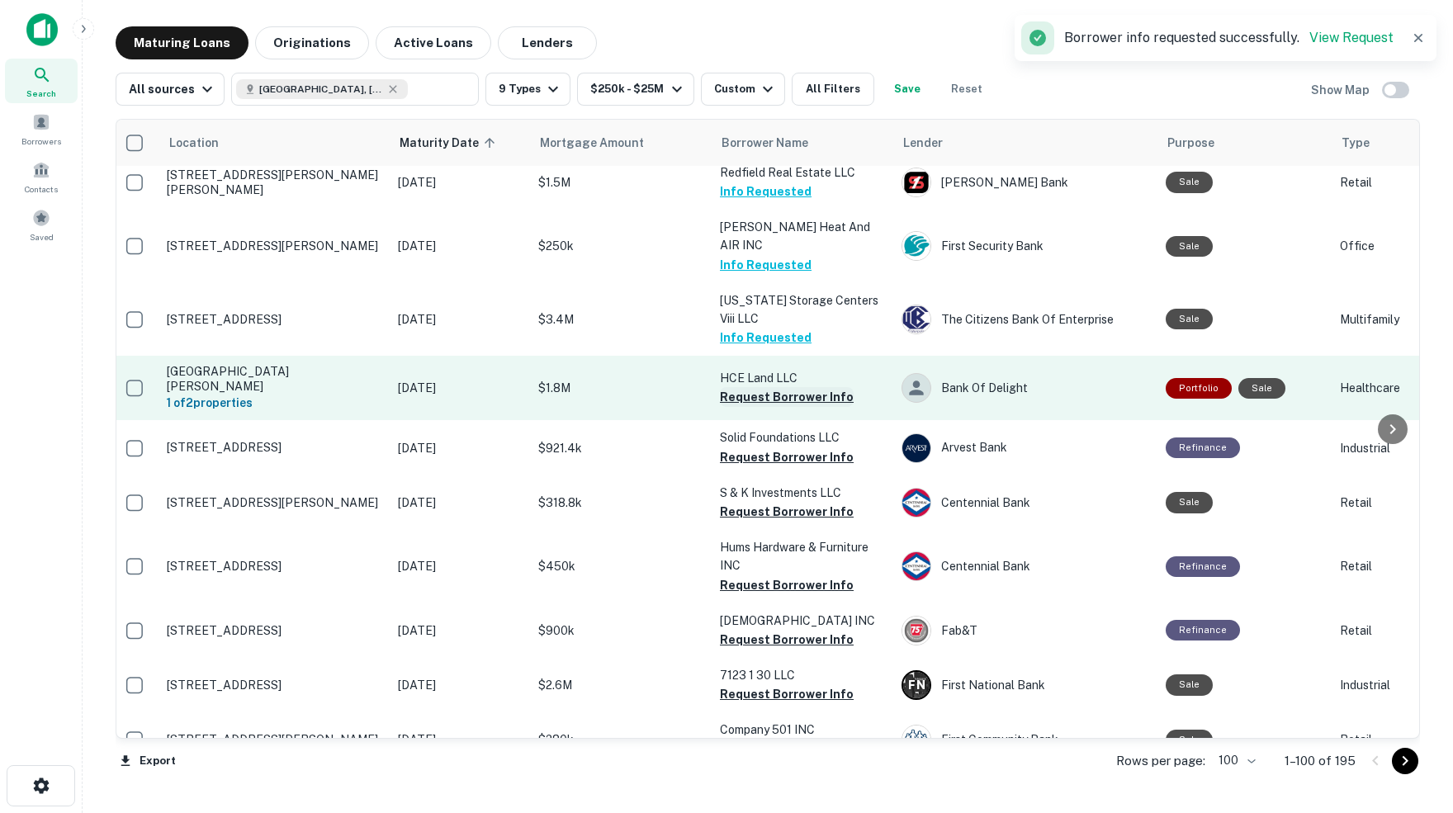
click at [755, 387] on button "Request Borrower Info" at bounding box center [787, 397] width 134 height 20
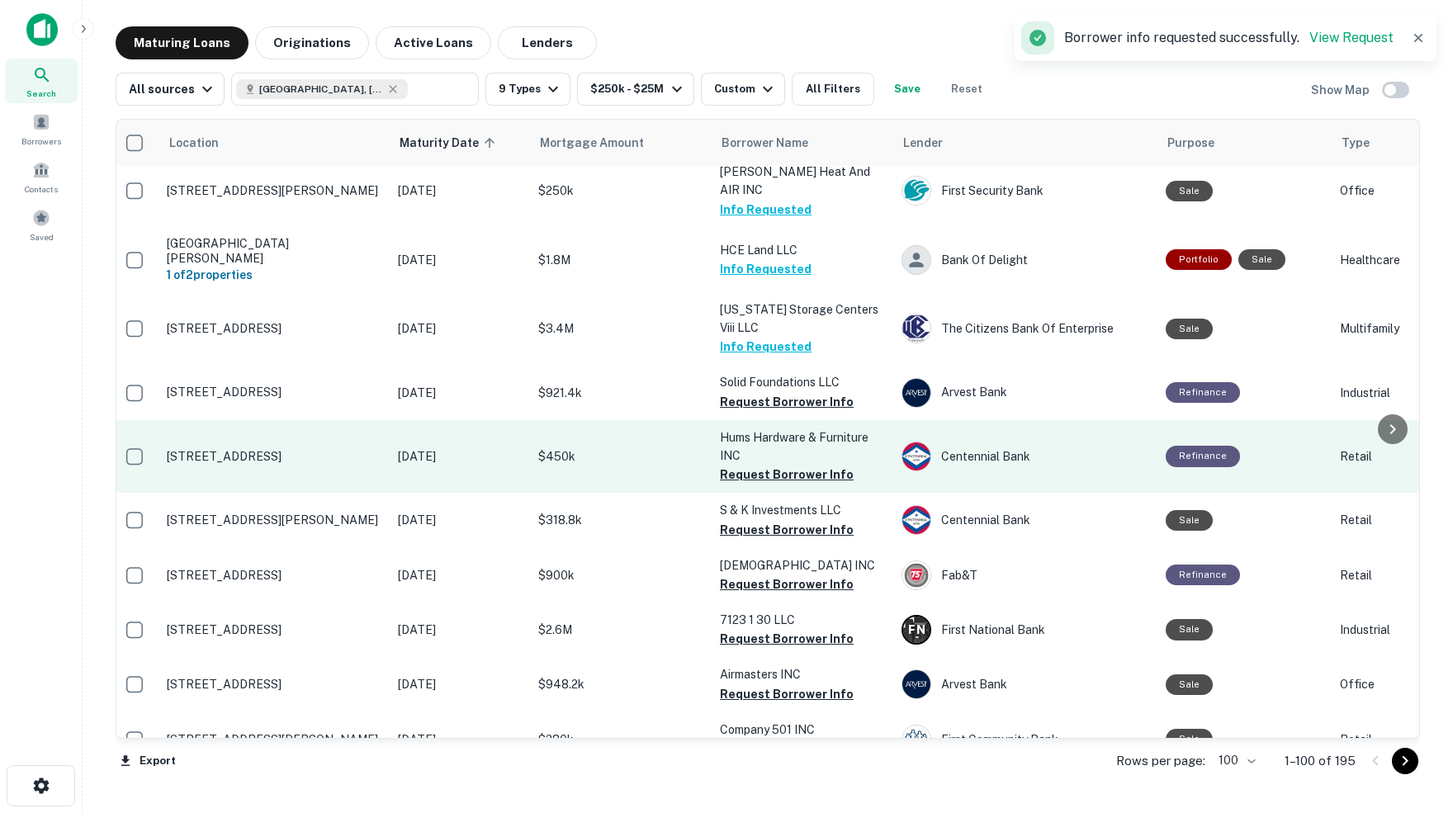
scroll to position [2760, 6]
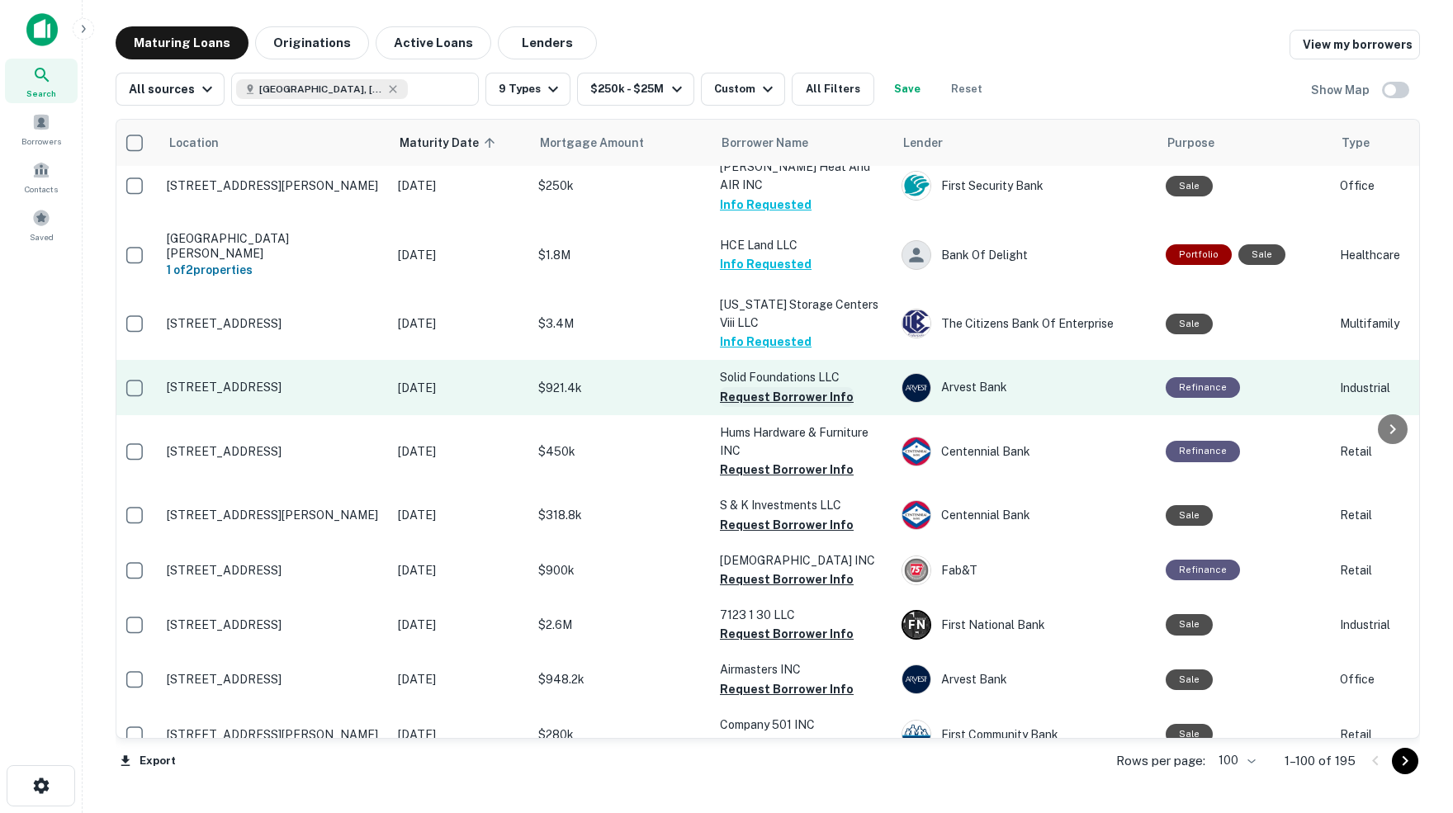
click at [791, 387] on button "Request Borrower Info" at bounding box center [787, 397] width 134 height 20
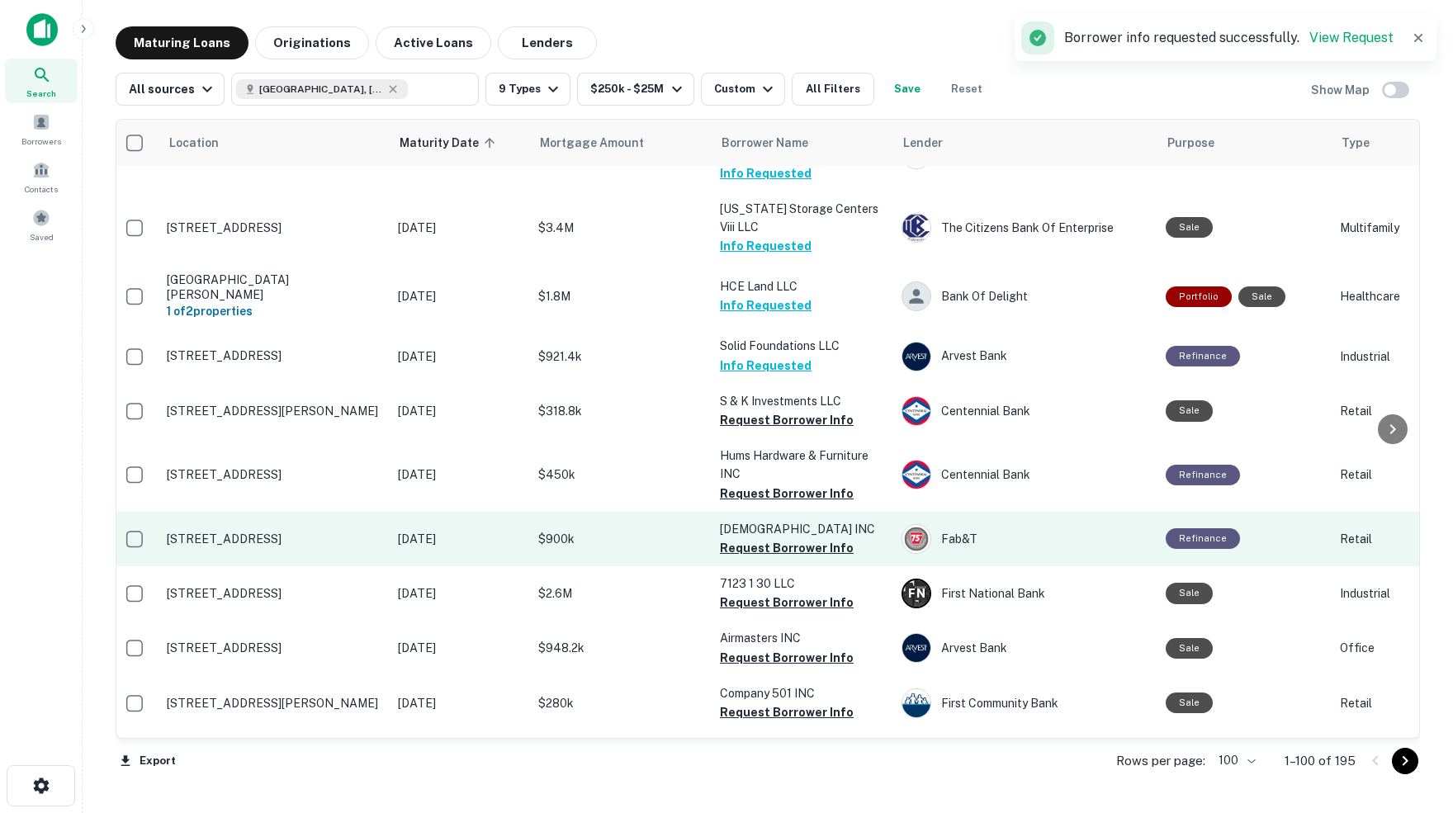
scroll to position [2798, 4]
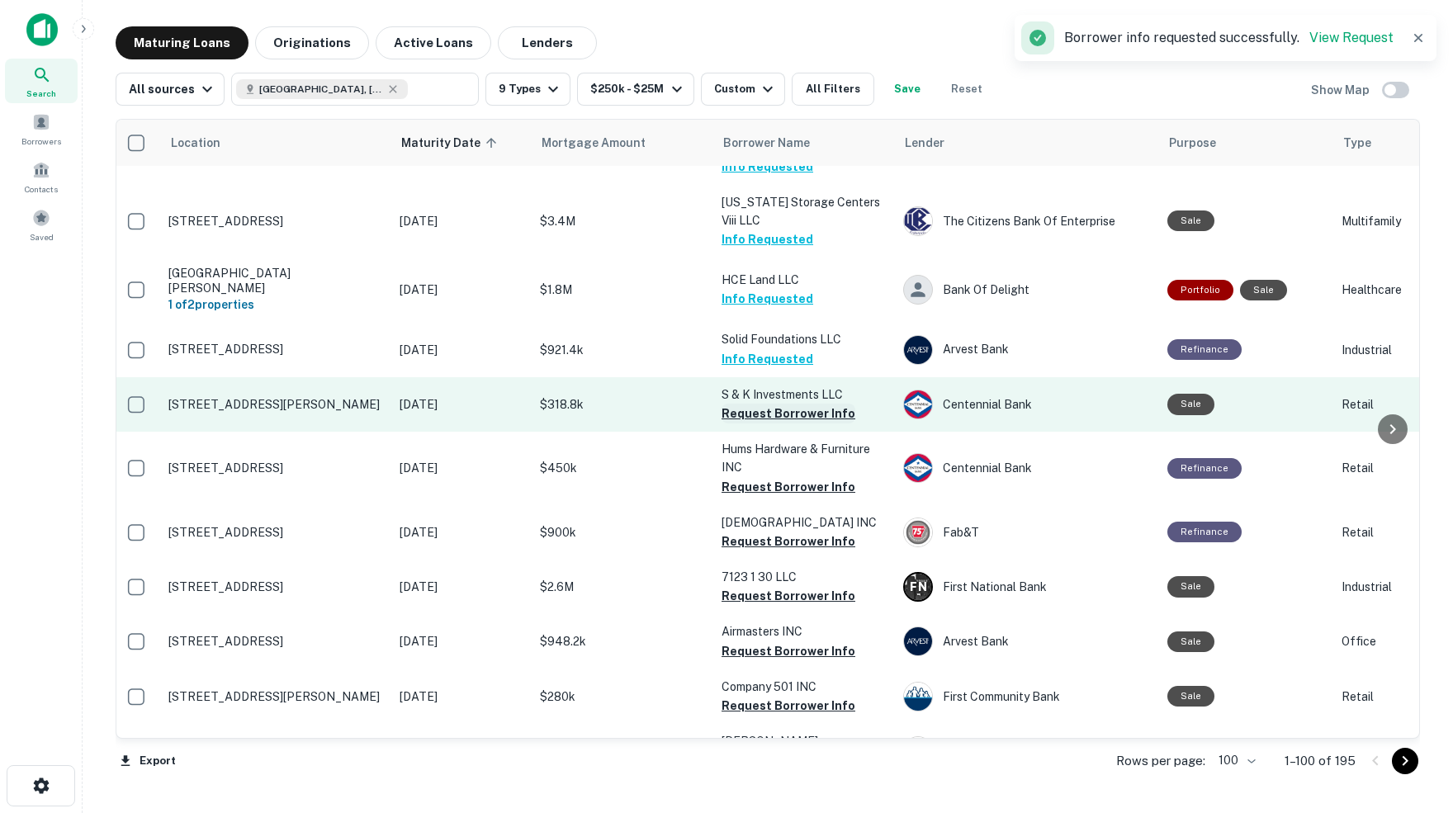
click at [807, 404] on button "Request Borrower Info" at bounding box center [788, 414] width 134 height 20
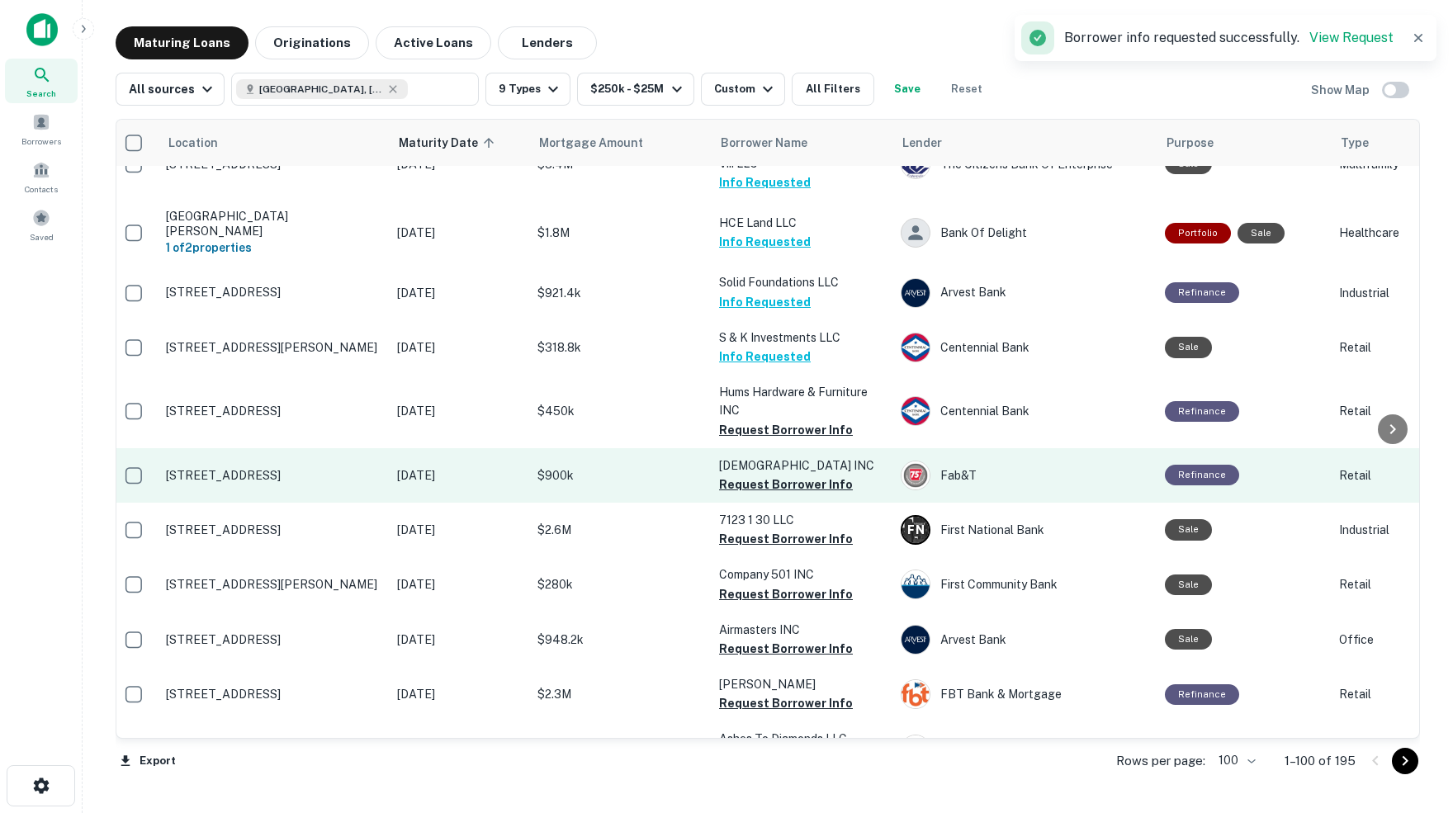
scroll to position [2858, 9]
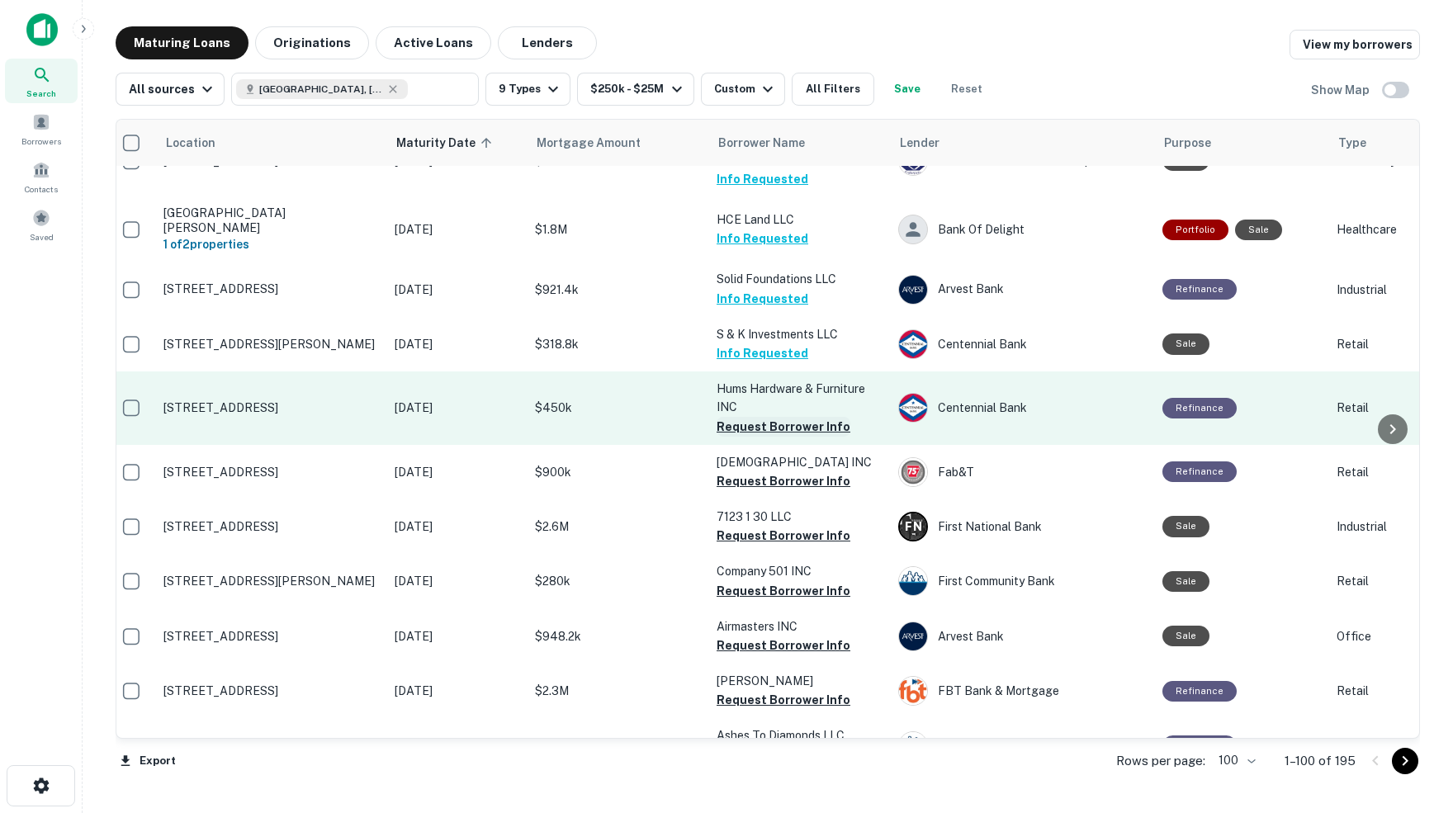
click at [777, 417] on button "Request Borrower Info" at bounding box center [784, 427] width 134 height 20
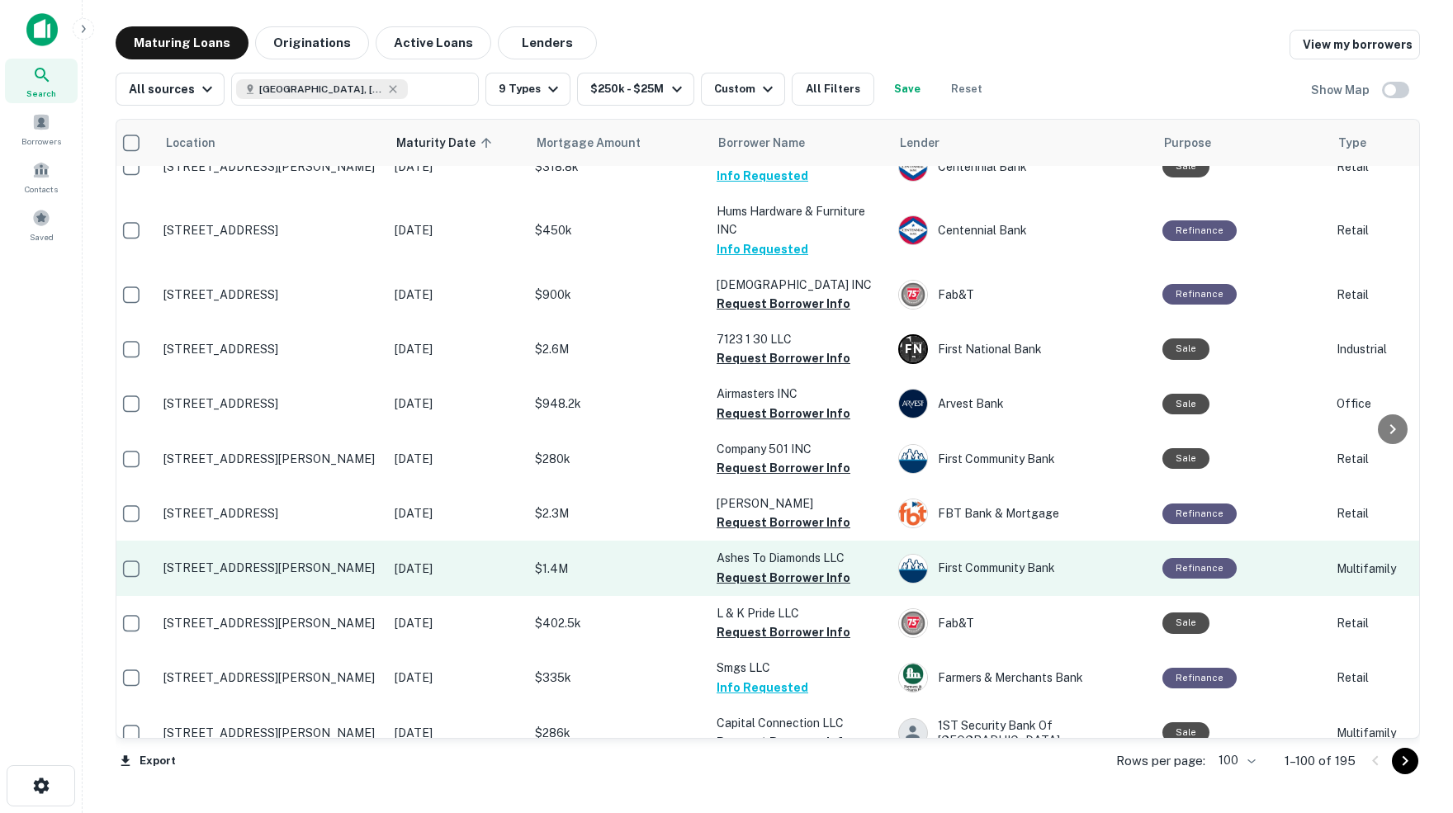
scroll to position [3035, 12]
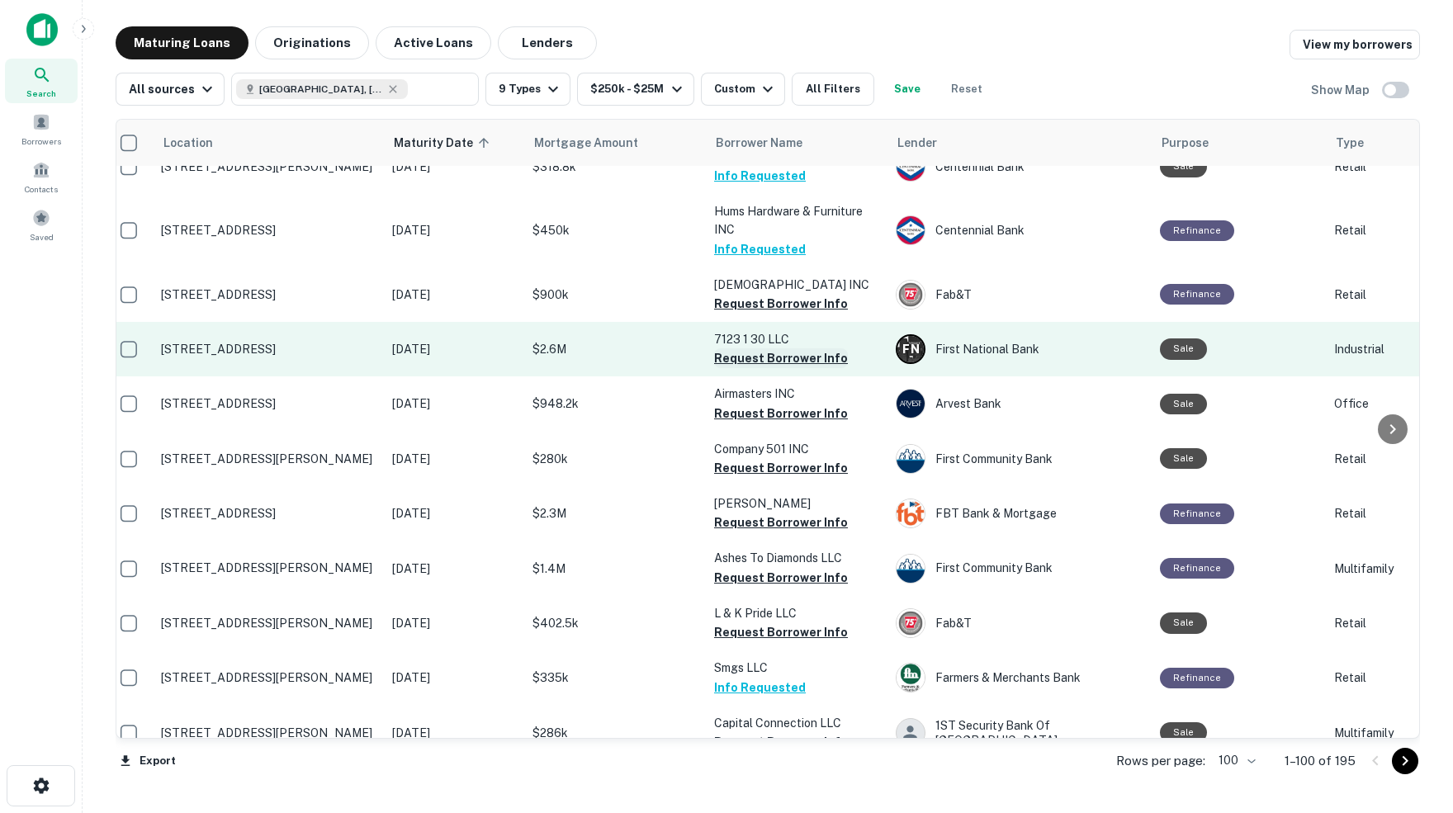
click at [786, 348] on button "Request Borrower Info" at bounding box center [781, 358] width 134 height 20
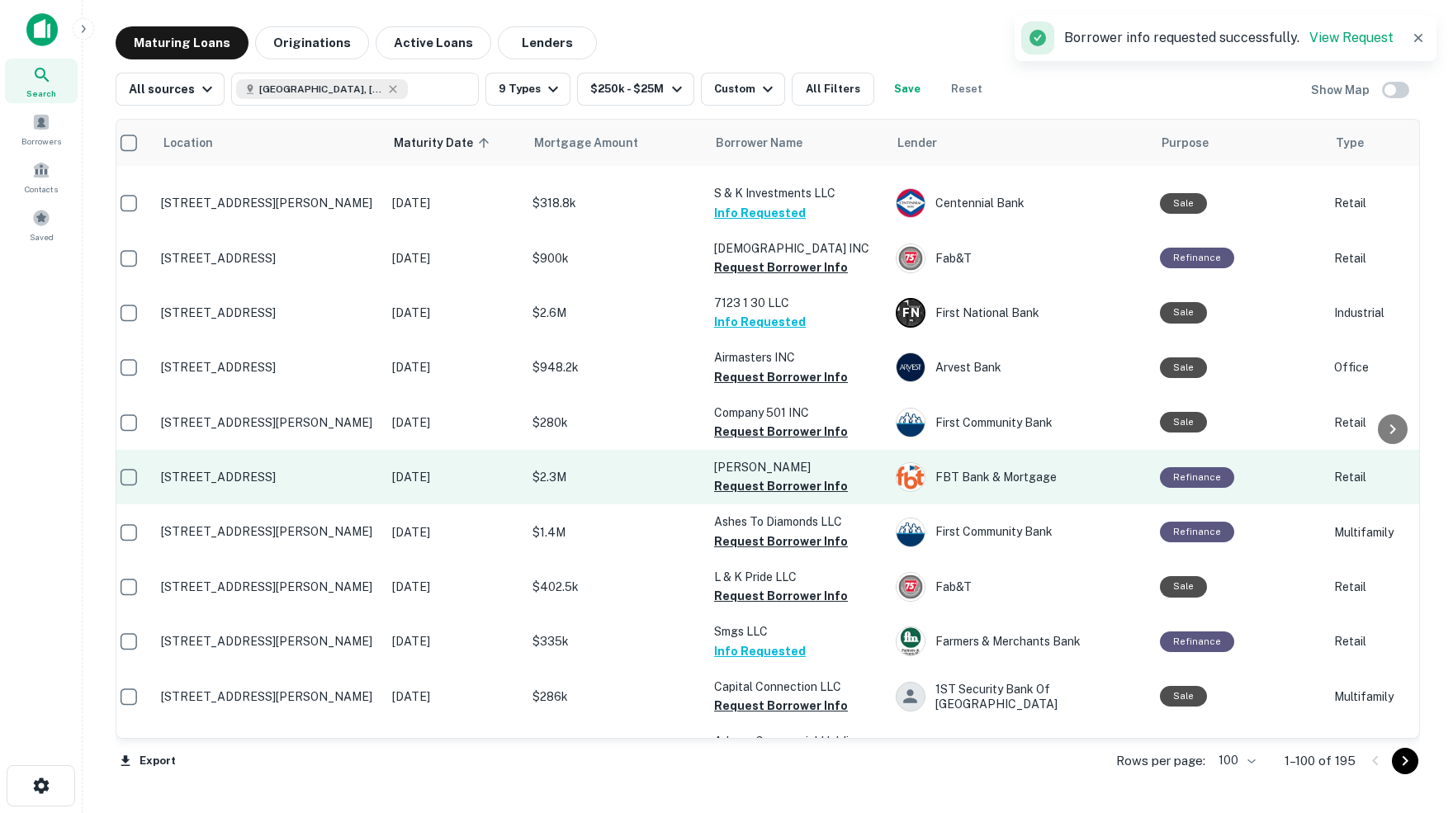
scroll to position [3080, 10]
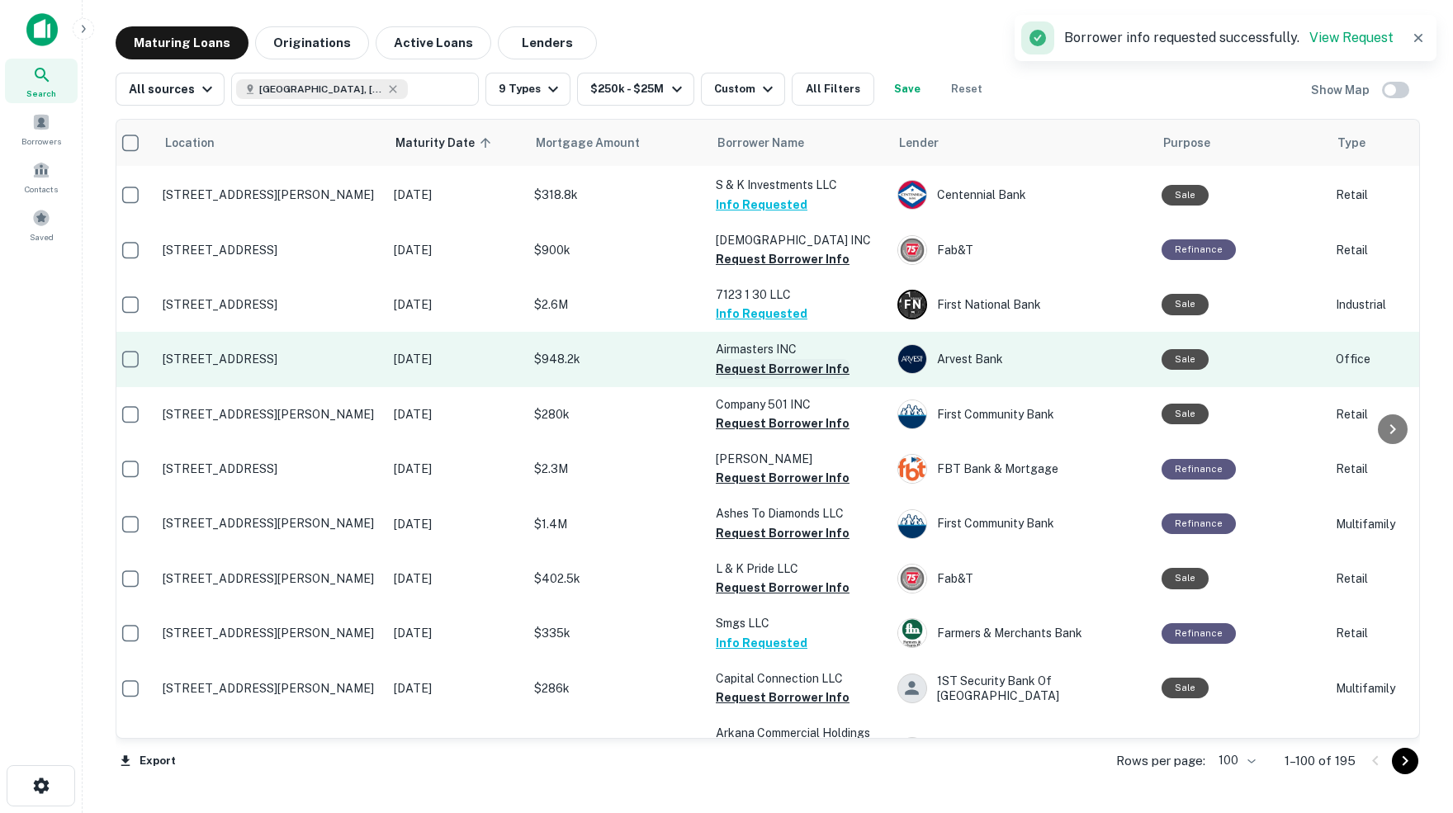
click at [731, 359] on button "Request Borrower Info" at bounding box center [783, 369] width 134 height 20
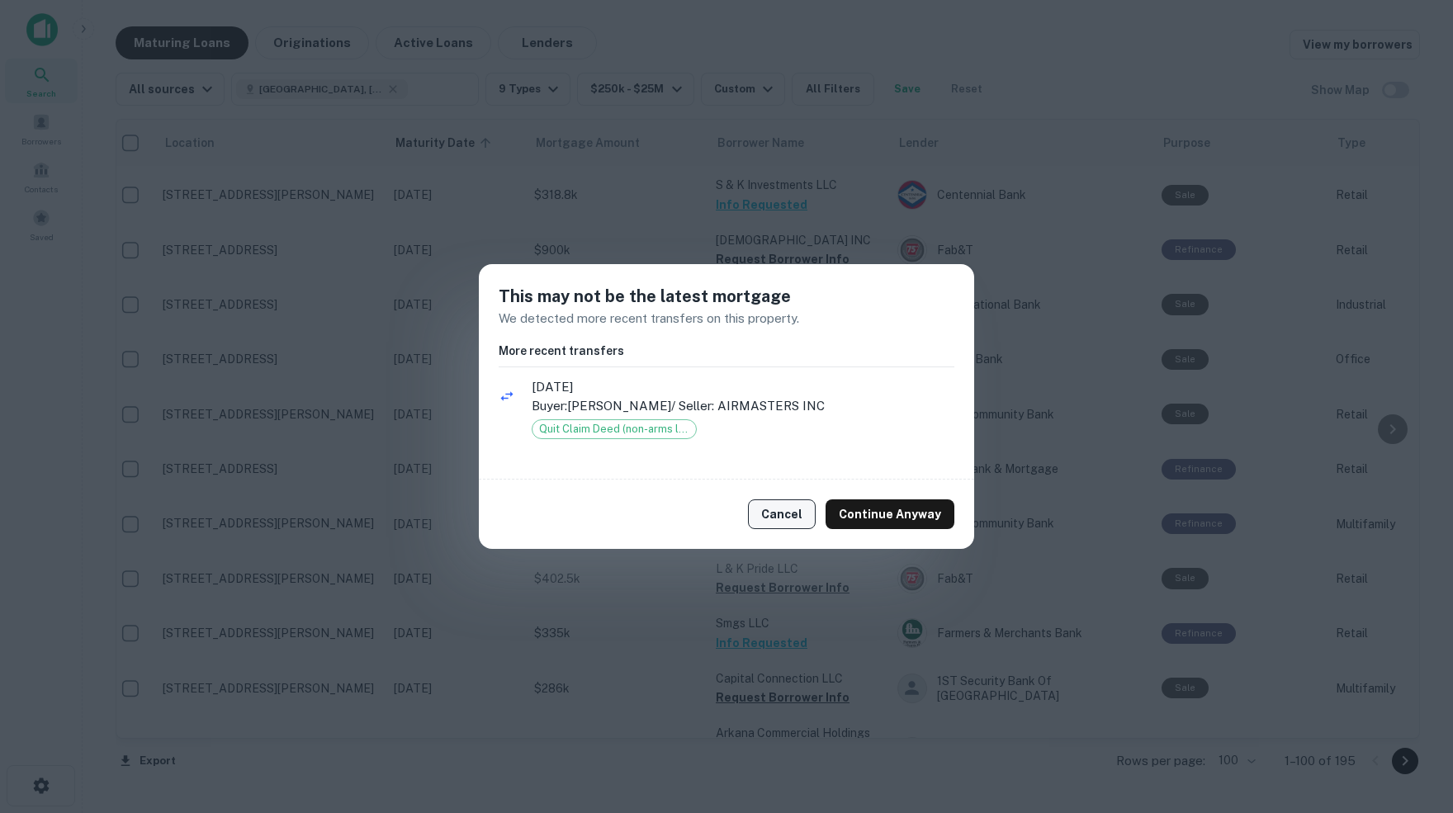
click at [791, 513] on button "Cancel" at bounding box center [782, 514] width 68 height 30
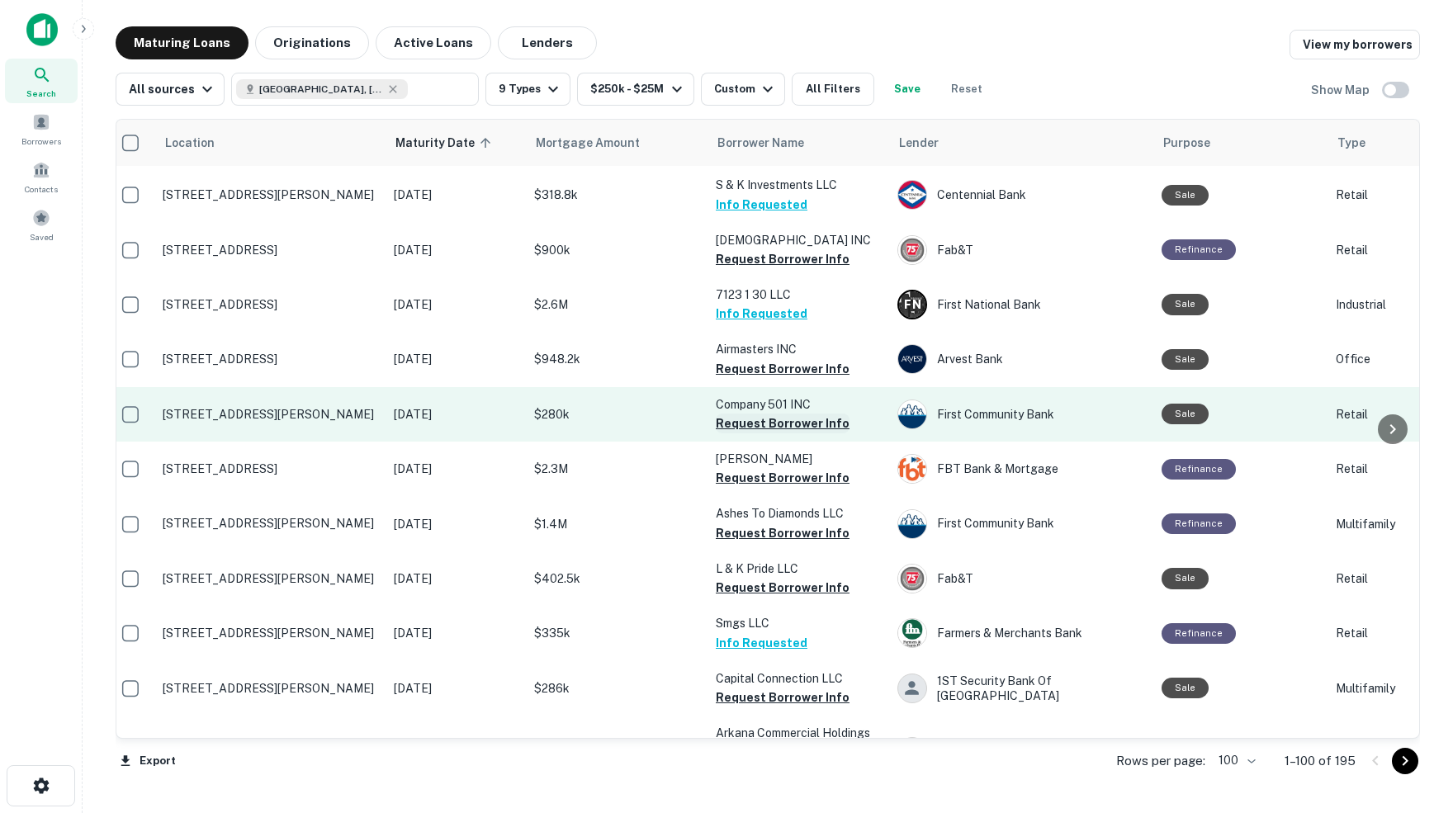
click at [736, 414] on button "Request Borrower Info" at bounding box center [783, 424] width 134 height 20
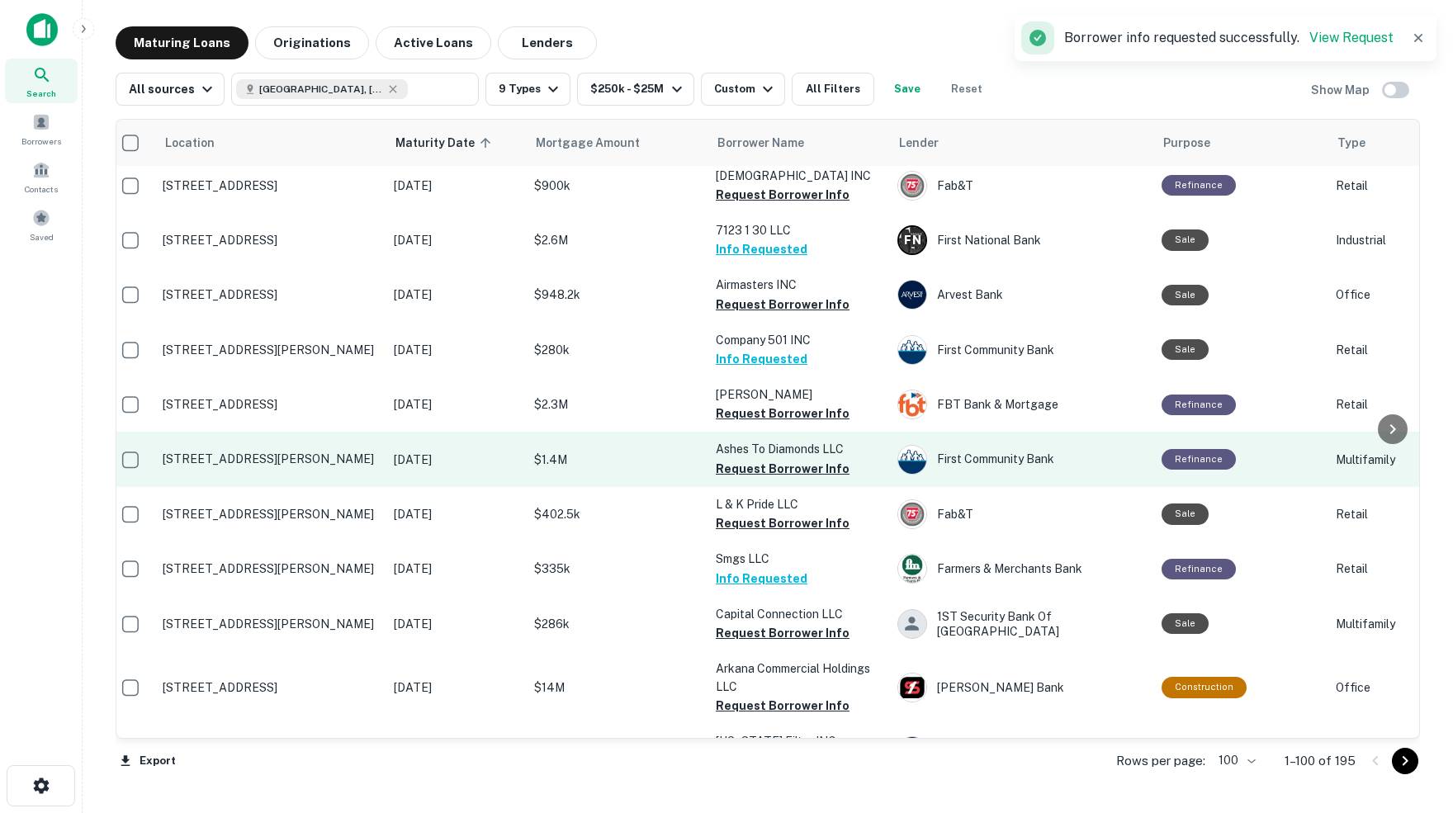
scroll to position [3149, 10]
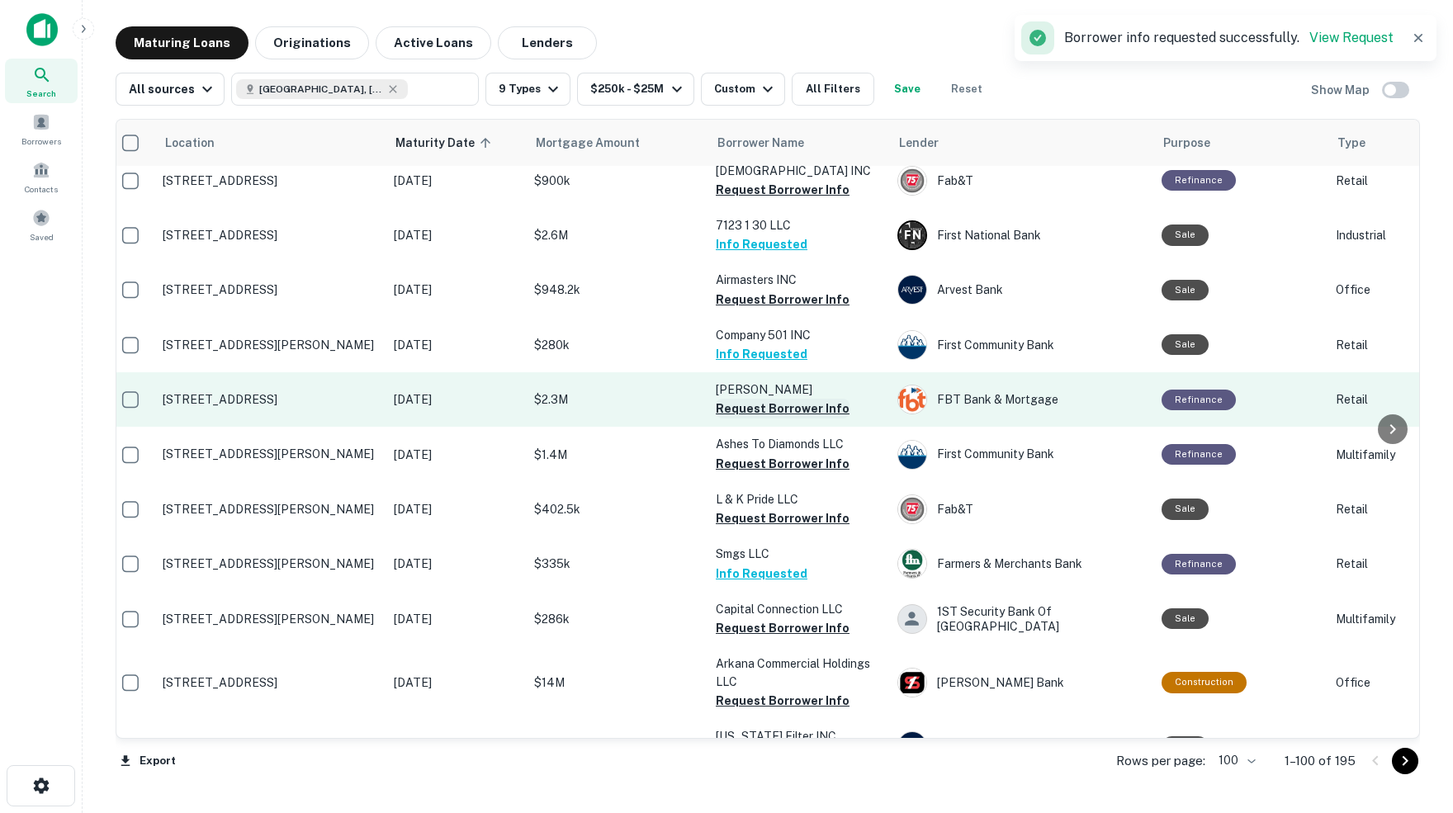
click at [764, 399] on button "Request Borrower Info" at bounding box center [783, 409] width 134 height 20
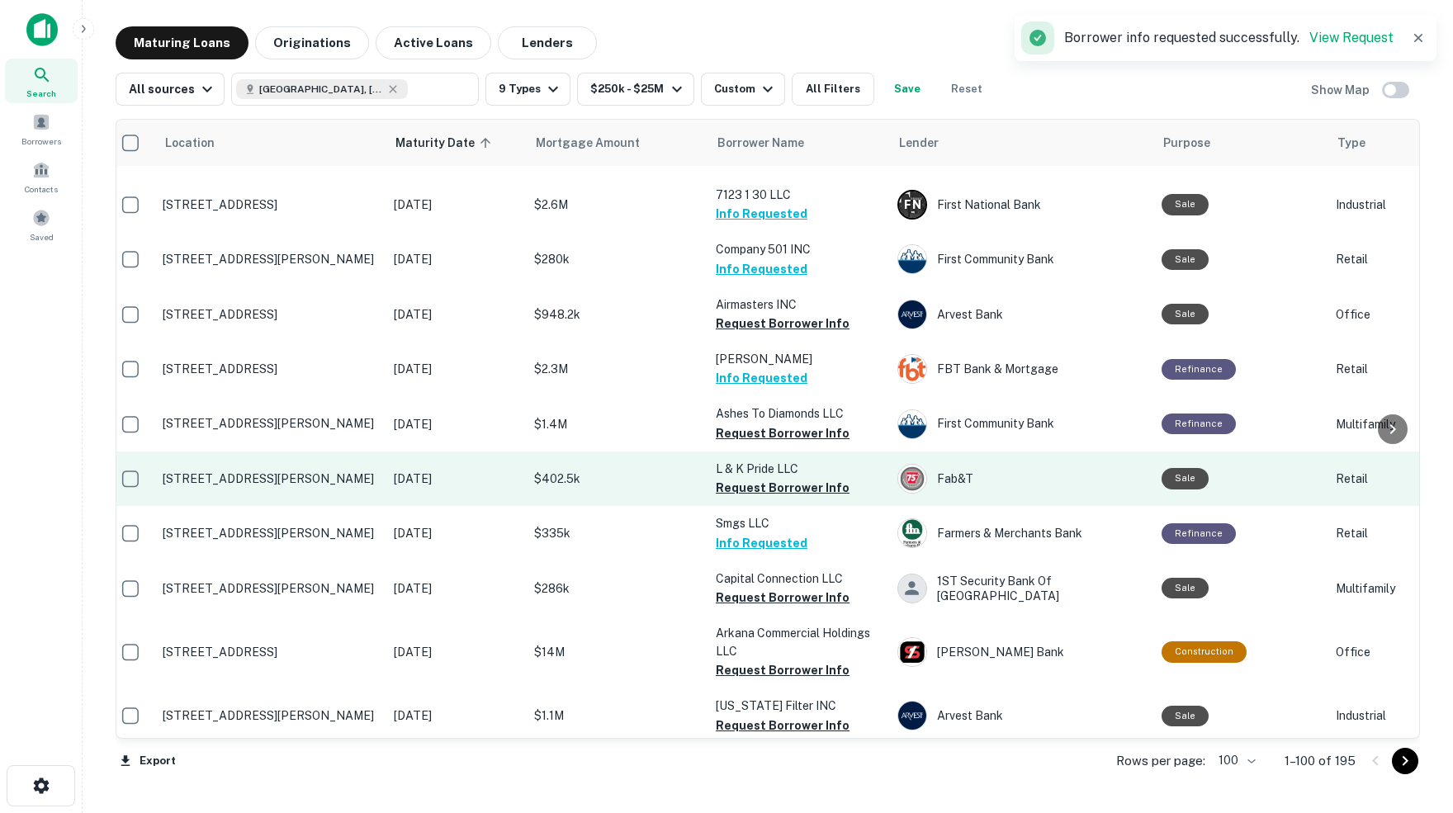
scroll to position [3182, 10]
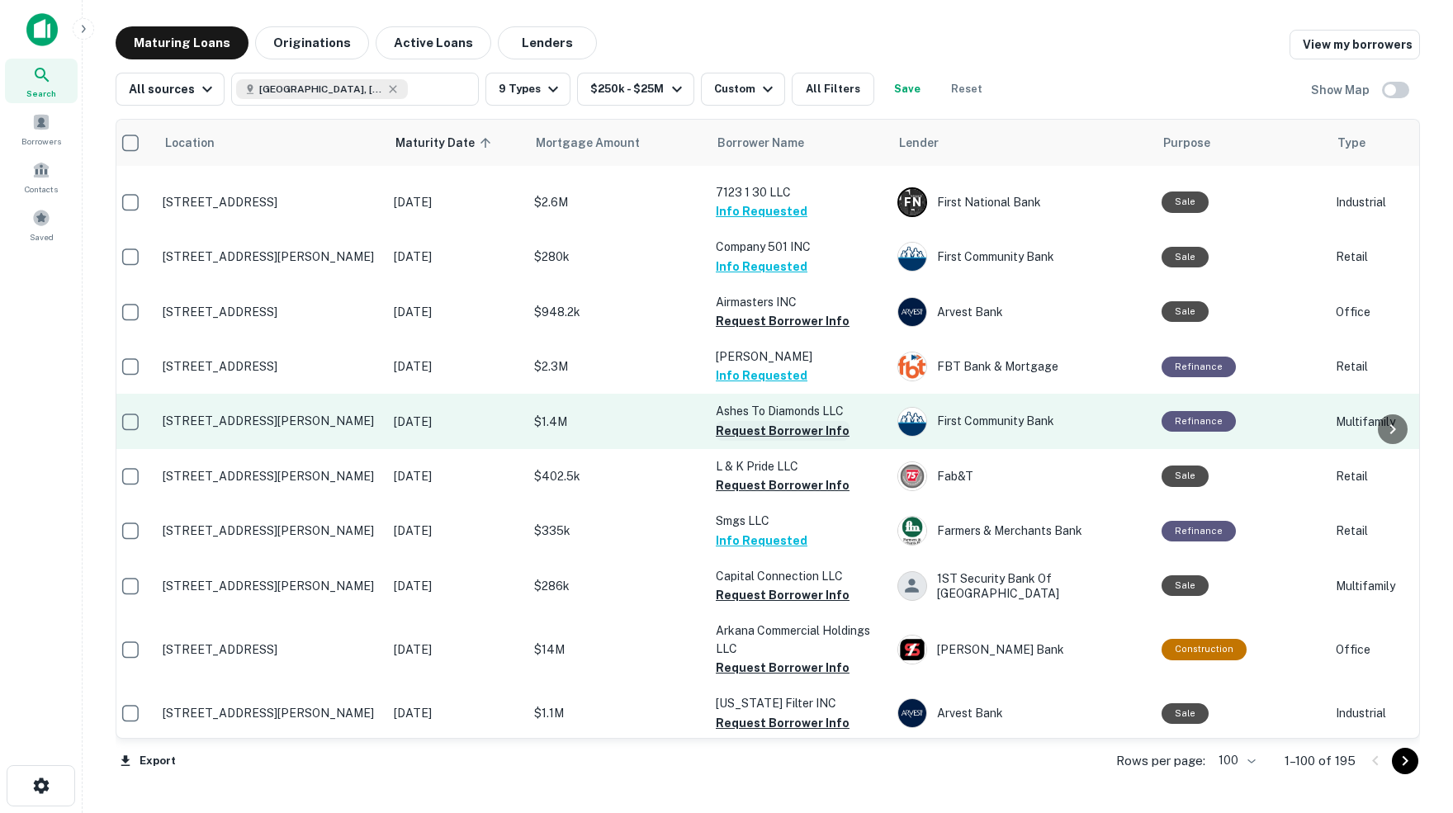
click at [792, 421] on button "Request Borrower Info" at bounding box center [783, 431] width 134 height 20
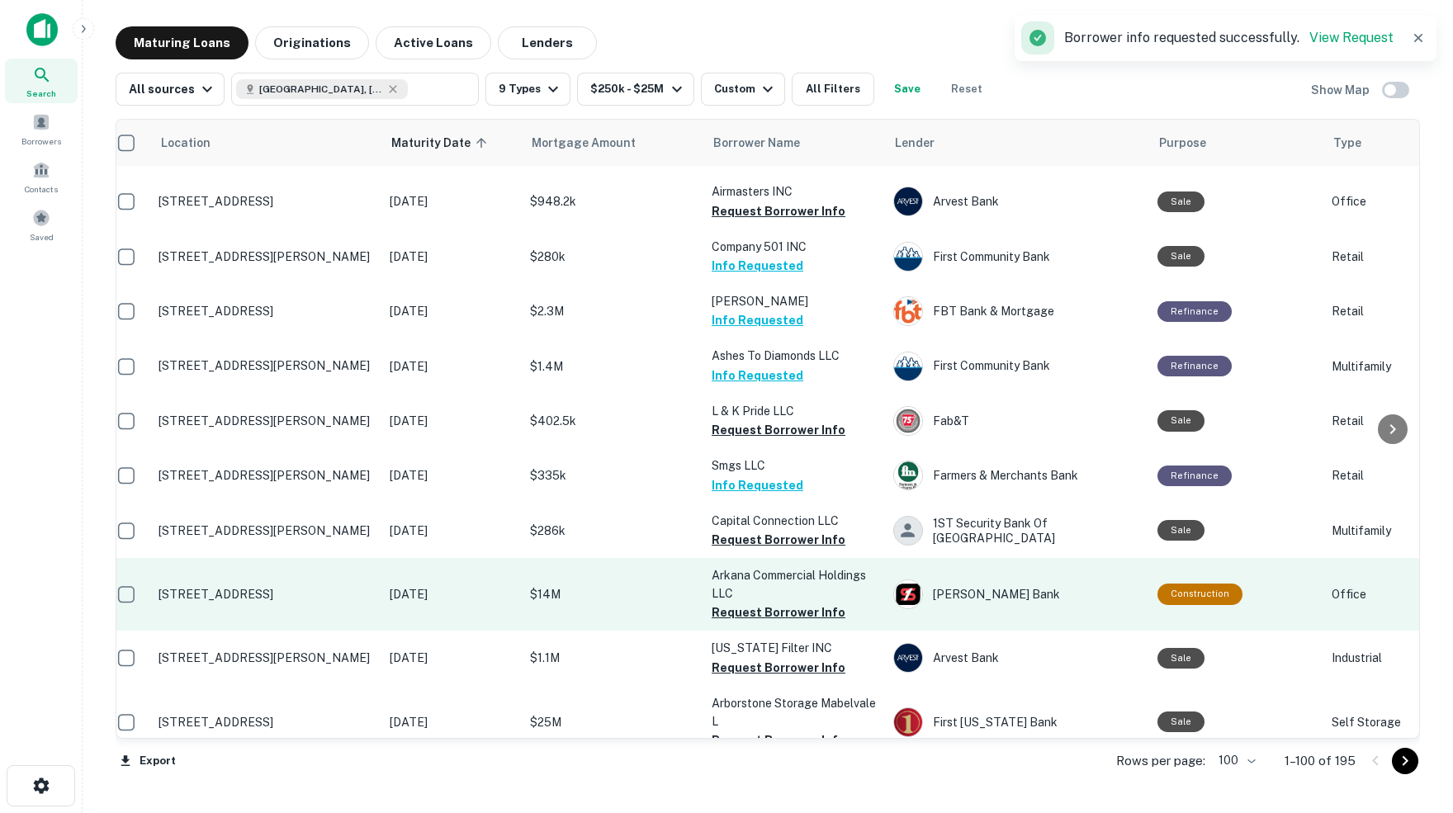
scroll to position [3238, 14]
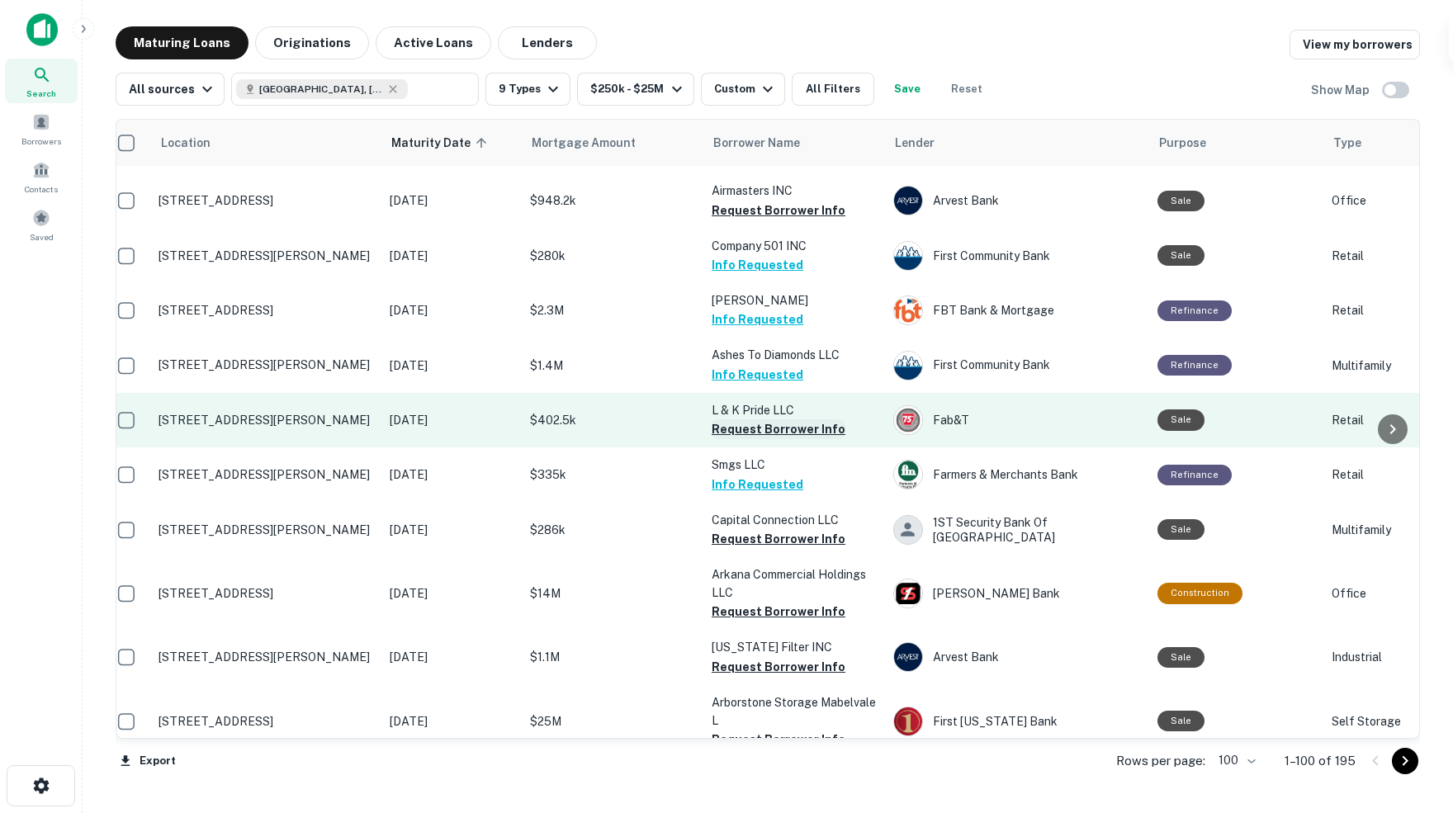
click at [769, 419] on button "Request Borrower Info" at bounding box center [779, 429] width 134 height 20
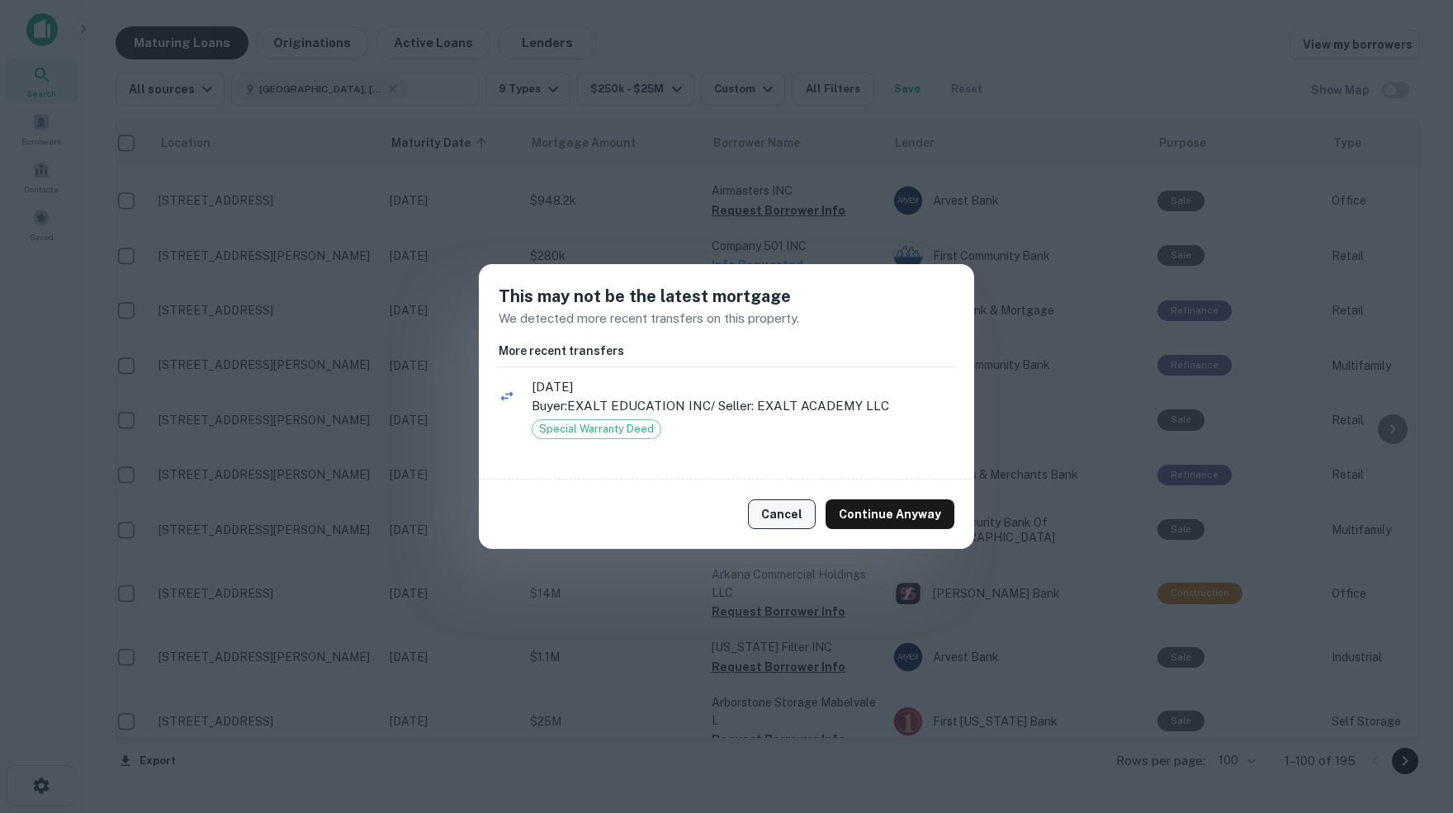
click at [792, 518] on button "Cancel" at bounding box center [782, 514] width 68 height 30
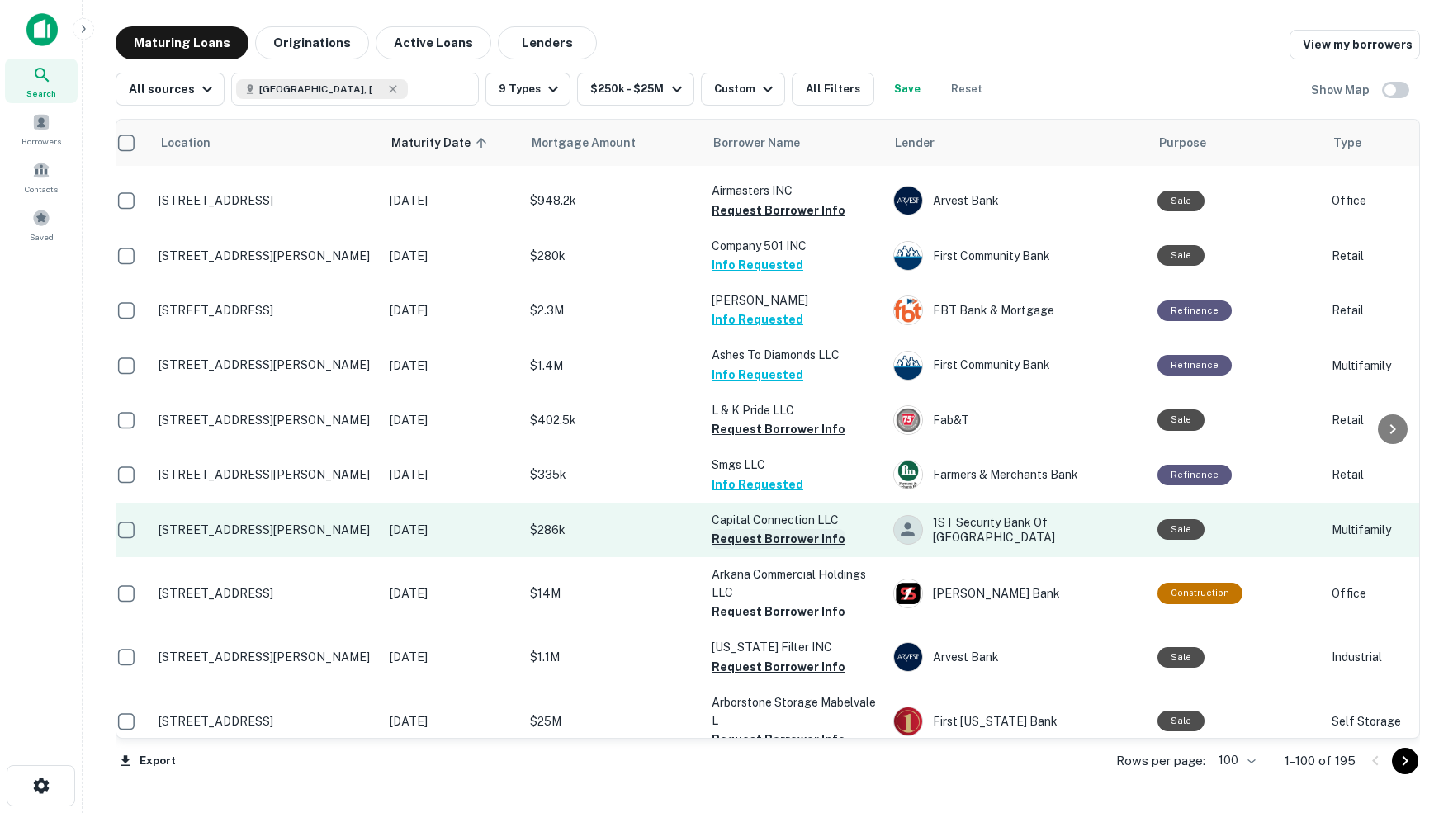
click at [740, 529] on button "Request Borrower Info" at bounding box center [779, 539] width 134 height 20
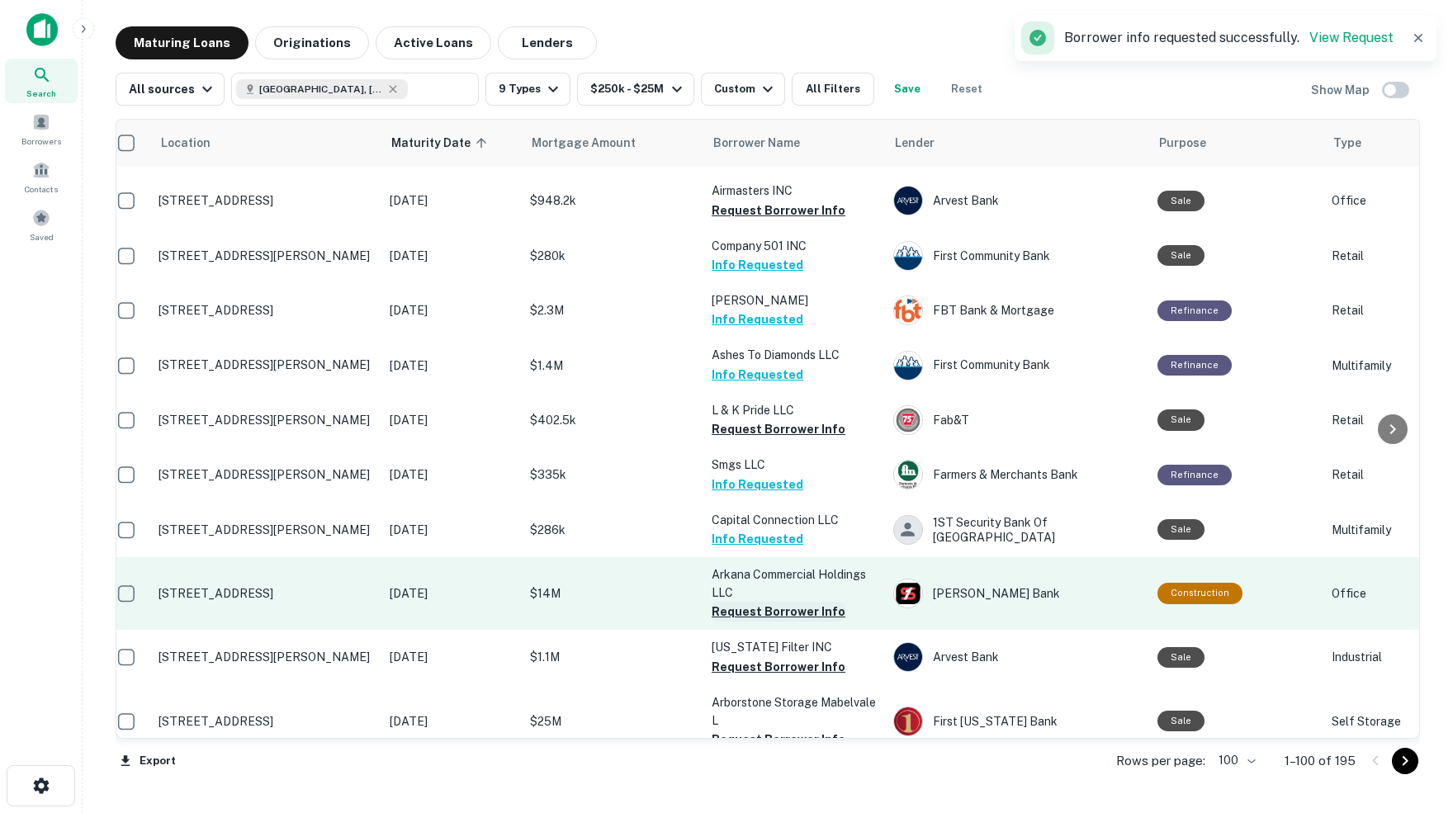
click at [745, 602] on button "Request Borrower Info" at bounding box center [779, 612] width 134 height 20
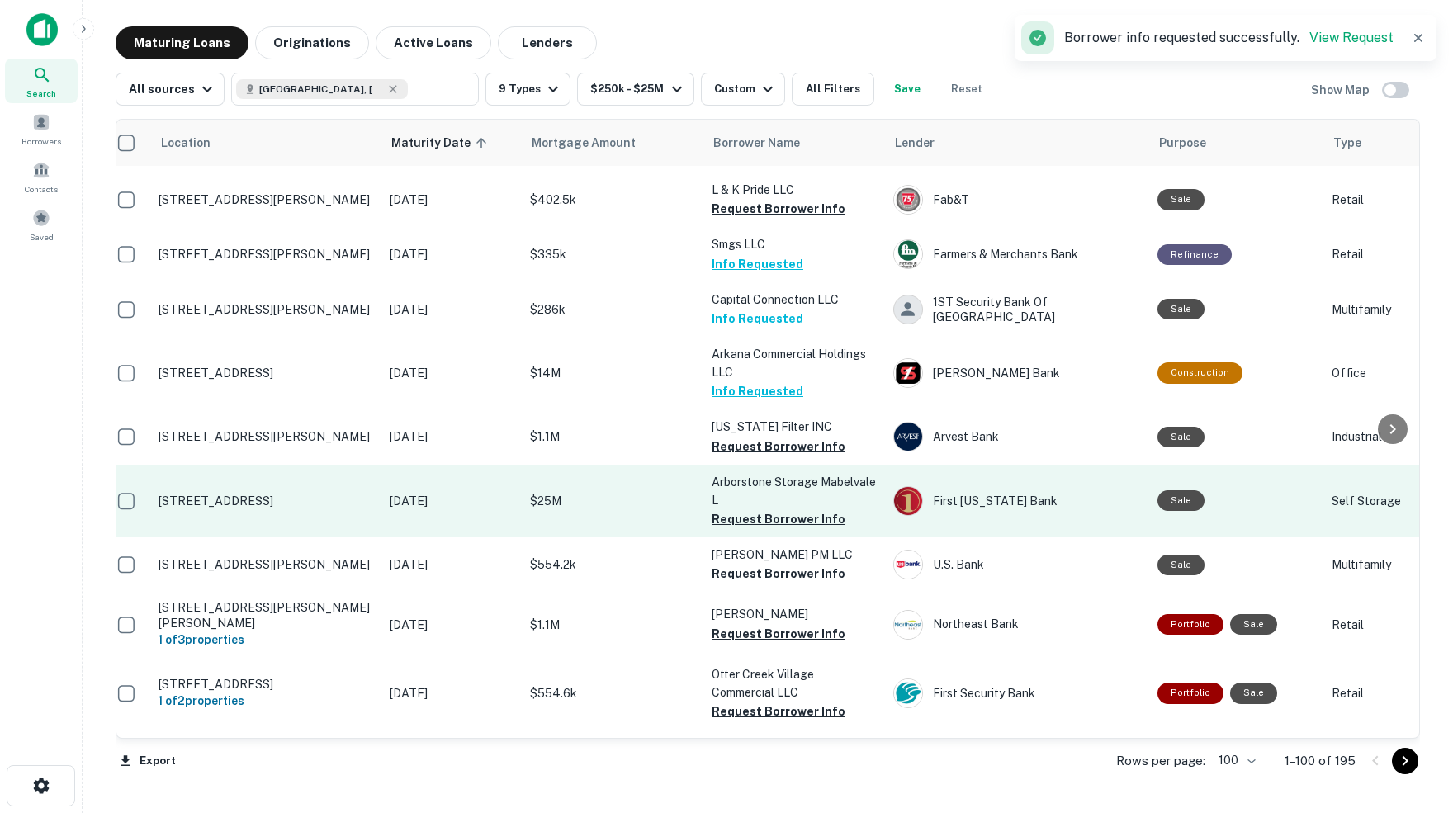
scroll to position [3460, 14]
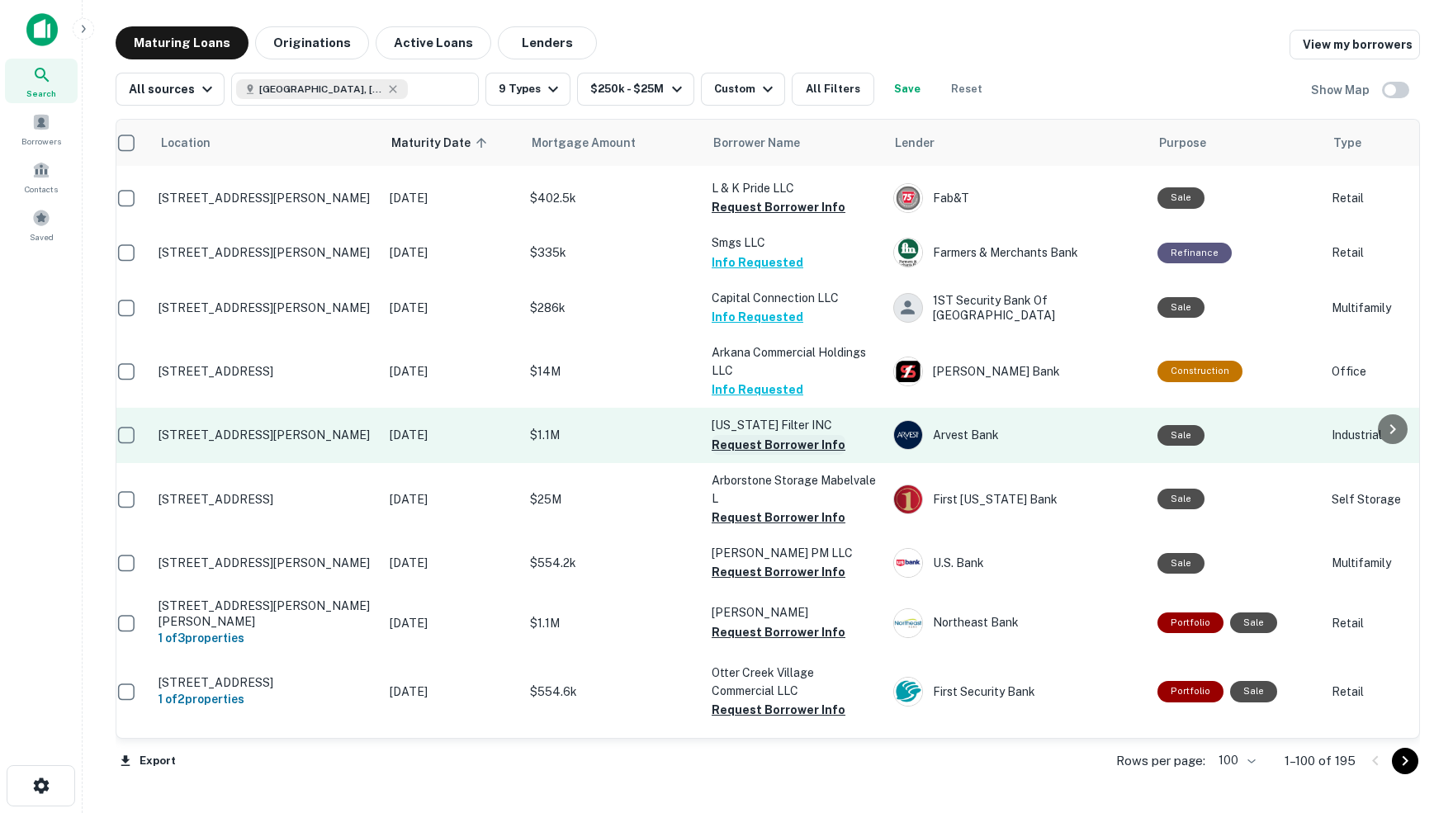
click at [756, 435] on button "Request Borrower Info" at bounding box center [779, 445] width 134 height 20
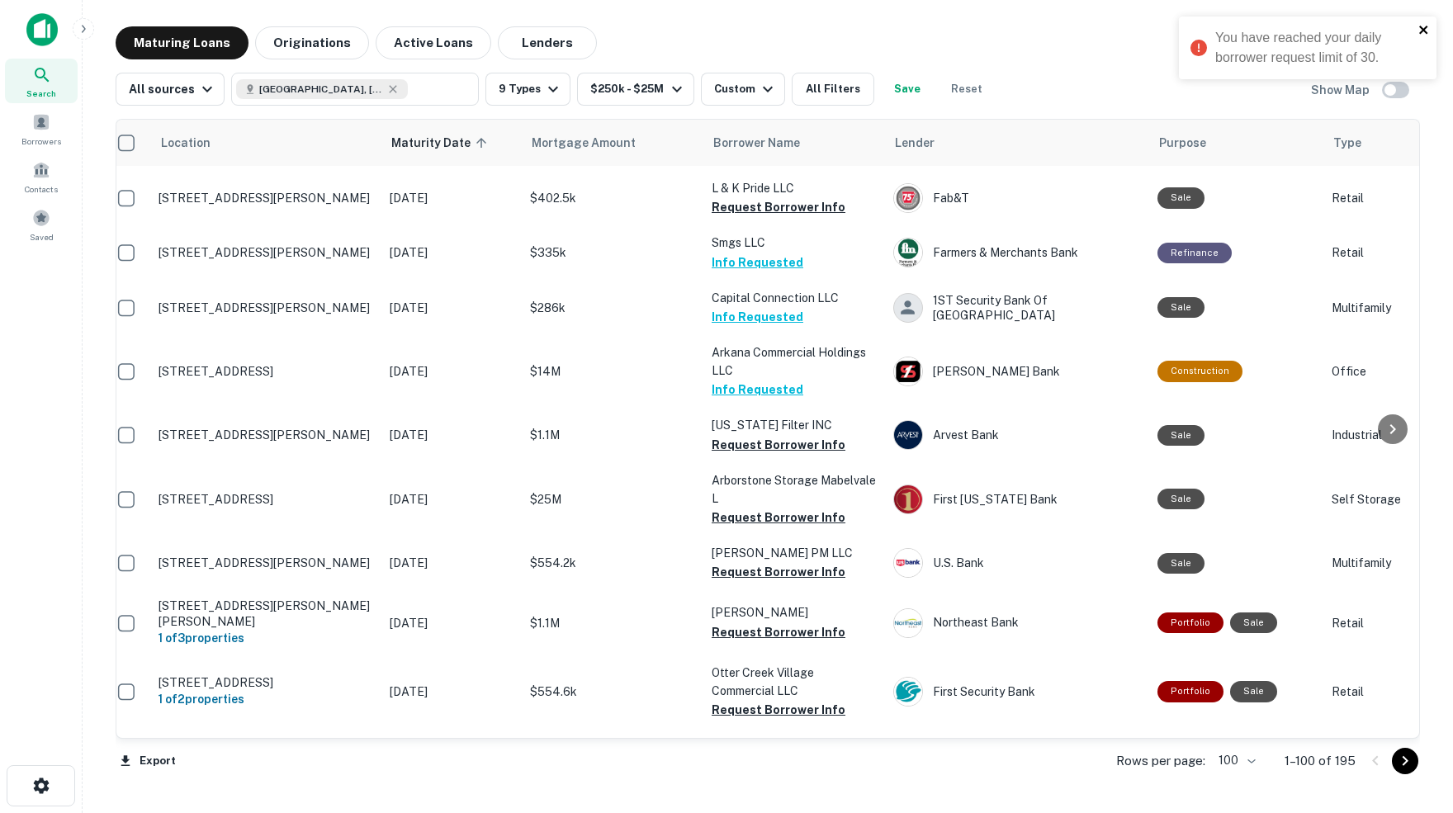
click at [1426, 25] on icon "close" at bounding box center [1424, 29] width 12 height 13
click at [39, 131] on span at bounding box center [41, 122] width 18 height 18
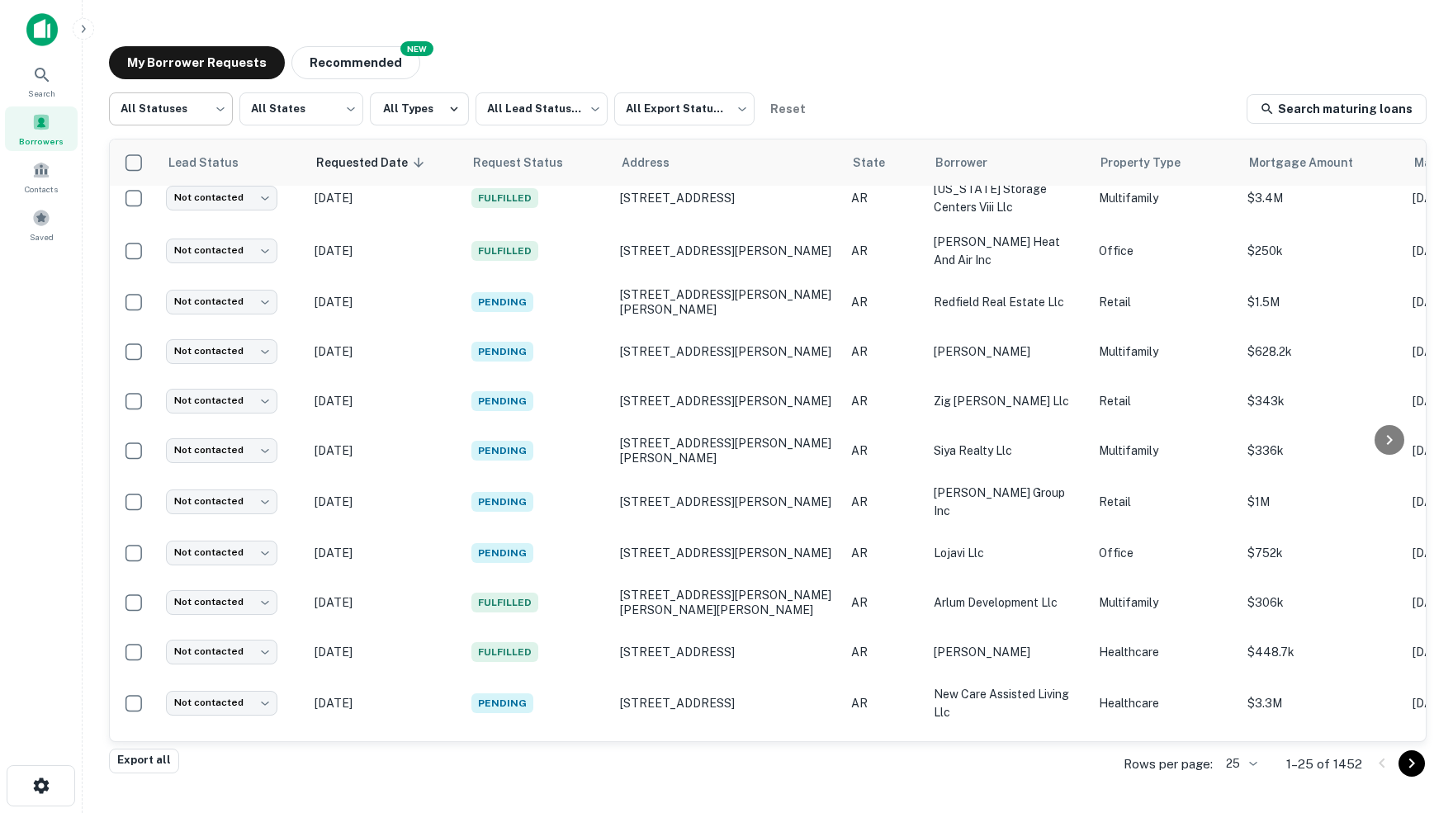
click at [220, 109] on body "Search Borrowers Contacts Saved My Borrower Requests NEW Recommended All Status…" at bounding box center [726, 406] width 1453 height 813
click at [139, 211] on li "Fulfilled" at bounding box center [170, 212] width 125 height 30
type input "*********"
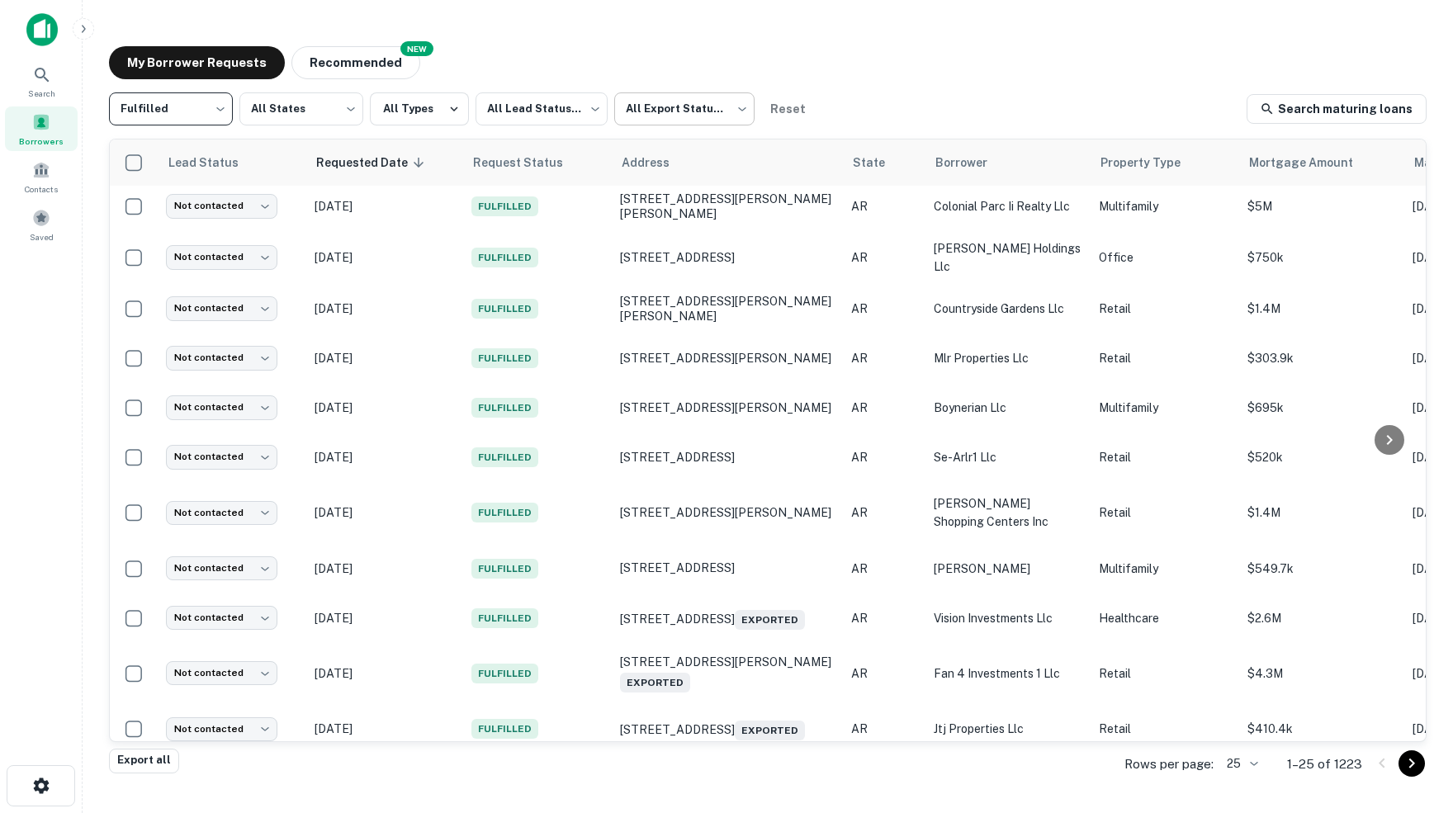
click at [745, 108] on body "Search Borrowers Contacts Saved My Borrower Requests NEW Recommended Fulfilled …" at bounding box center [726, 406] width 1453 height 813
click at [963, 64] on div at bounding box center [726, 406] width 1453 height 813
click at [595, 106] on body "Search Borrowers Contacts Saved My Borrower Requests NEW Recommended Fulfilled …" at bounding box center [726, 406] width 1453 height 813
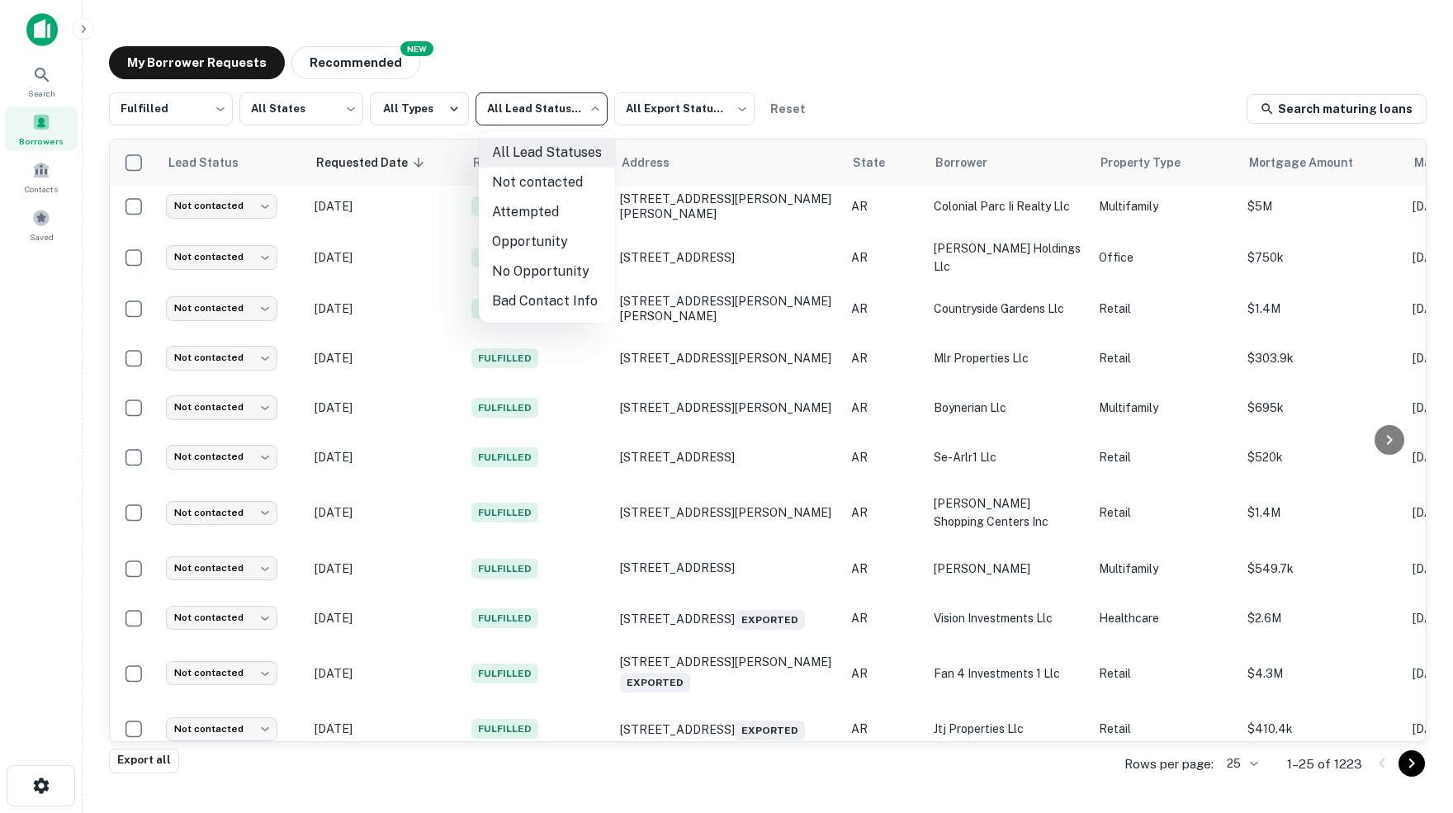
click at [543, 181] on li "Not contacted" at bounding box center [547, 183] width 136 height 30
type input "****"
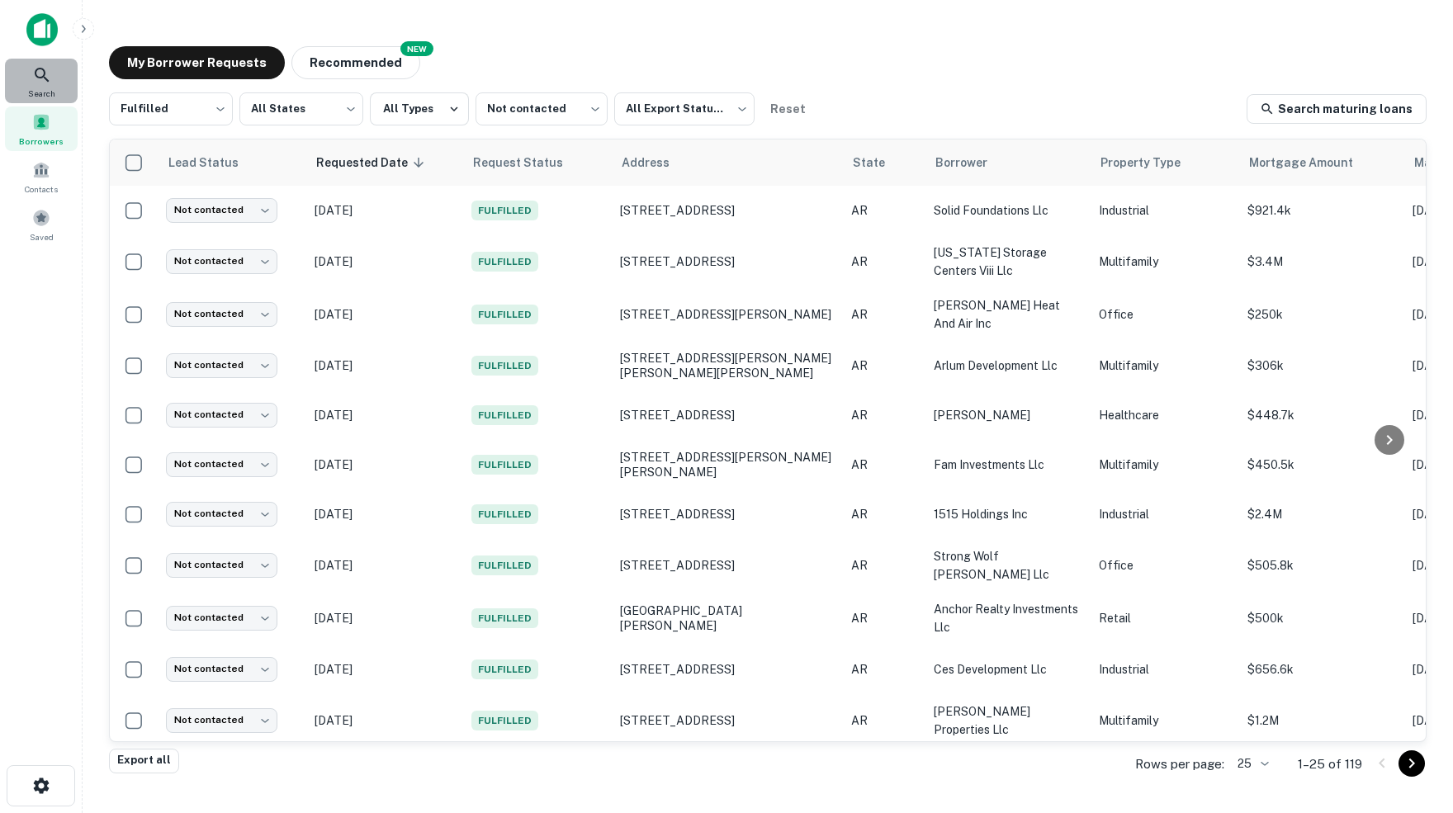
click at [45, 81] on icon at bounding box center [42, 75] width 20 height 20
